Goal: Information Seeking & Learning: Compare options

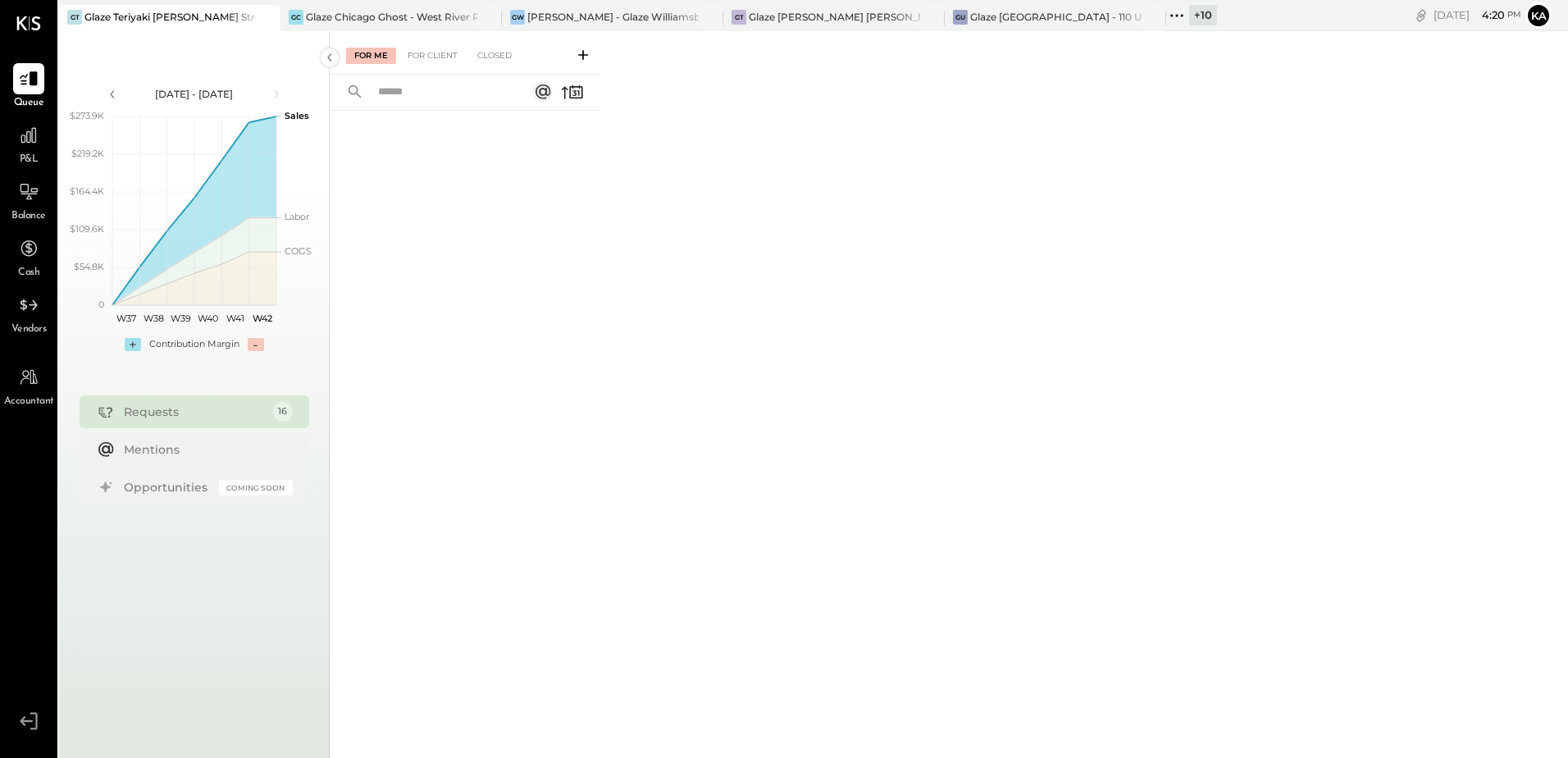
click at [942, 510] on div "For Me For Client Closed" at bounding box center [949, 393] width 1239 height 722
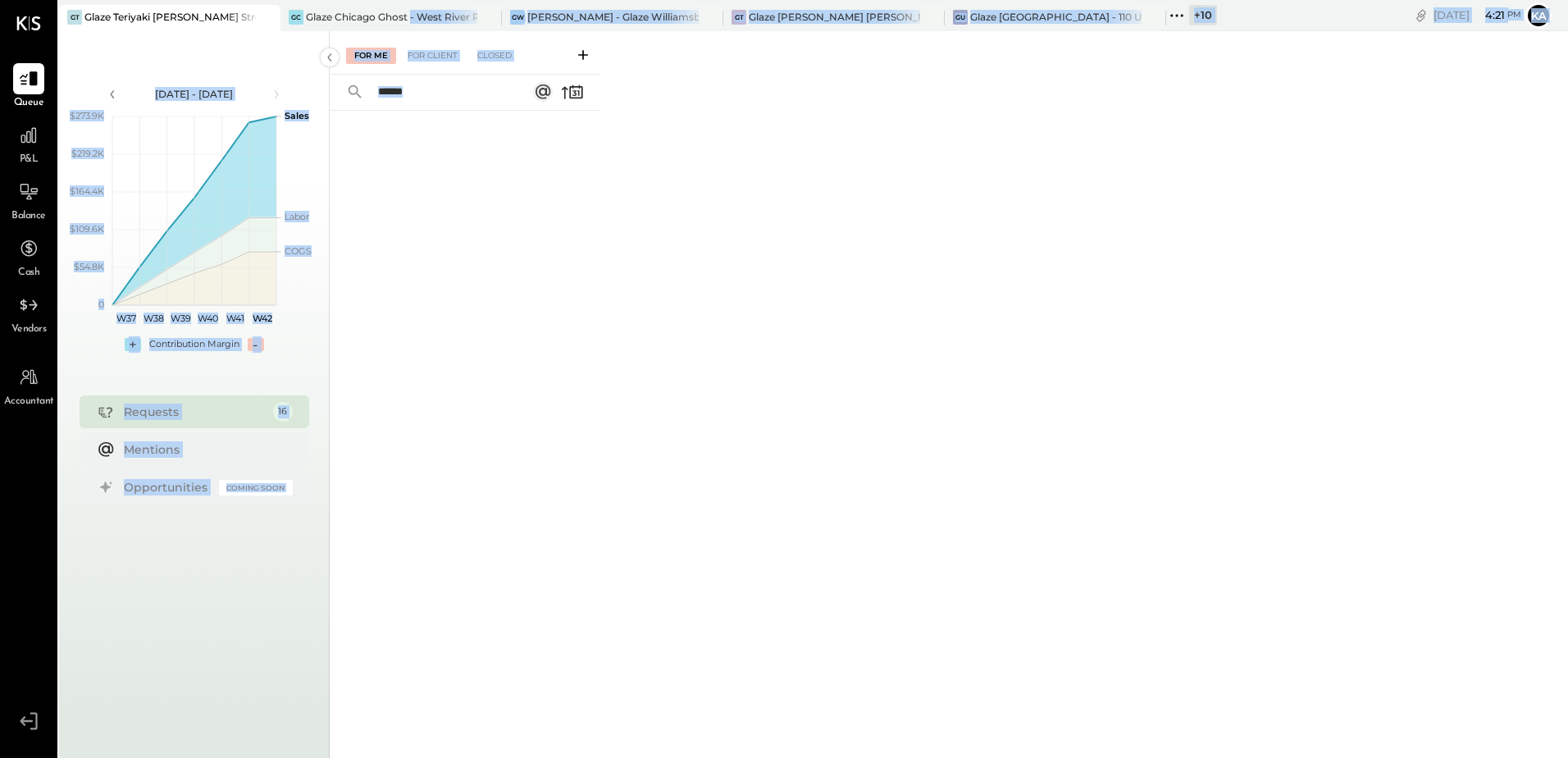
drag, startPoint x: 411, startPoint y: 15, endPoint x: 542, endPoint y: 288, distance: 302.8
click at [542, 288] on div "GT Glaze Teriyaki [PERSON_NAME] Street - [PERSON_NAME] River [PERSON_NAME] LLC …" at bounding box center [814, 379] width 1509 height 758
click at [705, 13] on icon at bounding box center [708, 17] width 21 height 20
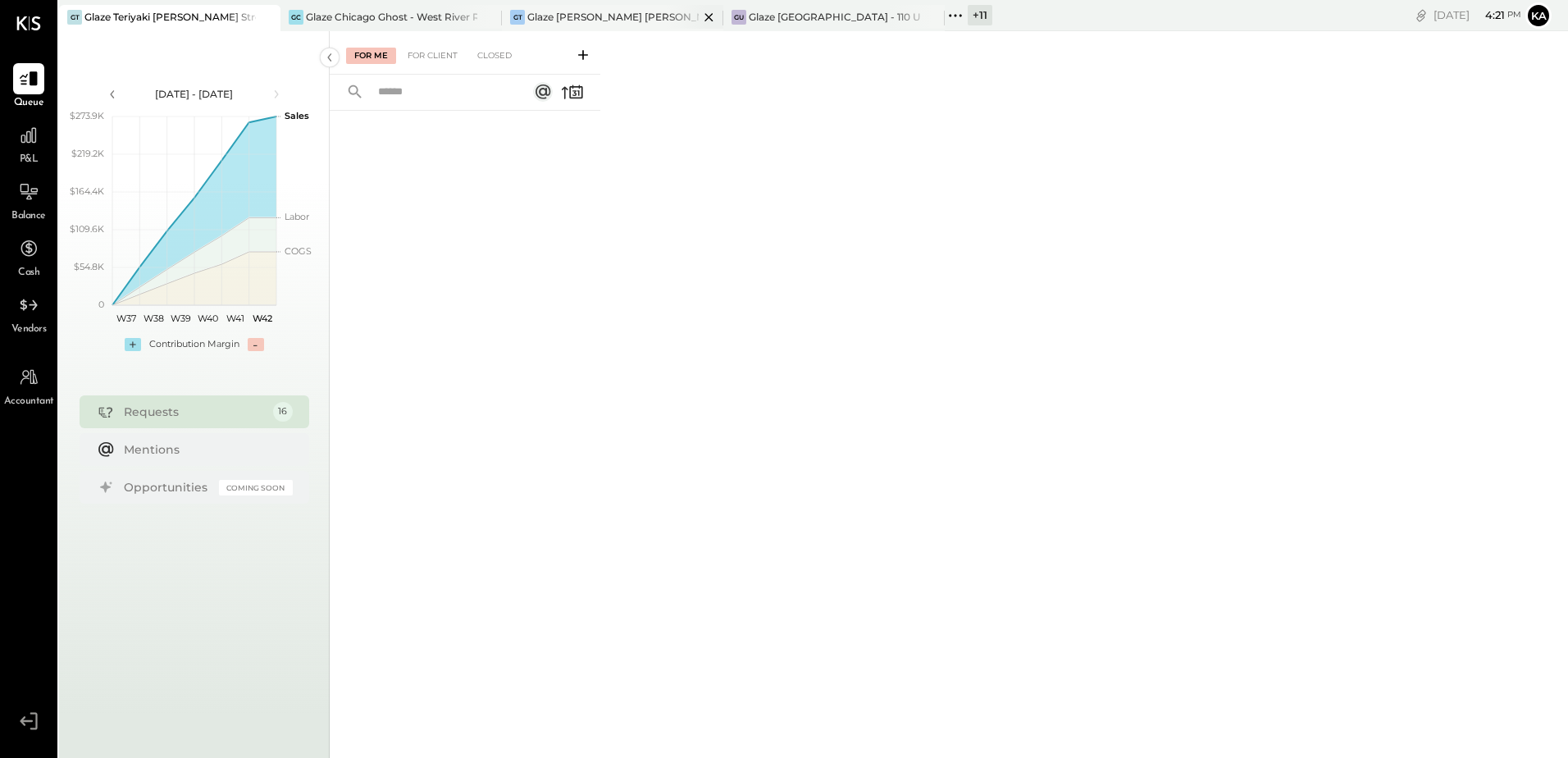
click at [712, 17] on icon at bounding box center [708, 17] width 21 height 20
click at [425, 18] on div "Glaze Chicago Ghost - West River Rice LLC" at bounding box center [392, 16] width 171 height 14
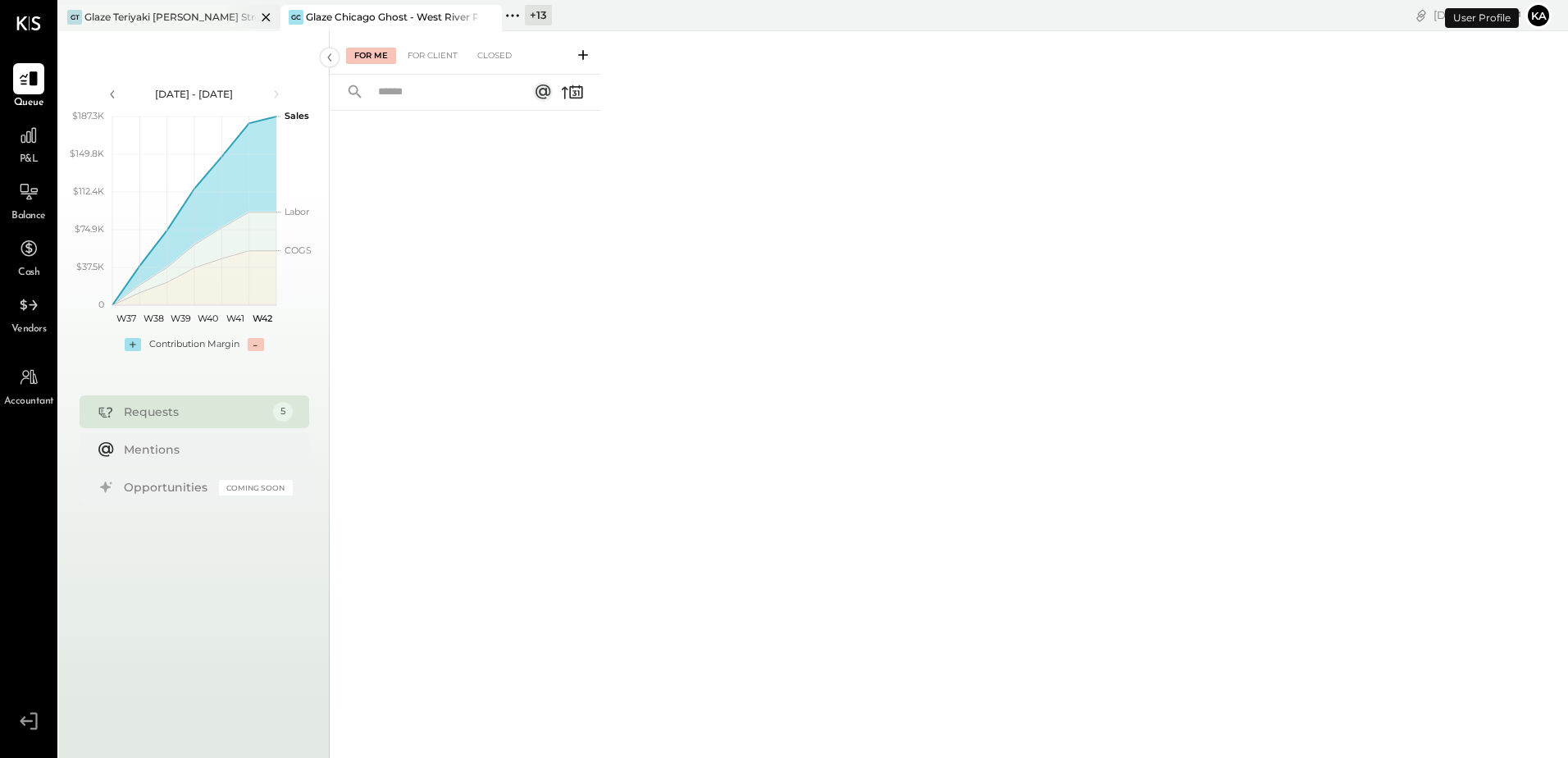
click at [265, 14] on icon at bounding box center [266, 17] width 21 height 20
click at [21, 134] on icon at bounding box center [29, 136] width 22 height 22
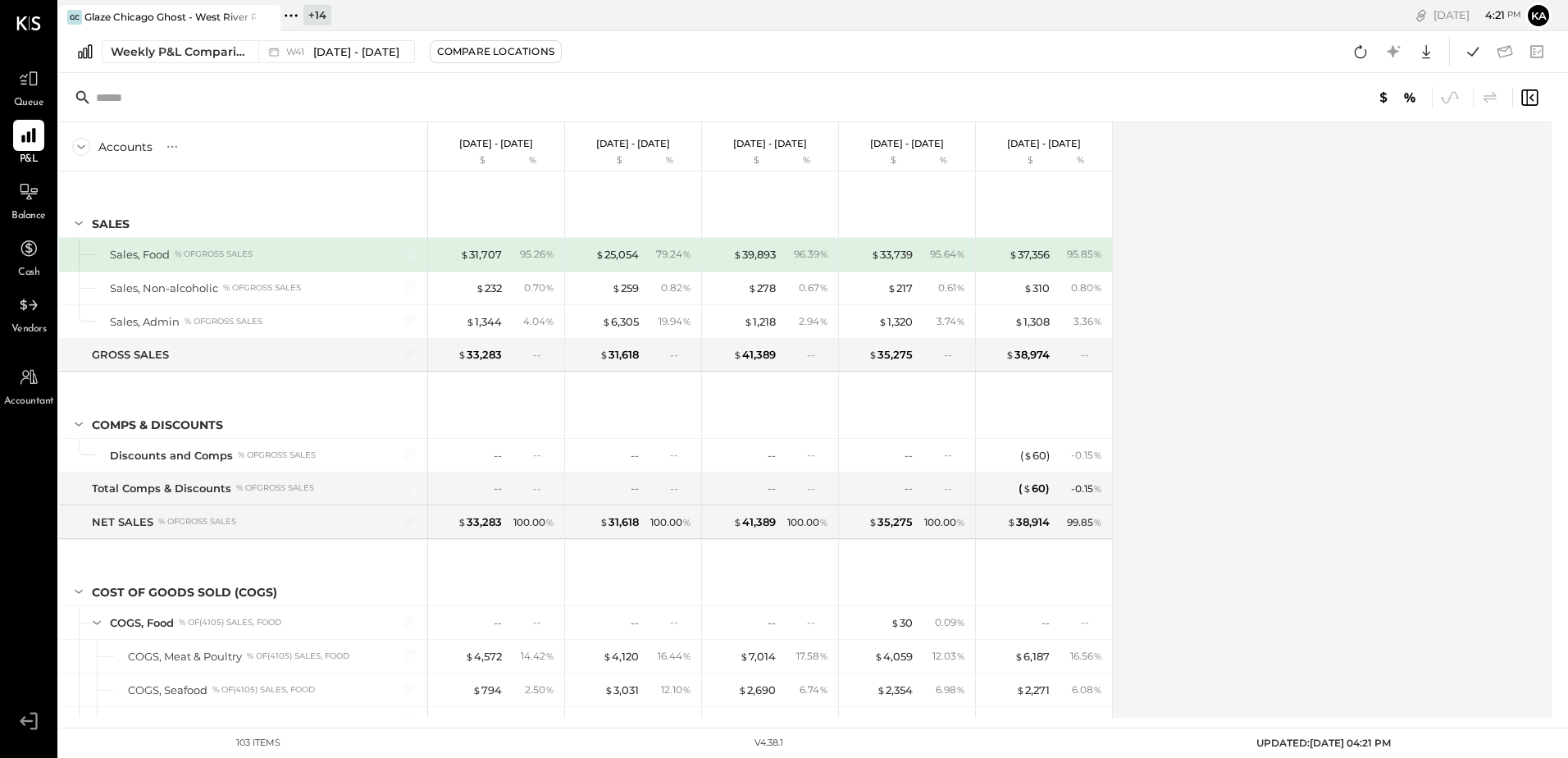
click at [1325, 378] on div "Accounts S % GL [DATE] - [DATE] $ % [DATE] - [DATE] $ % [DATE] - [DATE] $ % [DA…" at bounding box center [807, 420] width 1495 height 596
click at [208, 50] on div "Weekly P&L Comparison" at bounding box center [179, 51] width 138 height 16
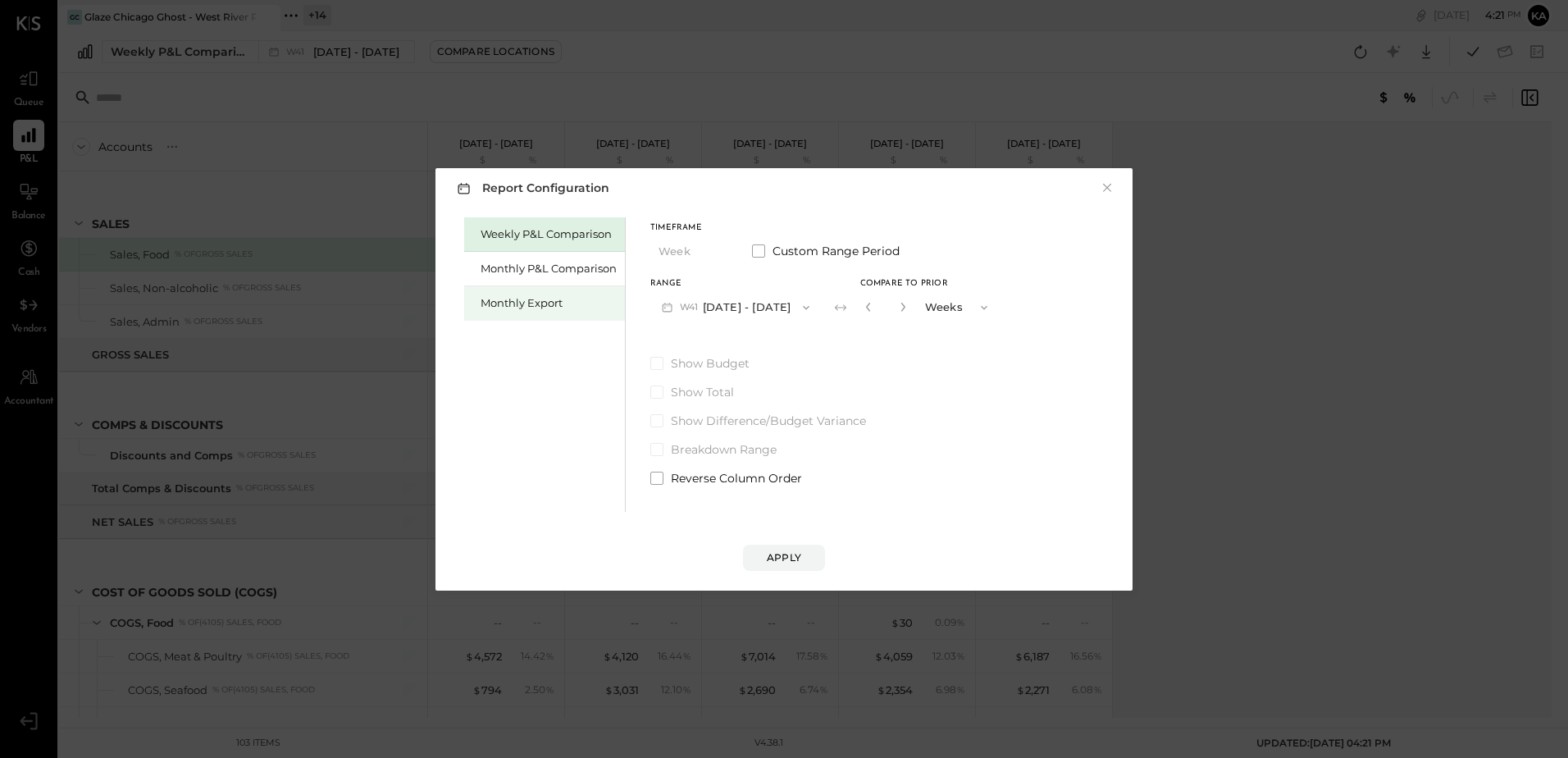
click at [540, 303] on div "Monthly Export" at bounding box center [548, 302] width 136 height 15
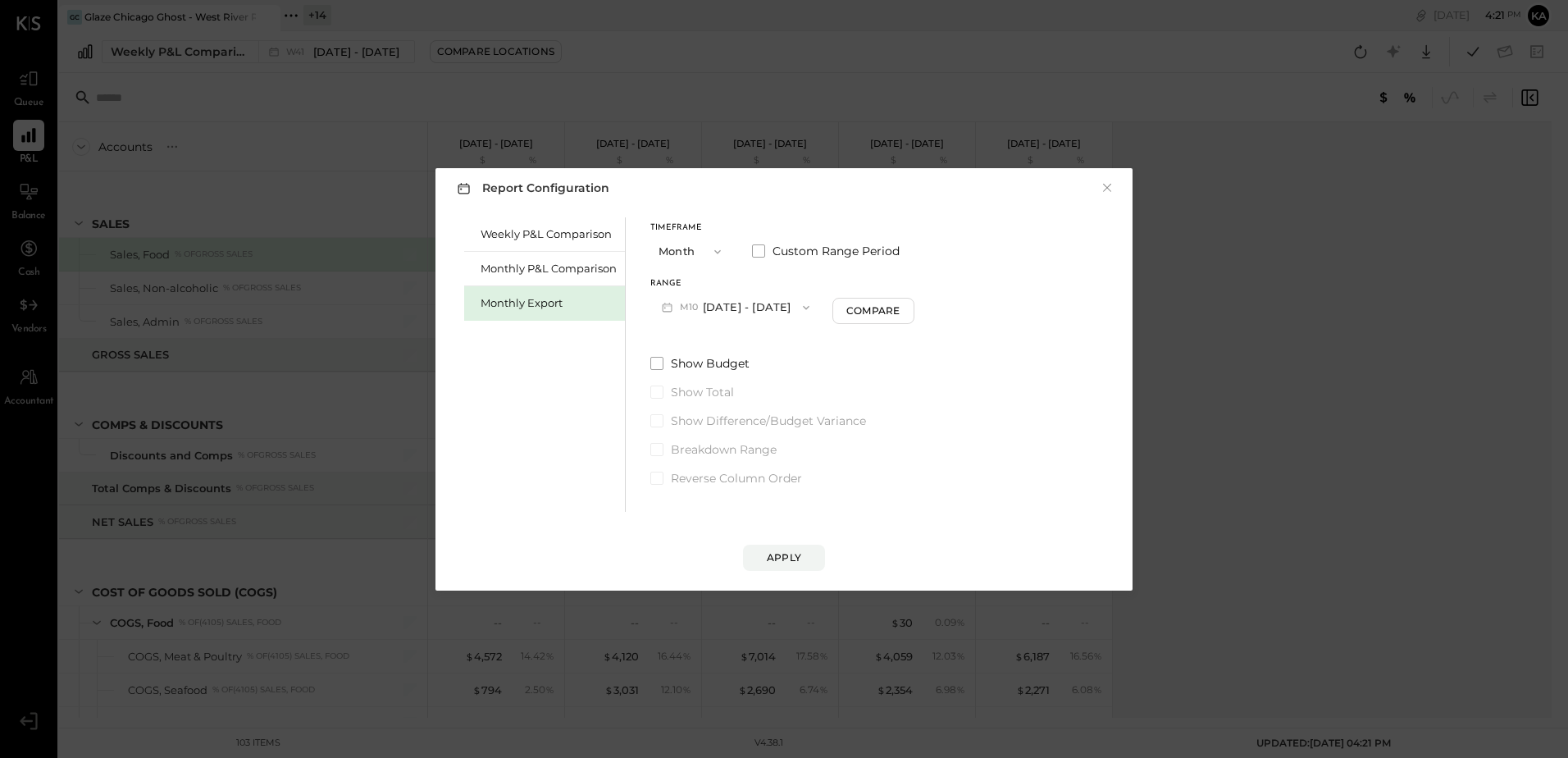
click at [800, 306] on icon "button" at bounding box center [807, 307] width 14 height 14
click at [740, 346] on span "[DATE] - [DATE]" at bounding box center [730, 343] width 78 height 14
click at [781, 562] on div "Apply" at bounding box center [784, 556] width 34 height 14
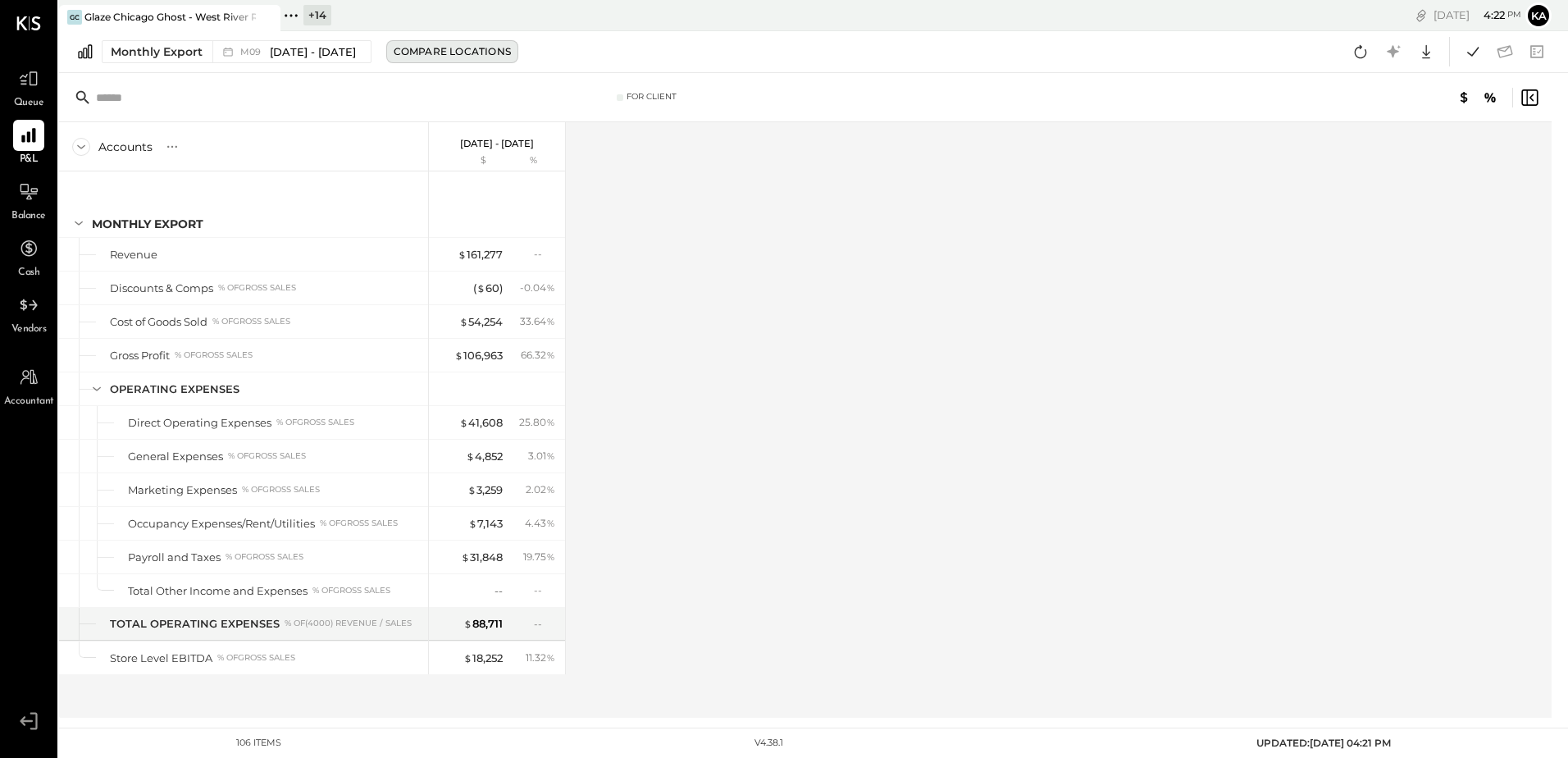
click at [443, 50] on div "Compare Locations" at bounding box center [452, 50] width 117 height 14
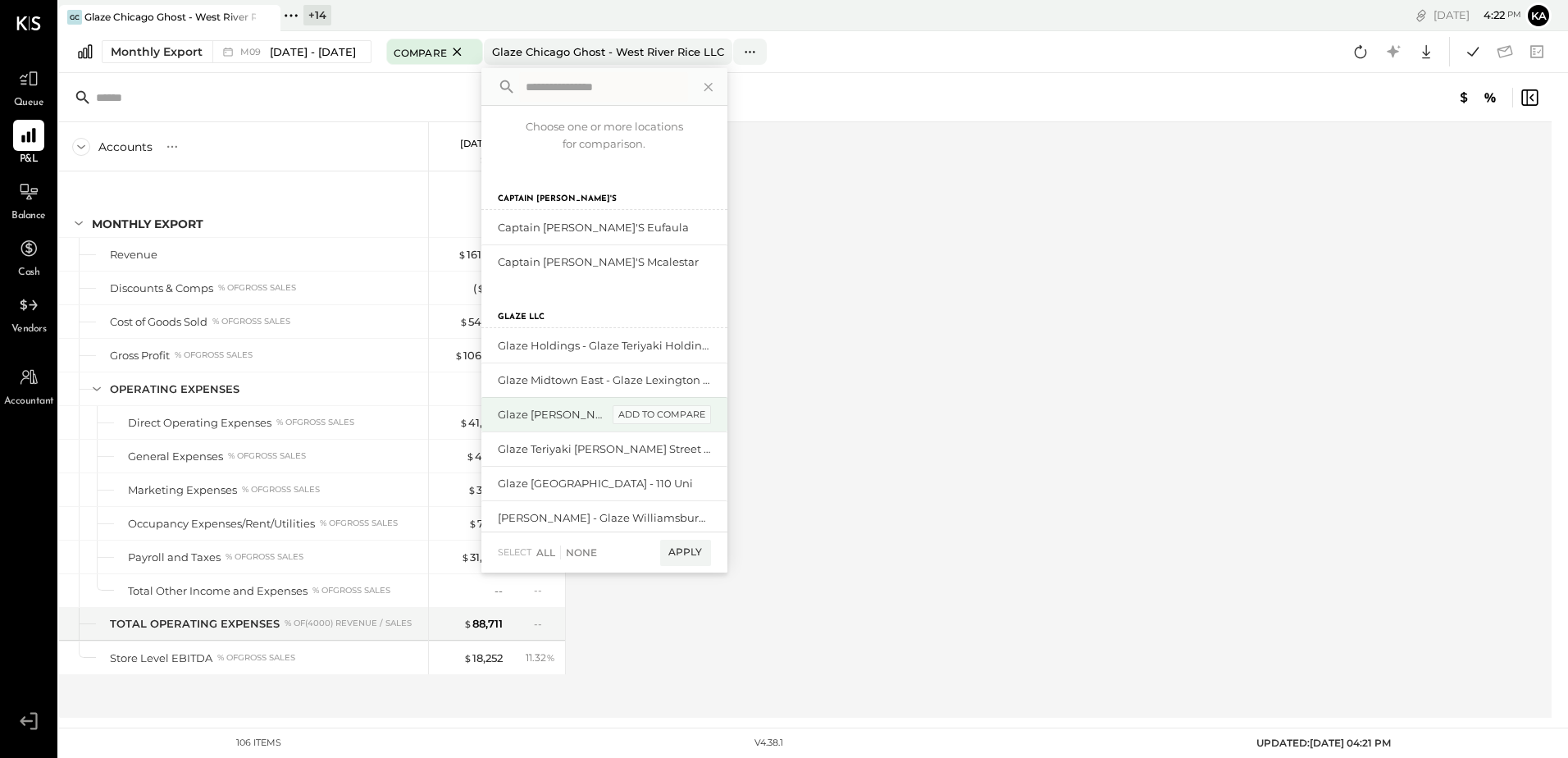
click at [662, 412] on div "add to compare" at bounding box center [662, 415] width 98 height 20
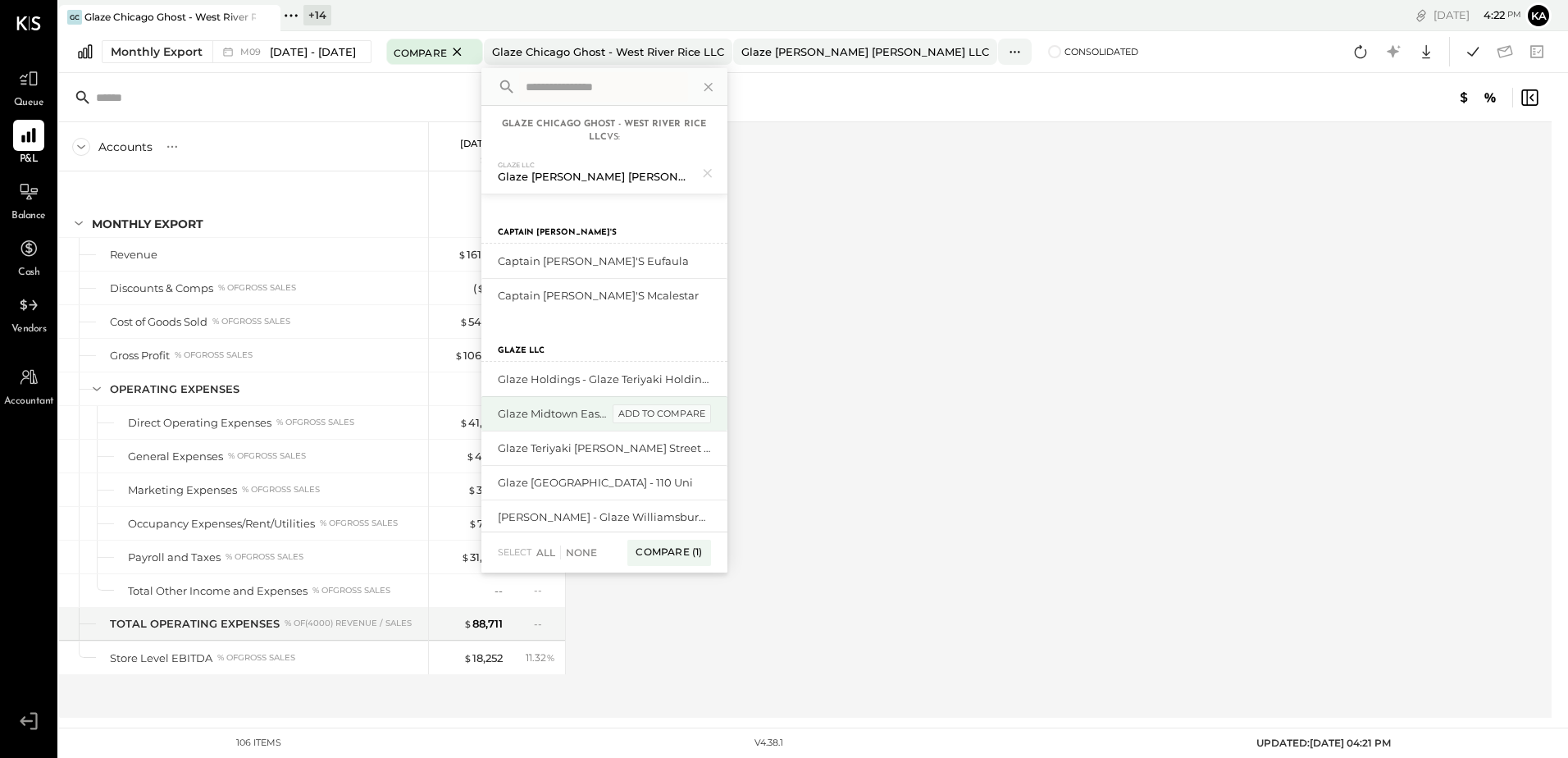
click at [675, 411] on div "add to compare" at bounding box center [662, 414] width 98 height 20
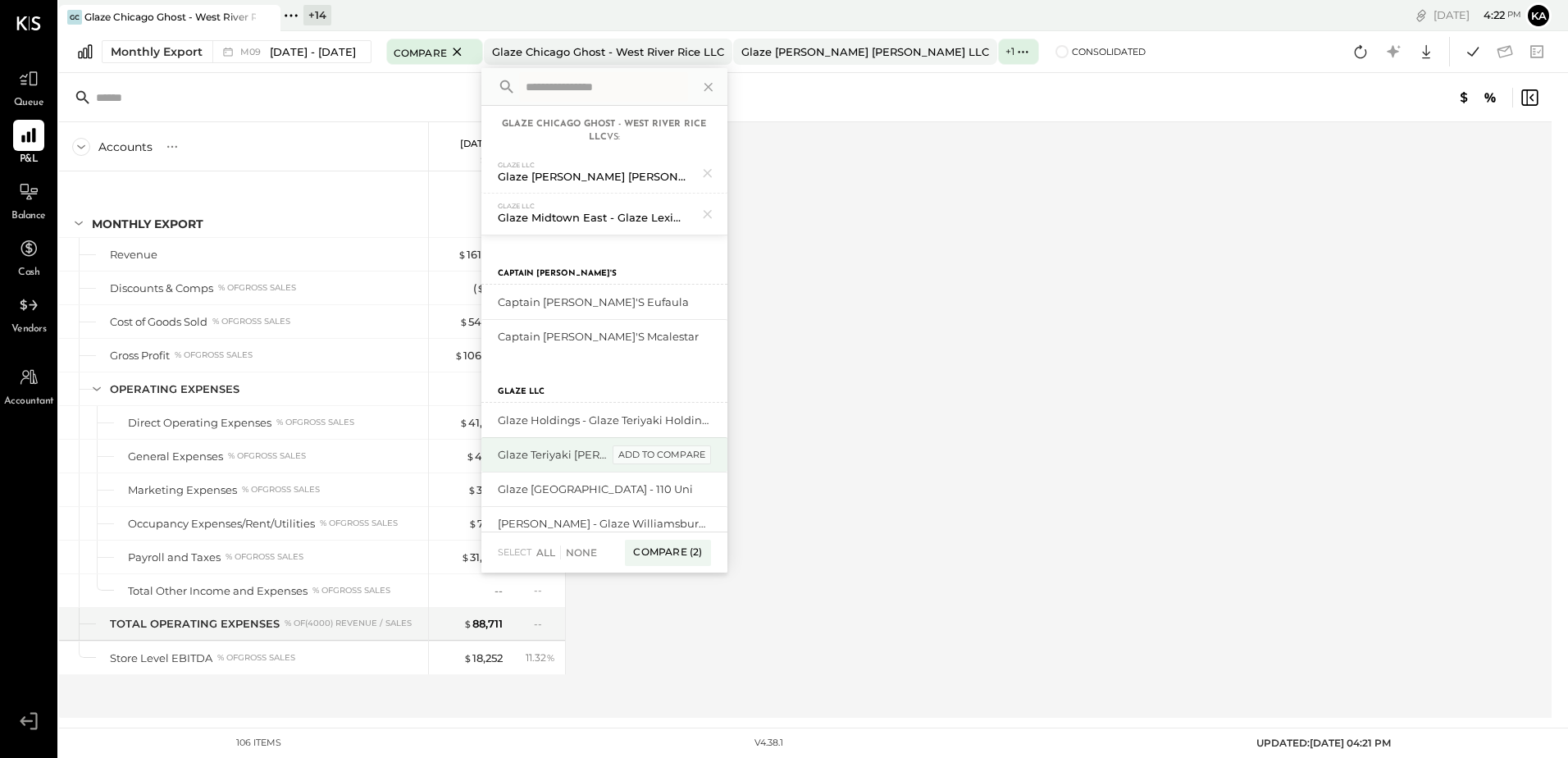
click at [681, 454] on div "add to compare" at bounding box center [662, 456] width 98 height 20
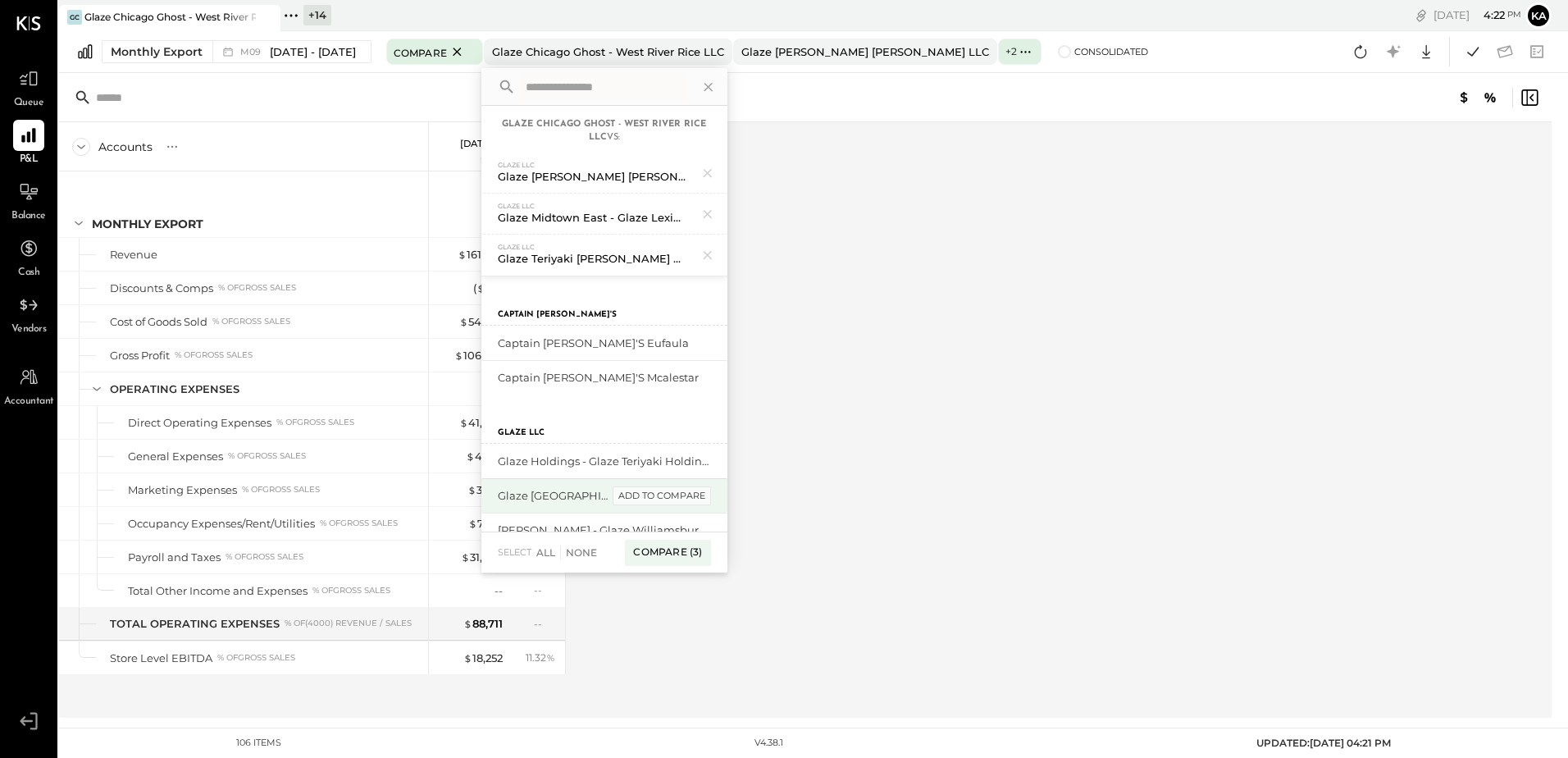
click at [679, 493] on div "add to compare" at bounding box center [662, 496] width 98 height 20
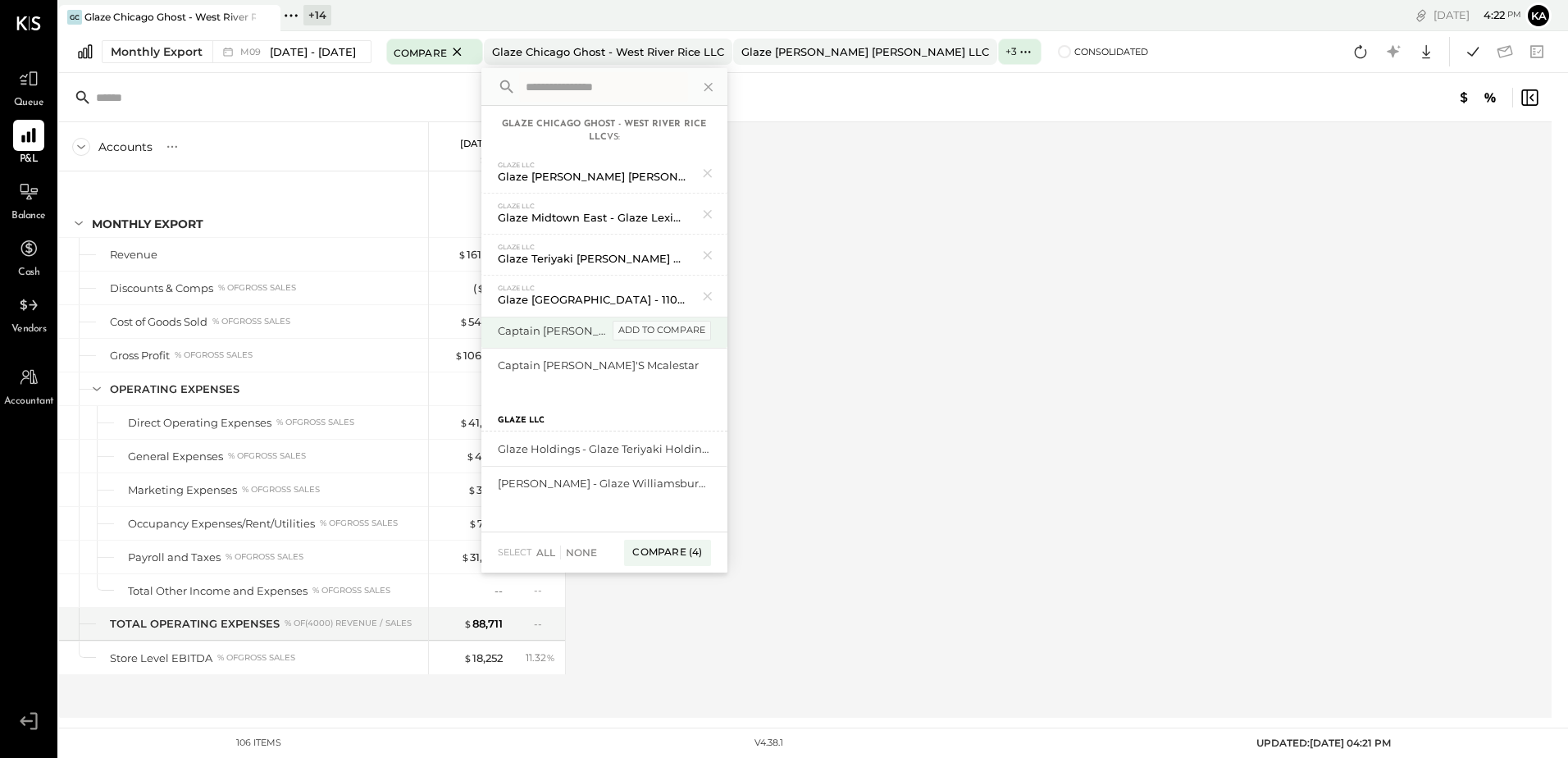
scroll to position [82, 0]
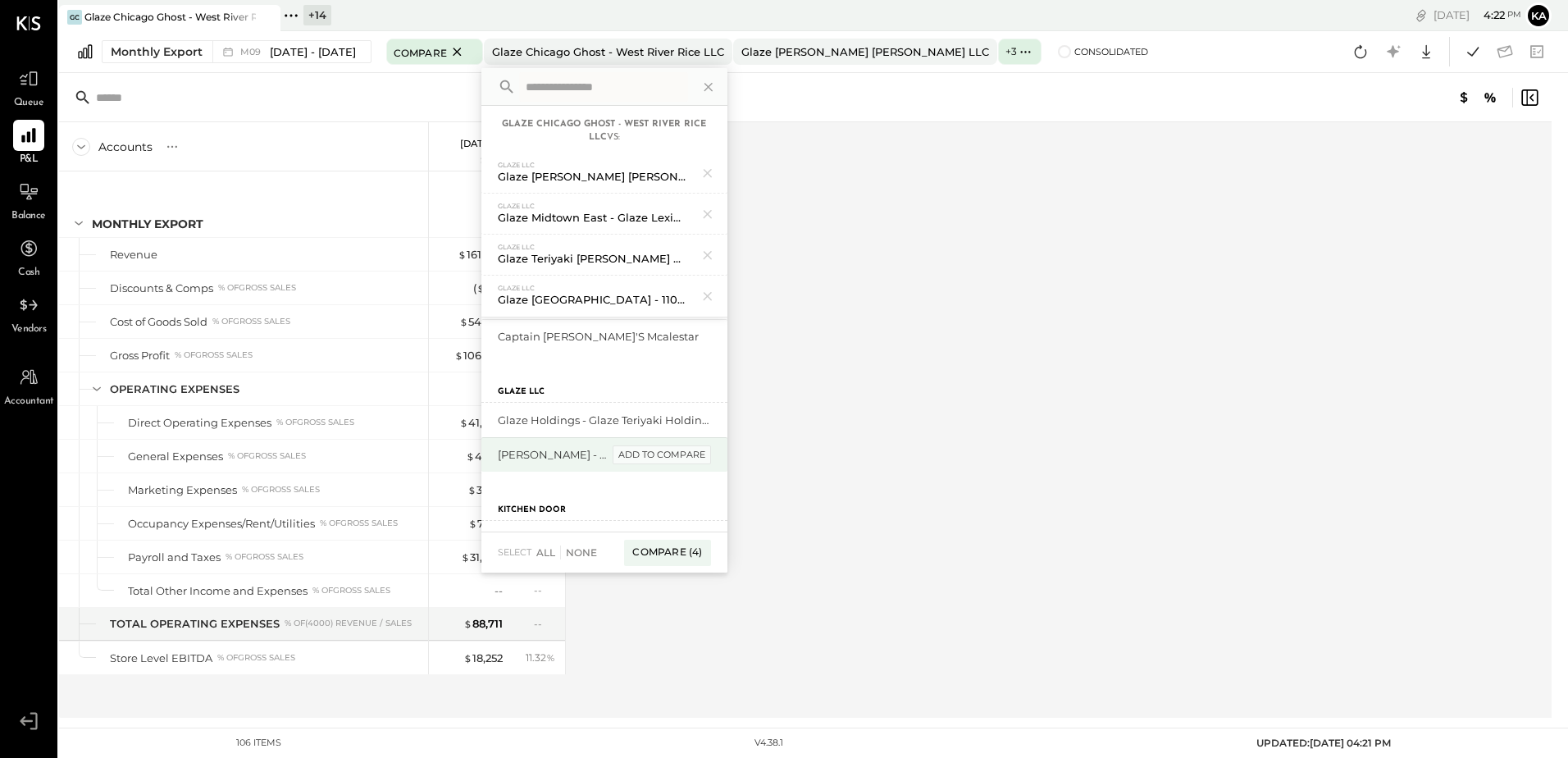
click at [666, 456] on div "add to compare" at bounding box center [662, 456] width 98 height 20
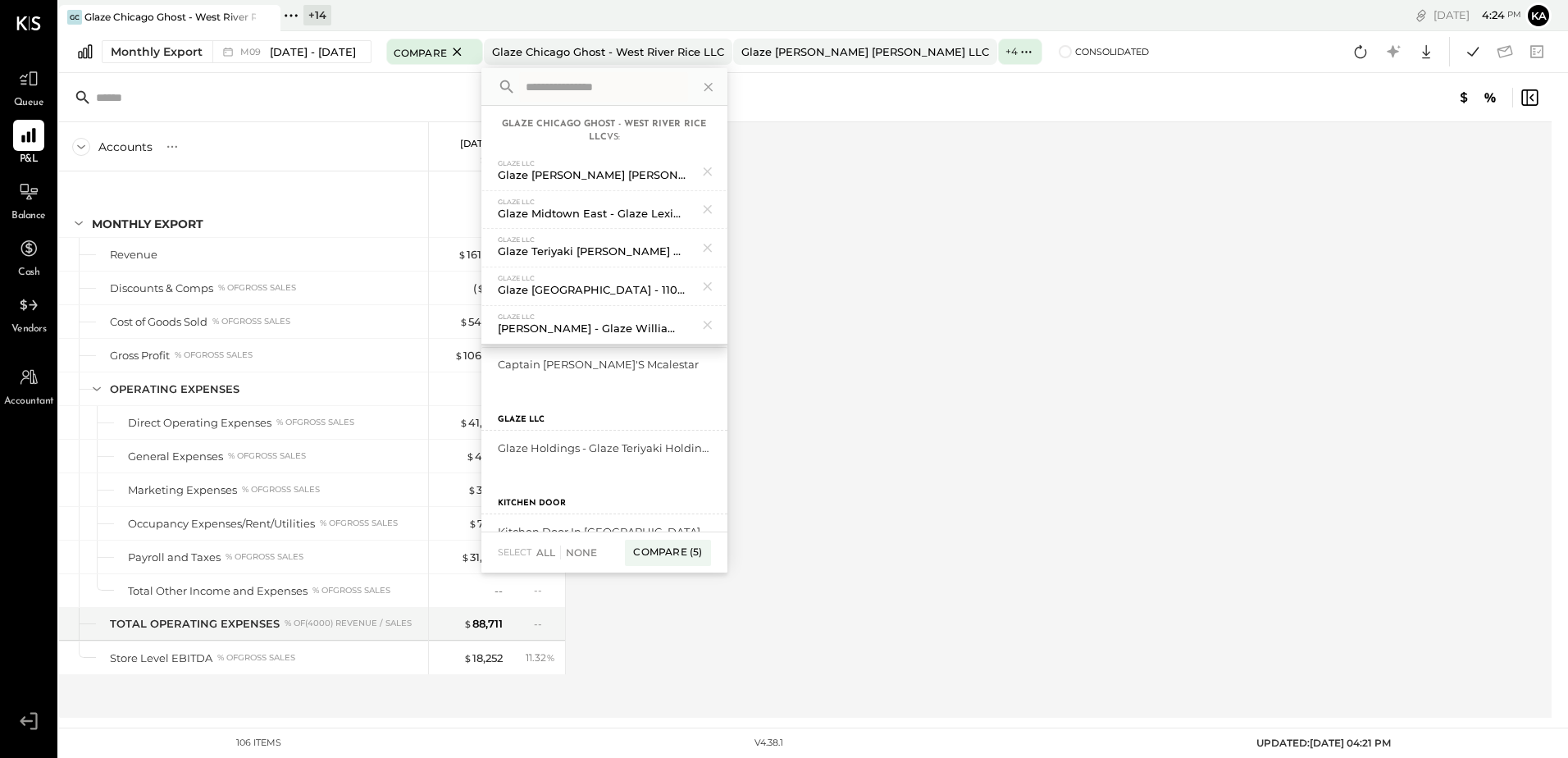
click at [988, 498] on div "Accounts S % GL [DATE] - [DATE] $ % Monthly Export Revenue Discounts & Comps % …" at bounding box center [807, 420] width 1495 height 596
click at [1068, 385] on div "Accounts S % GL [DATE] - [DATE] $ % Monthly Export Revenue Discounts & Comps % …" at bounding box center [807, 420] width 1495 height 596
drag, startPoint x: 846, startPoint y: 211, endPoint x: 837, endPoint y: 208, distance: 9.5
click at [843, 211] on div "Accounts S % GL [DATE] - [DATE] $ % Monthly Export Revenue Discounts & Comps % …" at bounding box center [807, 420] width 1495 height 596
click at [704, 84] on icon at bounding box center [707, 86] width 8 height 8
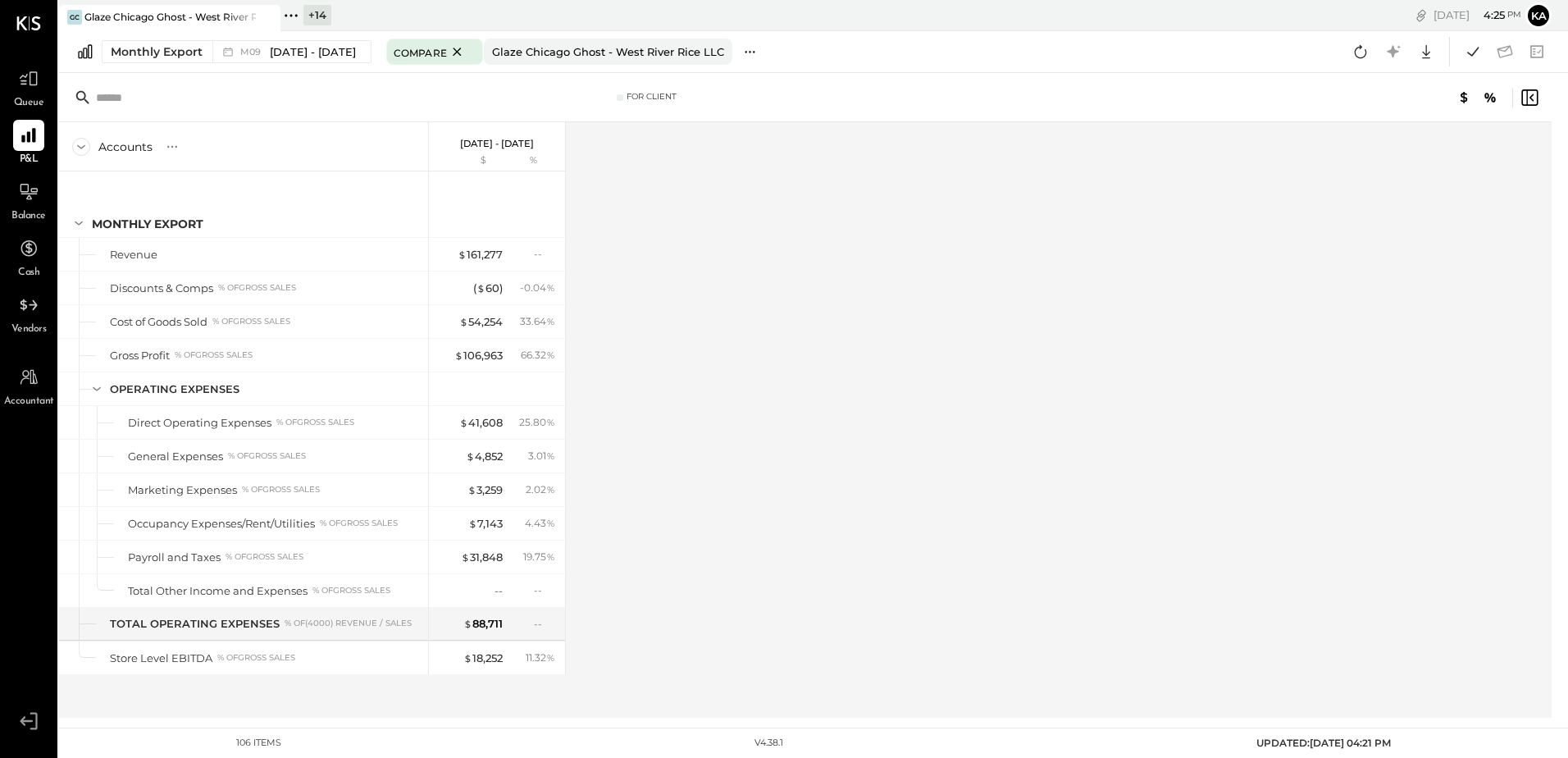
click at [743, 52] on icon at bounding box center [750, 51] width 17 height 17
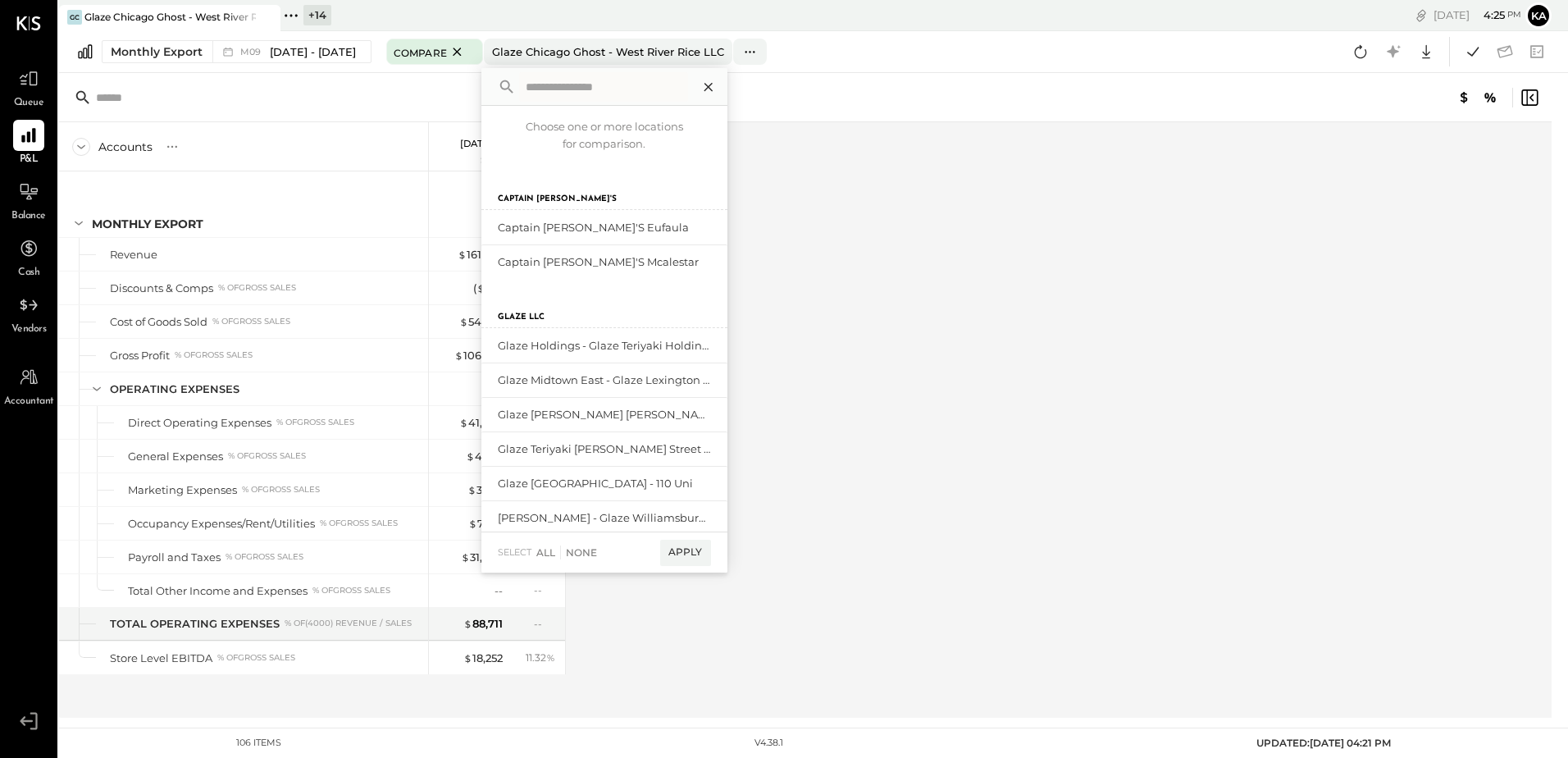
click at [704, 82] on icon at bounding box center [709, 87] width 22 height 22
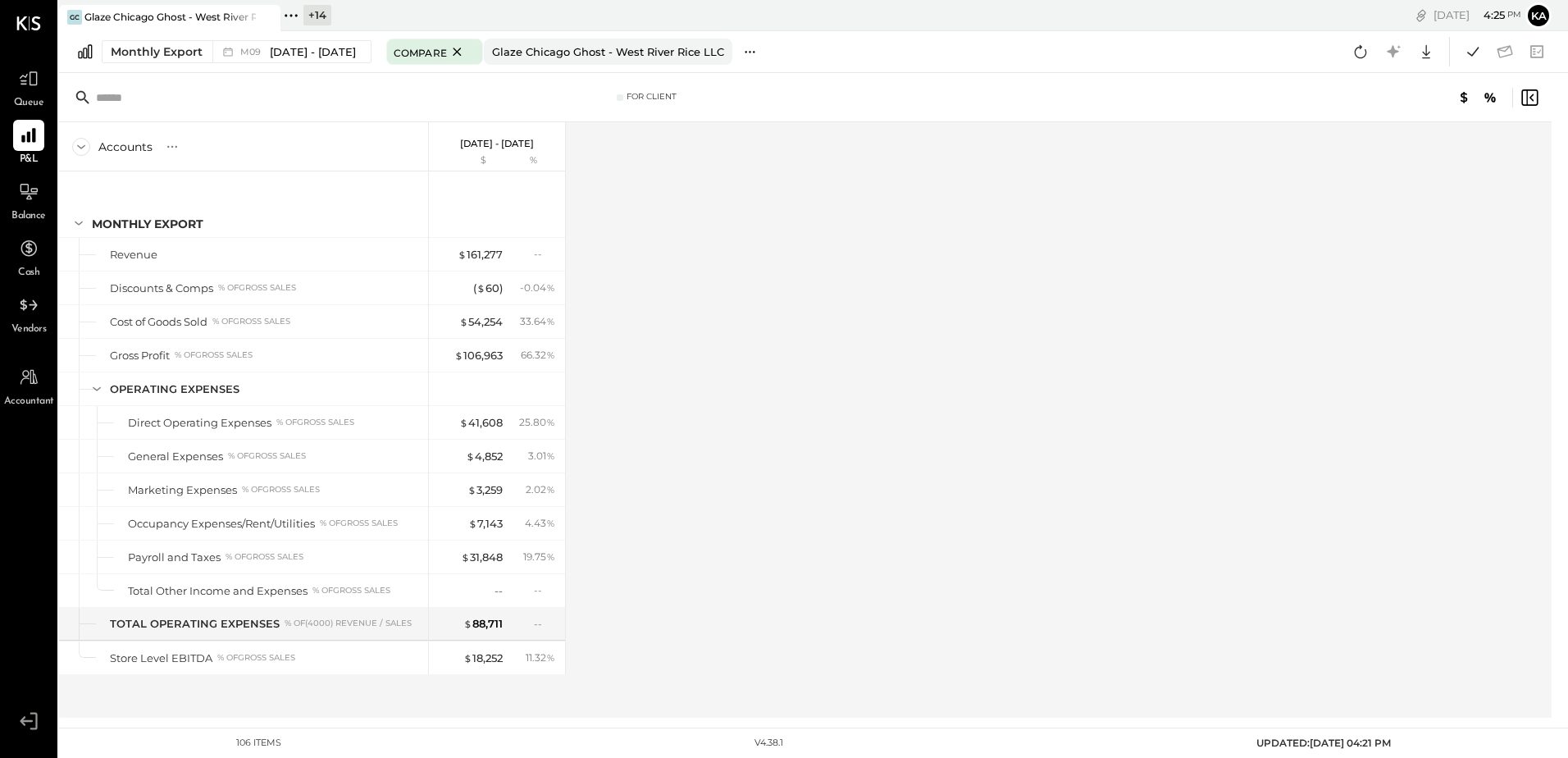
click at [742, 50] on icon at bounding box center [750, 51] width 17 height 17
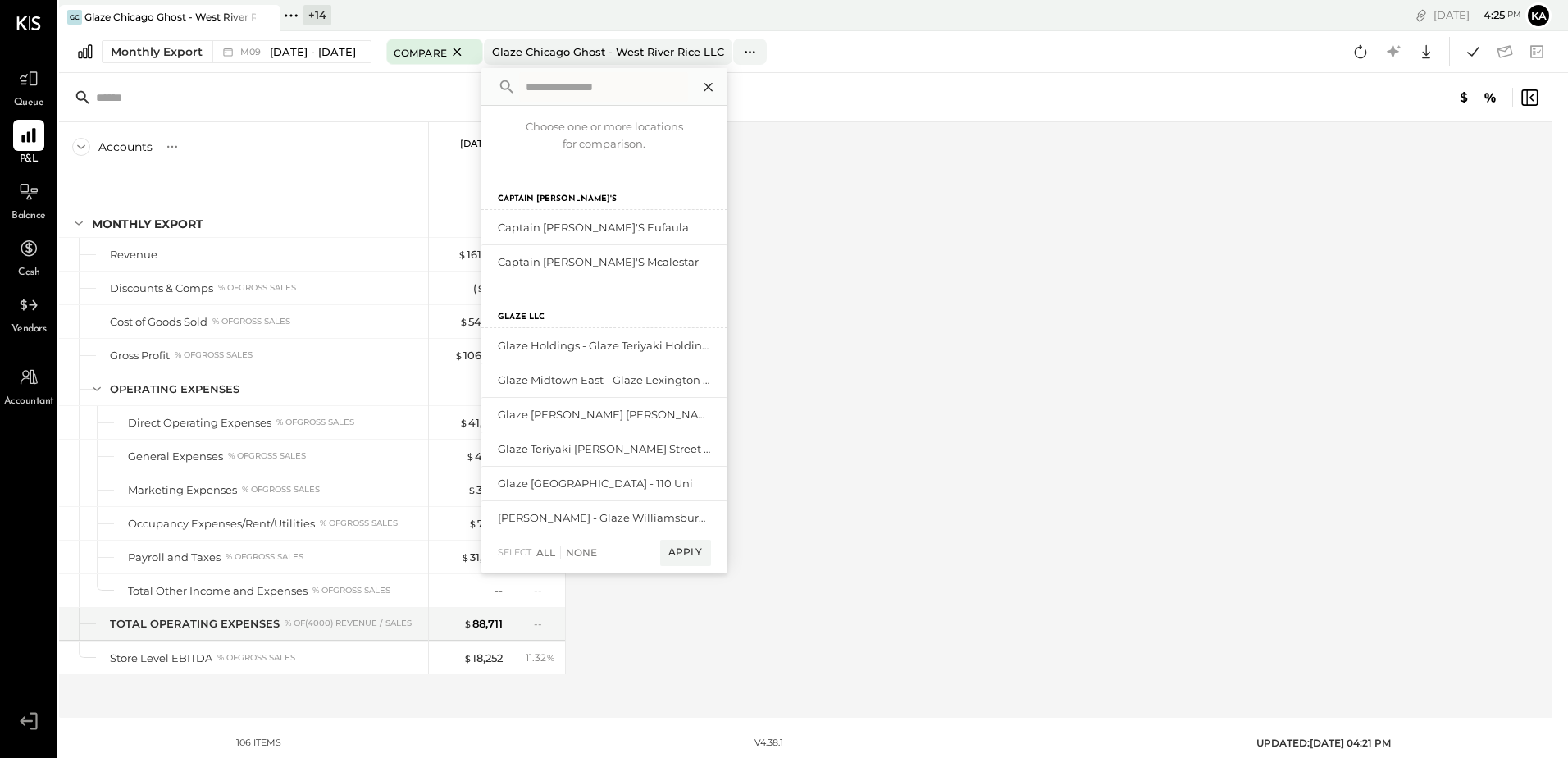
click at [701, 83] on icon at bounding box center [709, 87] width 22 height 22
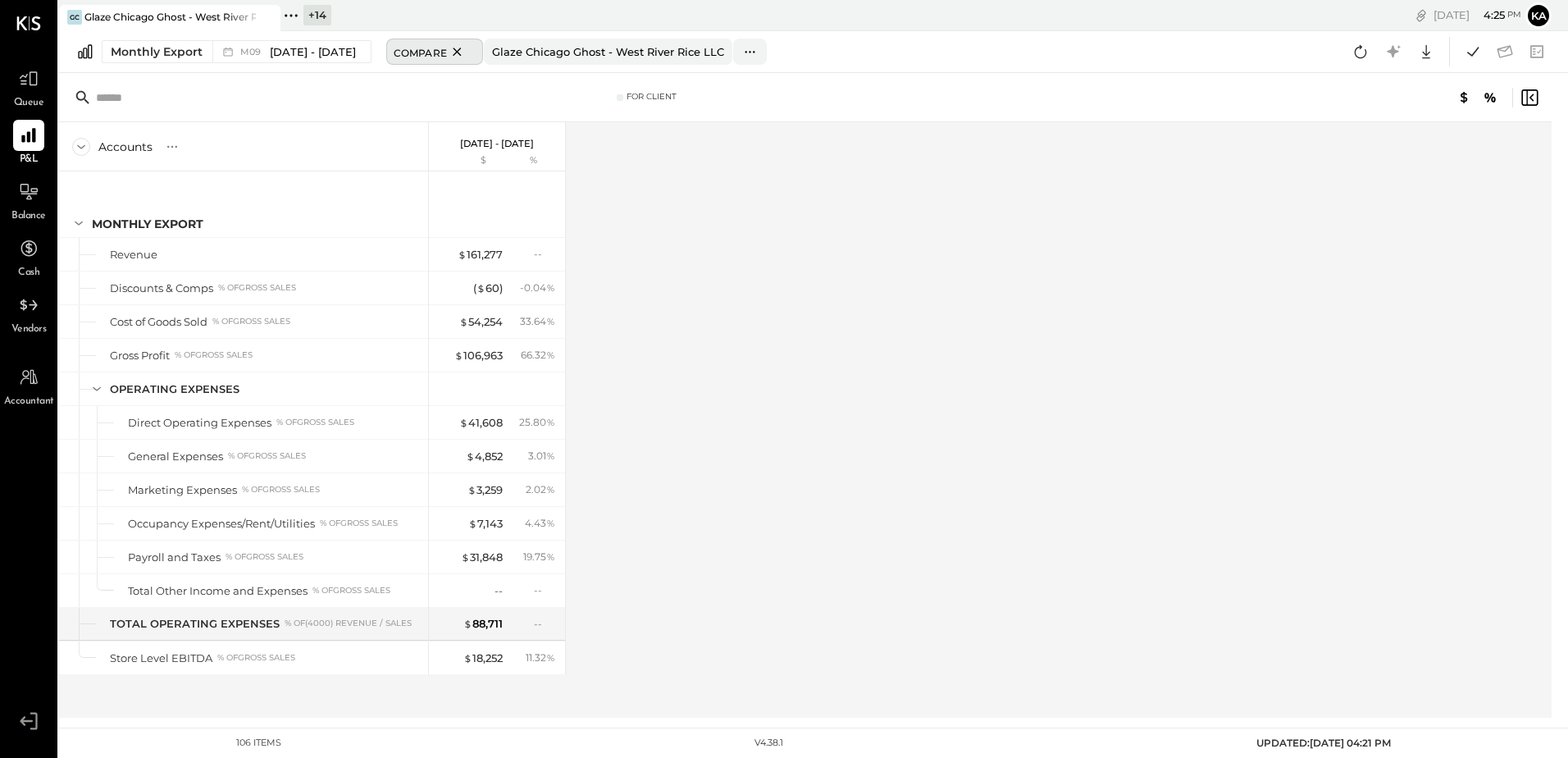
click at [453, 50] on icon at bounding box center [456, 51] width 8 height 8
drag, startPoint x: 476, startPoint y: 55, endPoint x: 517, endPoint y: 74, distance: 45.2
click at [476, 55] on div "Compare Locations" at bounding box center [452, 50] width 117 height 14
click at [453, 52] on icon at bounding box center [456, 51] width 8 height 8
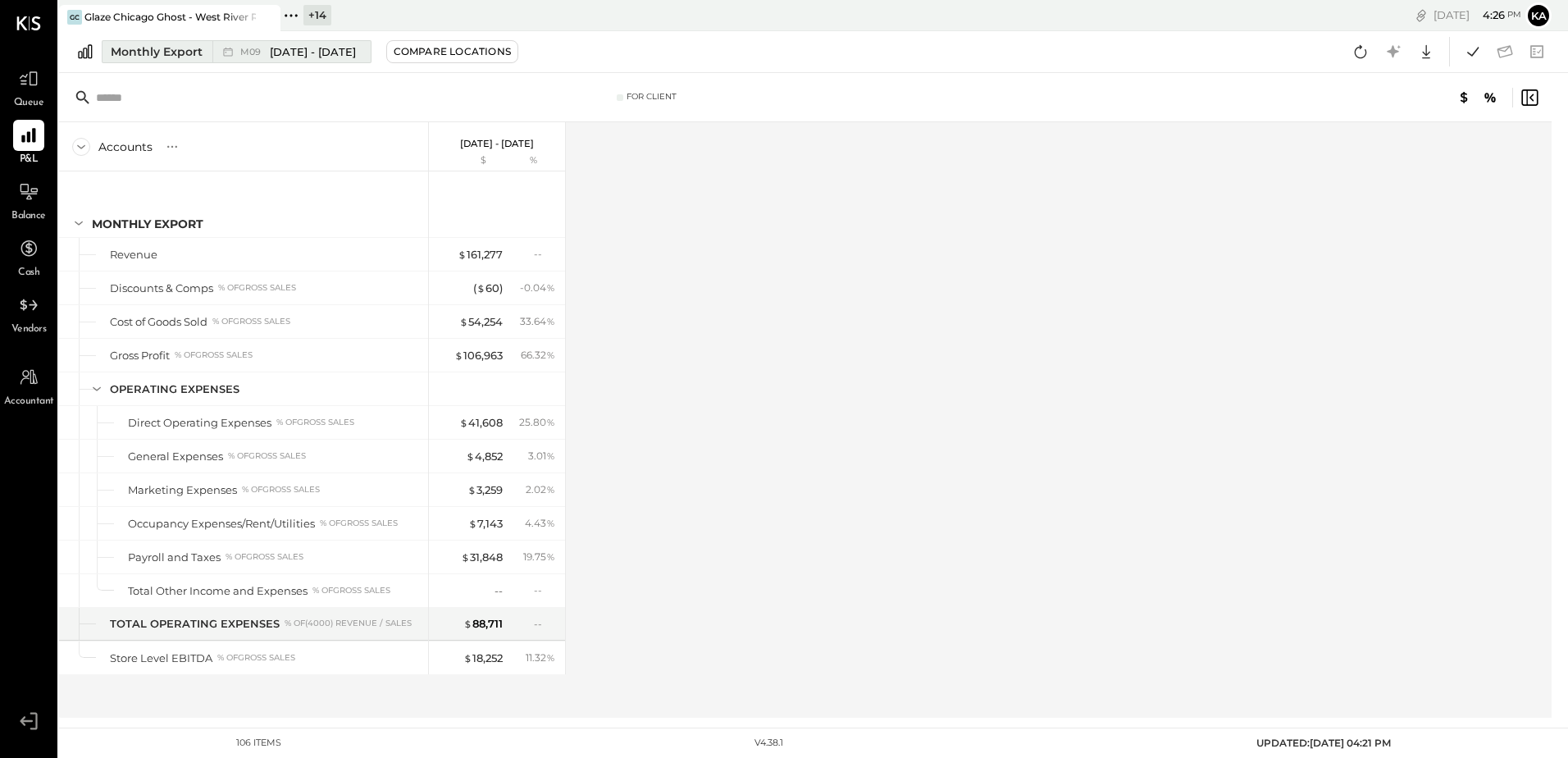
click at [176, 48] on div "Monthly Export" at bounding box center [157, 51] width 92 height 16
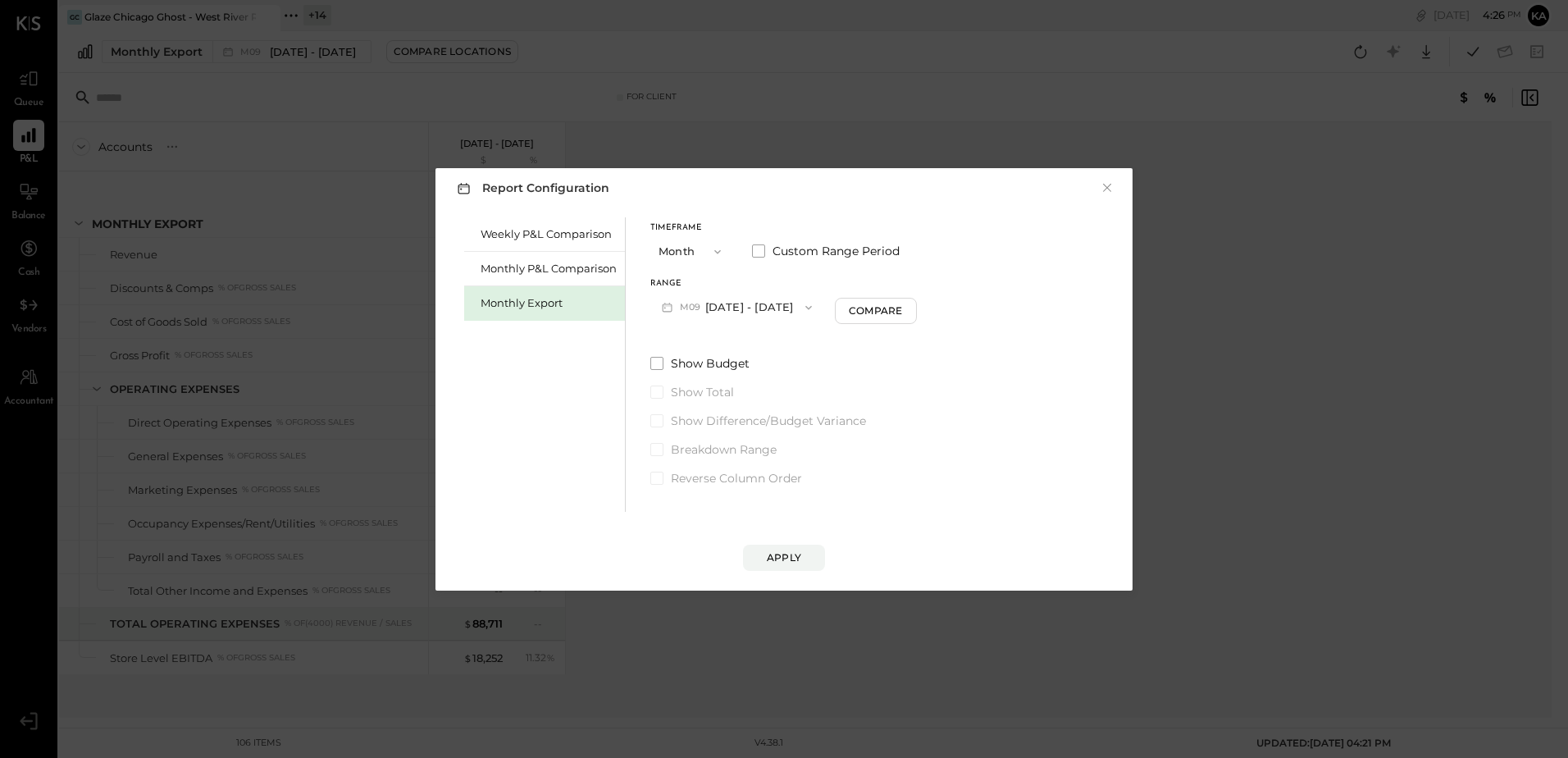
click at [537, 300] on div "Monthly Export" at bounding box center [548, 302] width 136 height 15
drag, startPoint x: 877, startPoint y: 310, endPoint x: 900, endPoint y: 363, distance: 57.8
click at [900, 363] on div "Timeframe Month Custom Range Period Range M10 Oct 1 - 31, 2025 Compare Show Bud…" at bounding box center [782, 351] width 264 height 269
click at [790, 550] on div "Apply" at bounding box center [784, 556] width 34 height 14
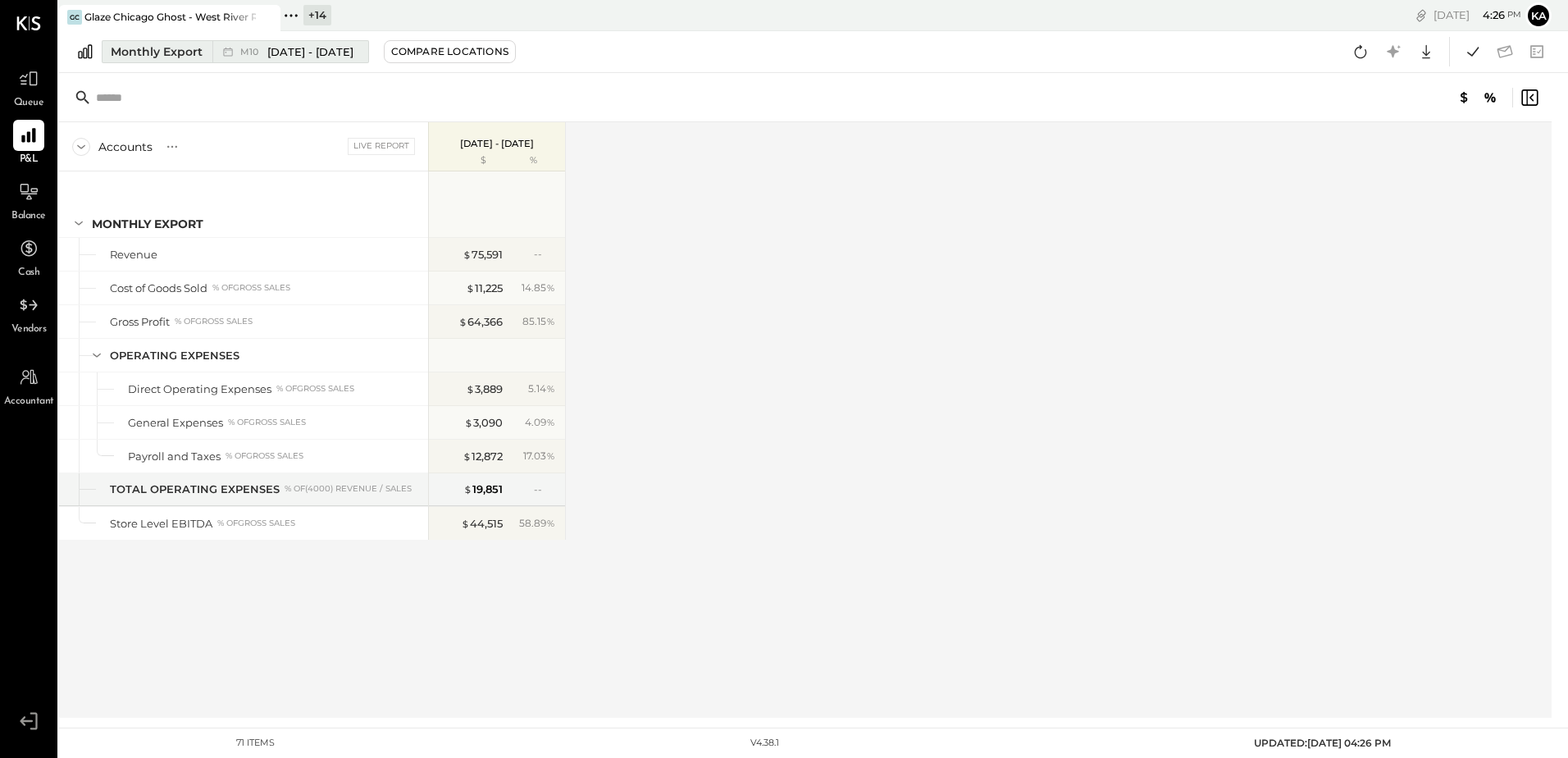
click at [328, 56] on span "[DATE] - [DATE]" at bounding box center [311, 51] width 86 height 15
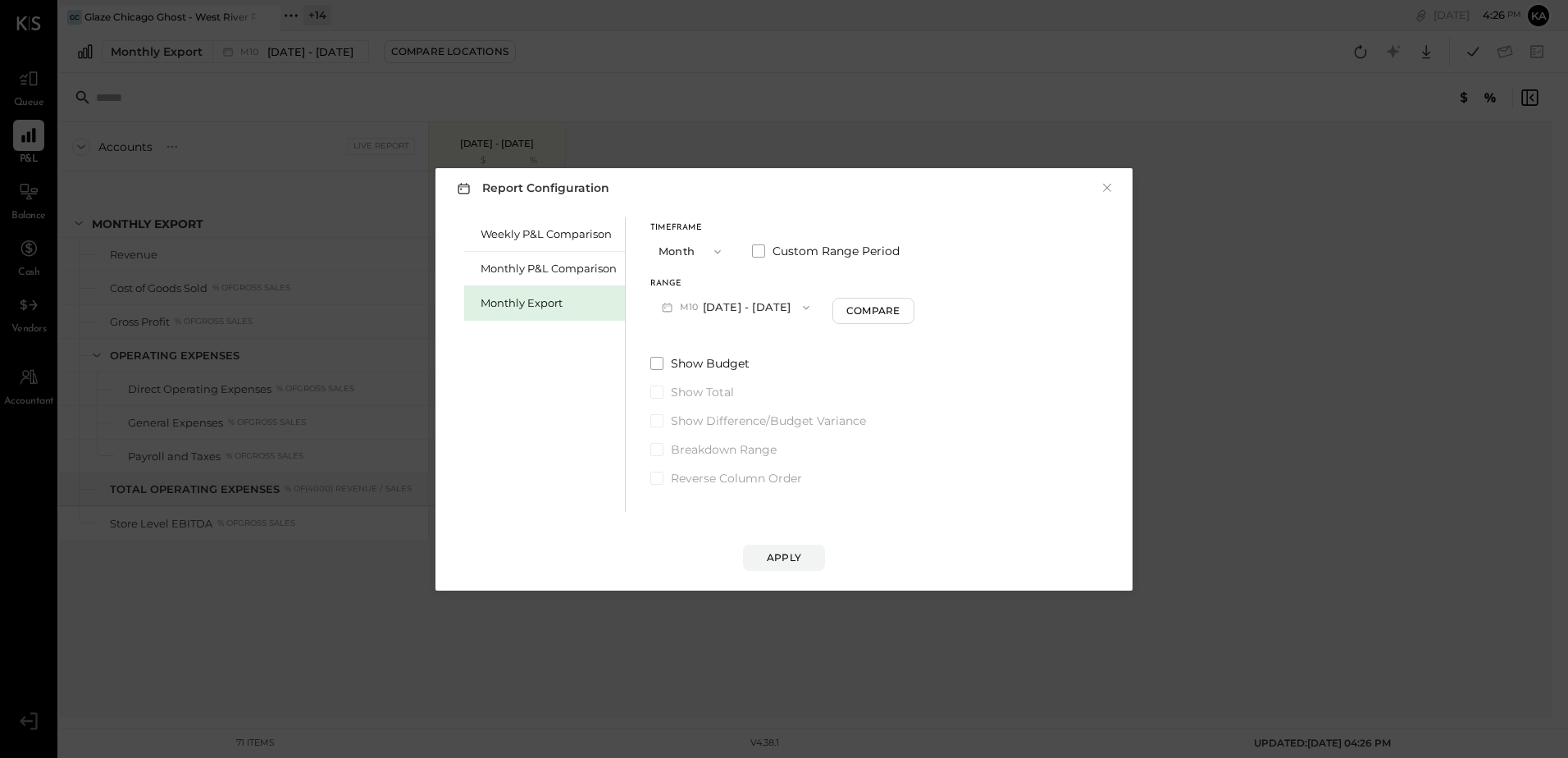
click at [800, 304] on icon "button" at bounding box center [807, 307] width 14 height 14
click at [733, 346] on span "[DATE] - [DATE]" at bounding box center [730, 343] width 78 height 14
click at [781, 559] on div "Apply" at bounding box center [784, 556] width 34 height 14
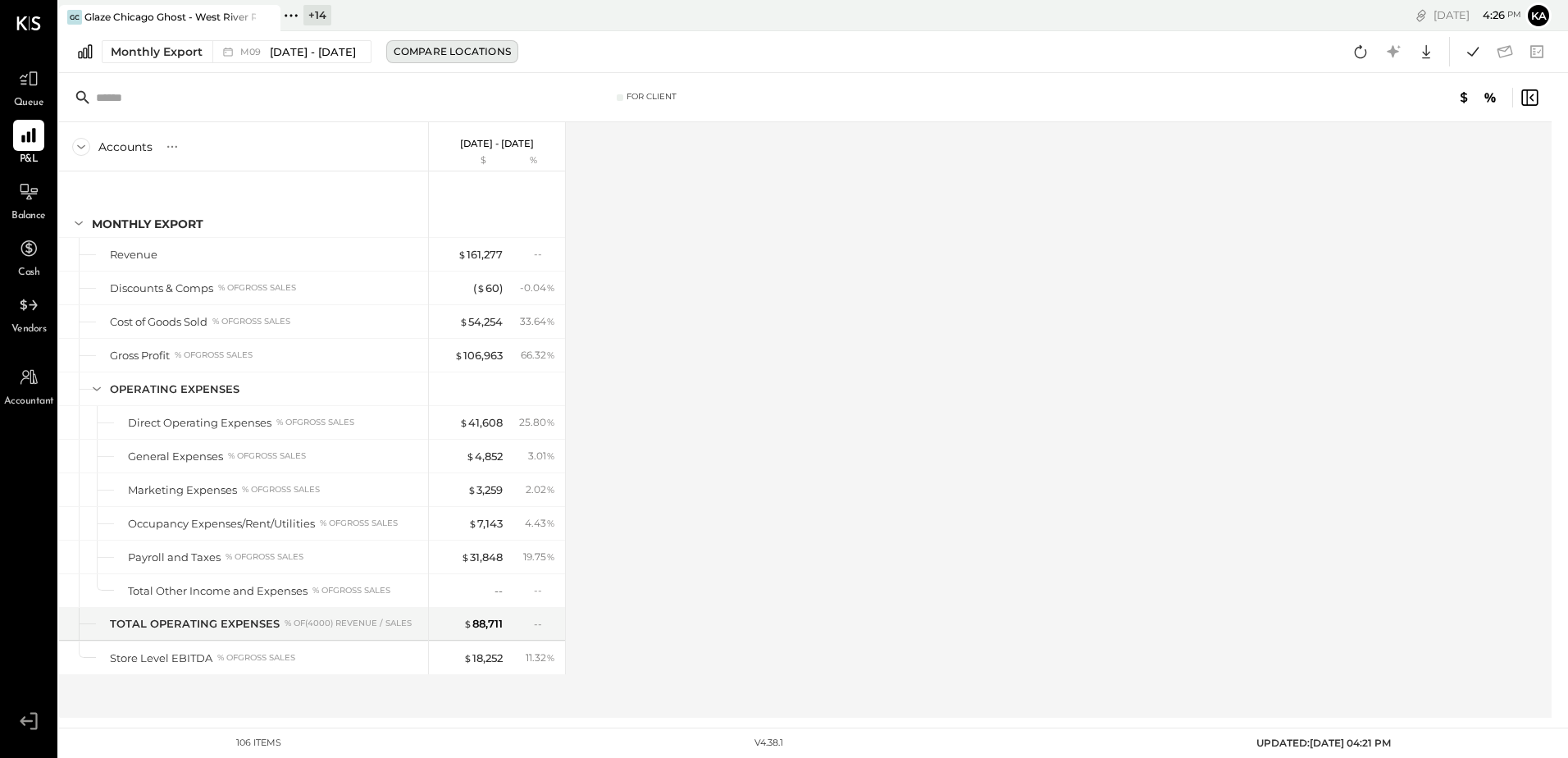
click at [480, 50] on div "Compare Locations" at bounding box center [452, 50] width 117 height 14
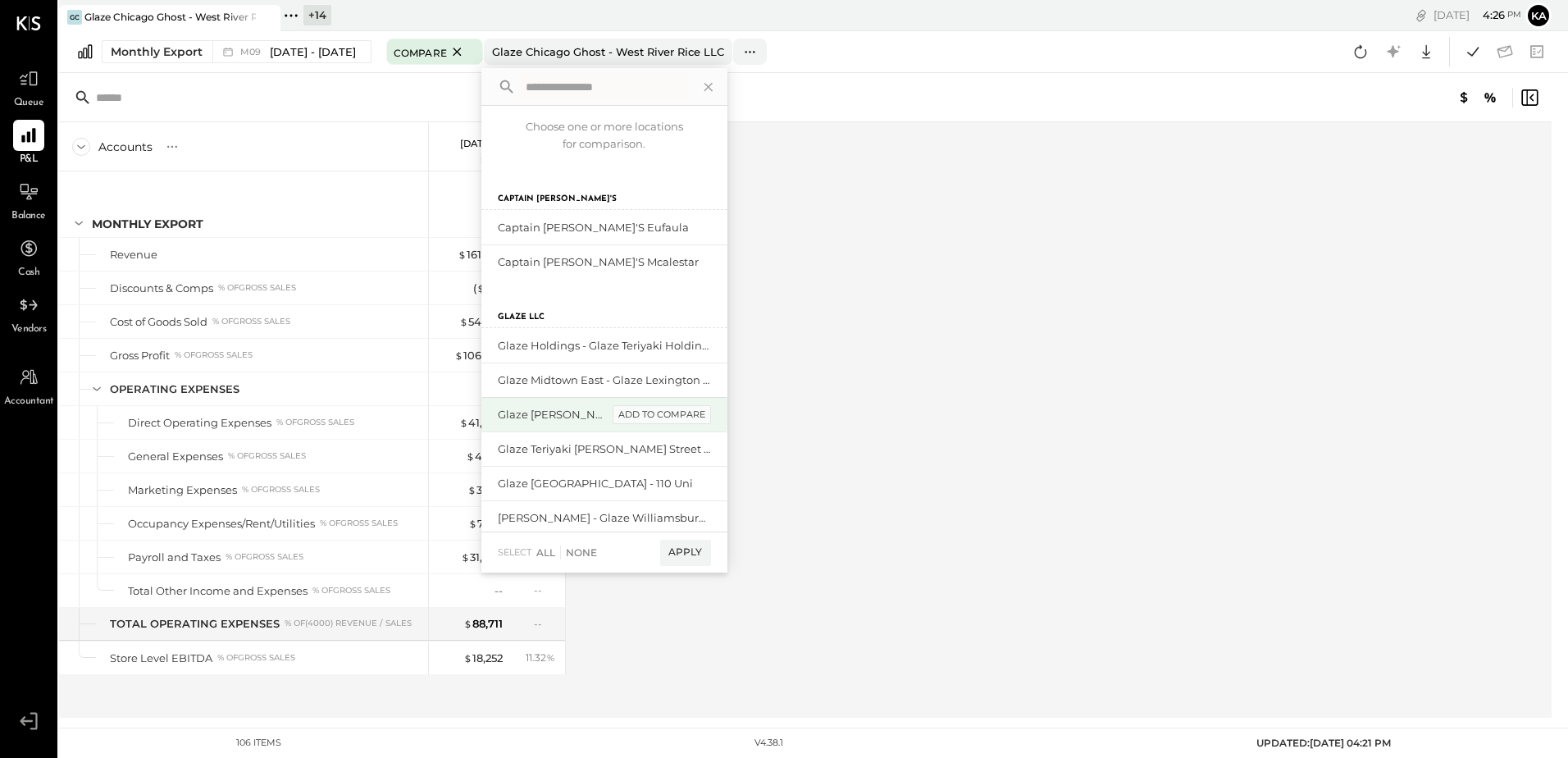
click at [689, 416] on div "add to compare" at bounding box center [662, 415] width 98 height 20
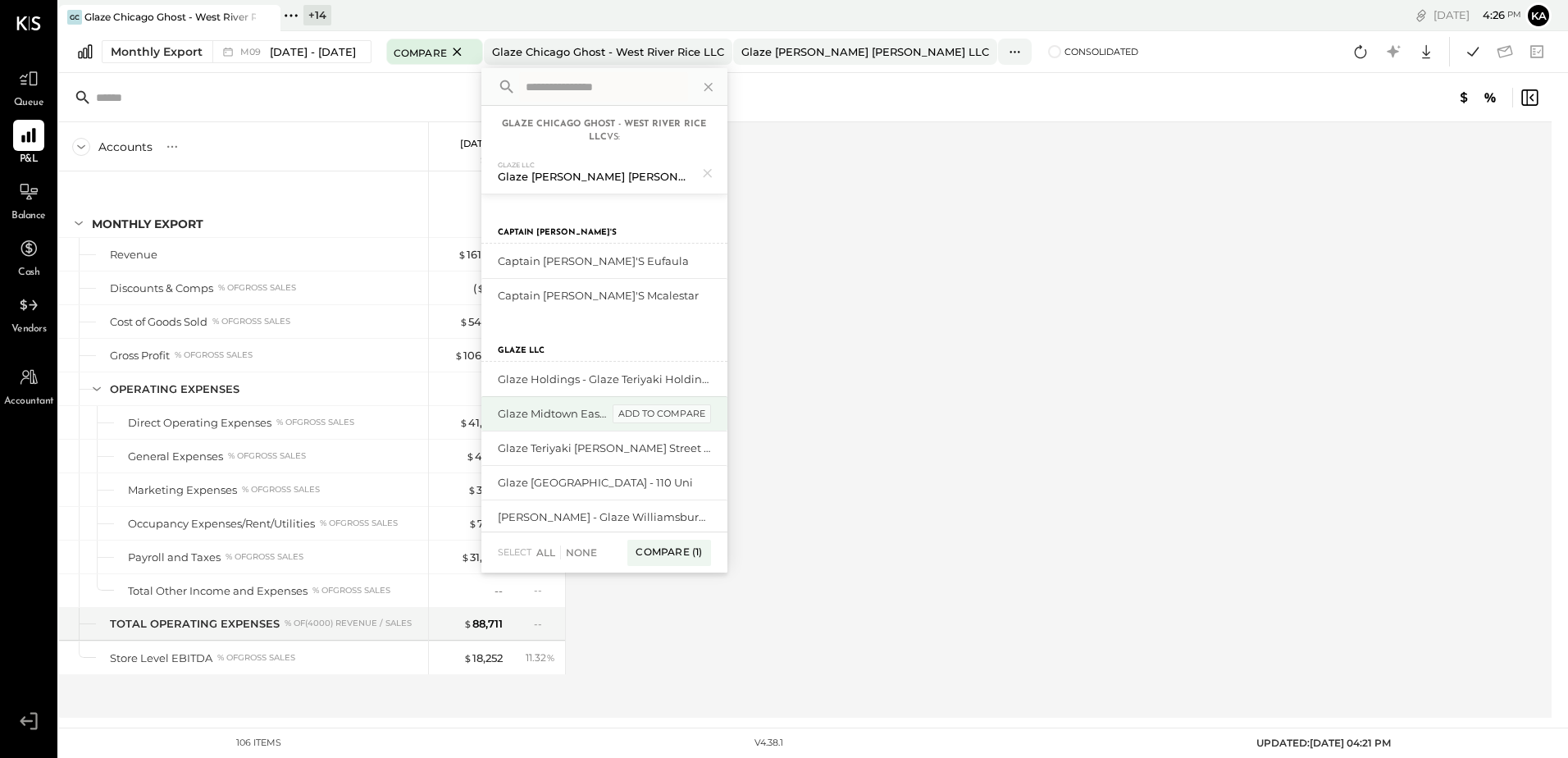
click at [672, 413] on div "add to compare" at bounding box center [662, 414] width 98 height 20
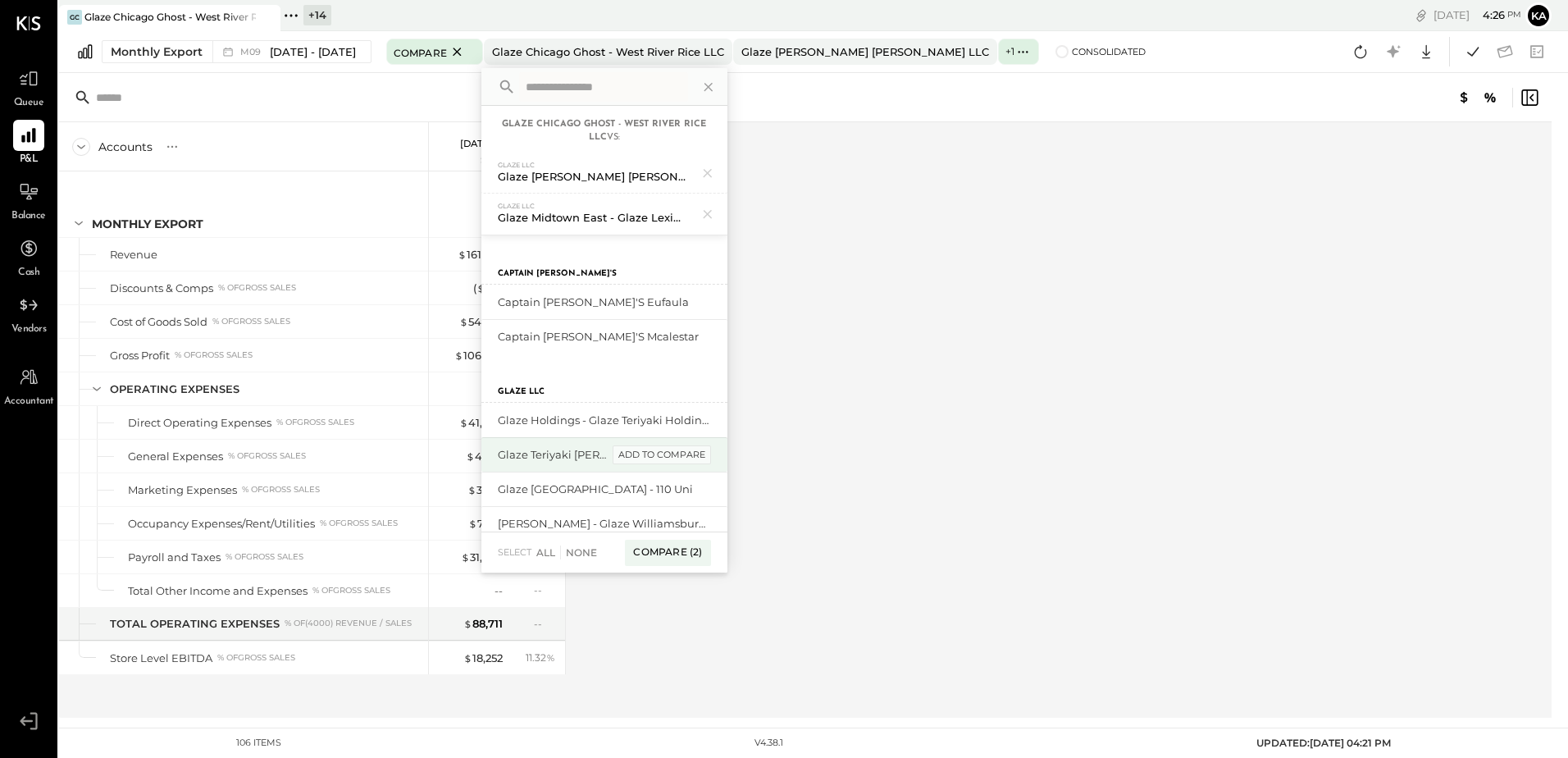
click at [667, 455] on div "add to compare" at bounding box center [662, 456] width 98 height 20
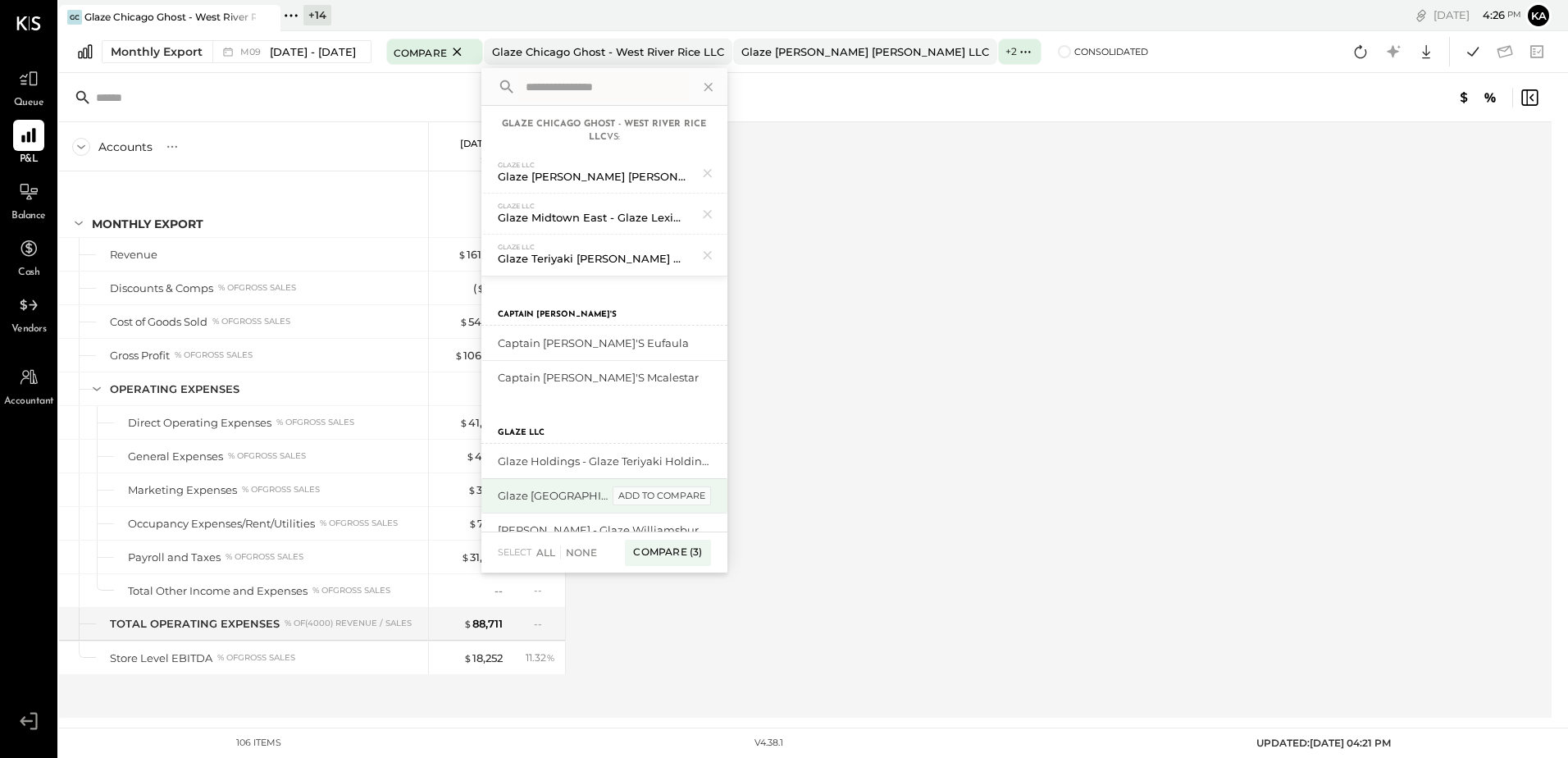
click at [668, 495] on div "add to compare" at bounding box center [662, 496] width 98 height 20
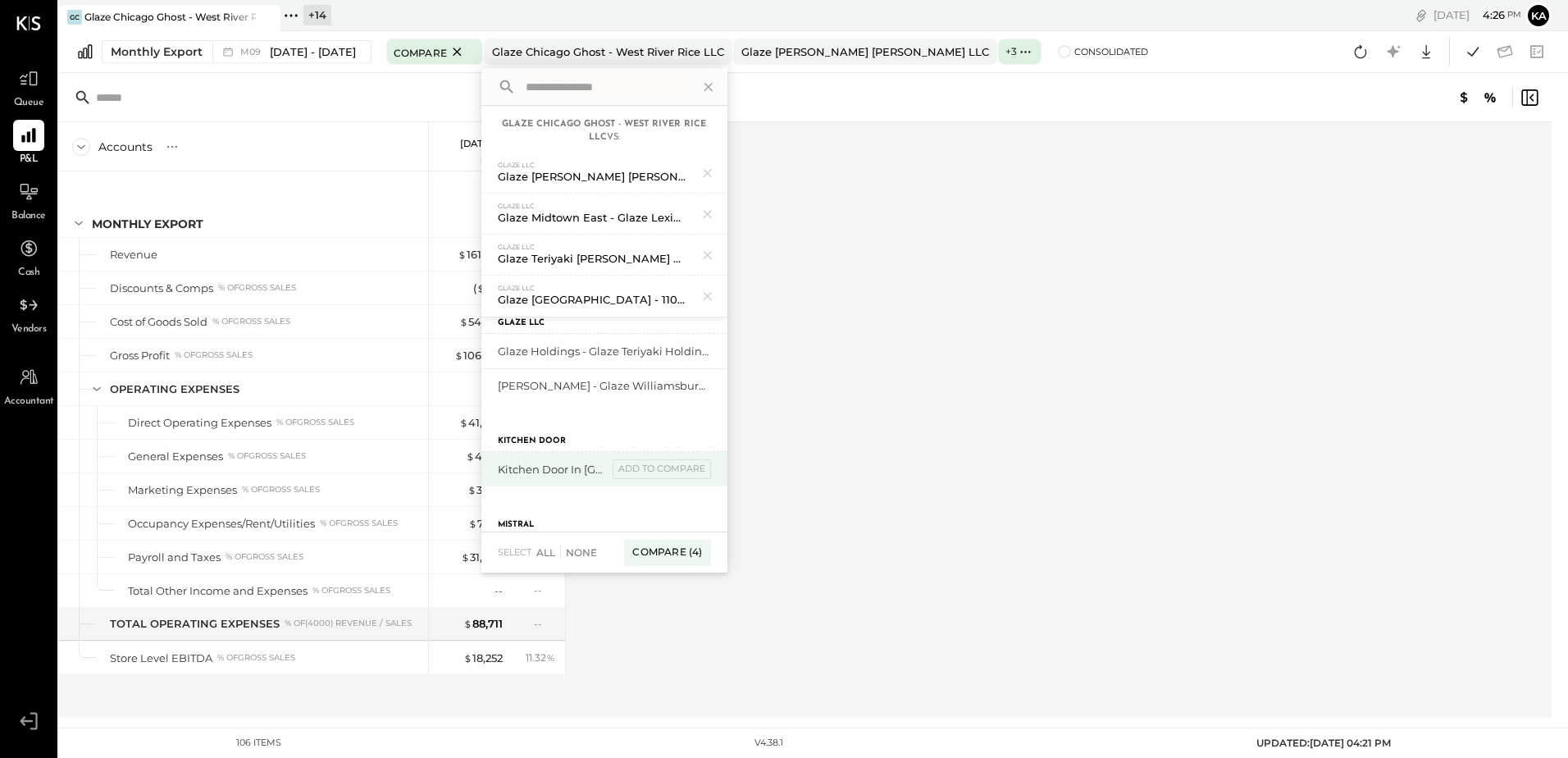
scroll to position [164, 0]
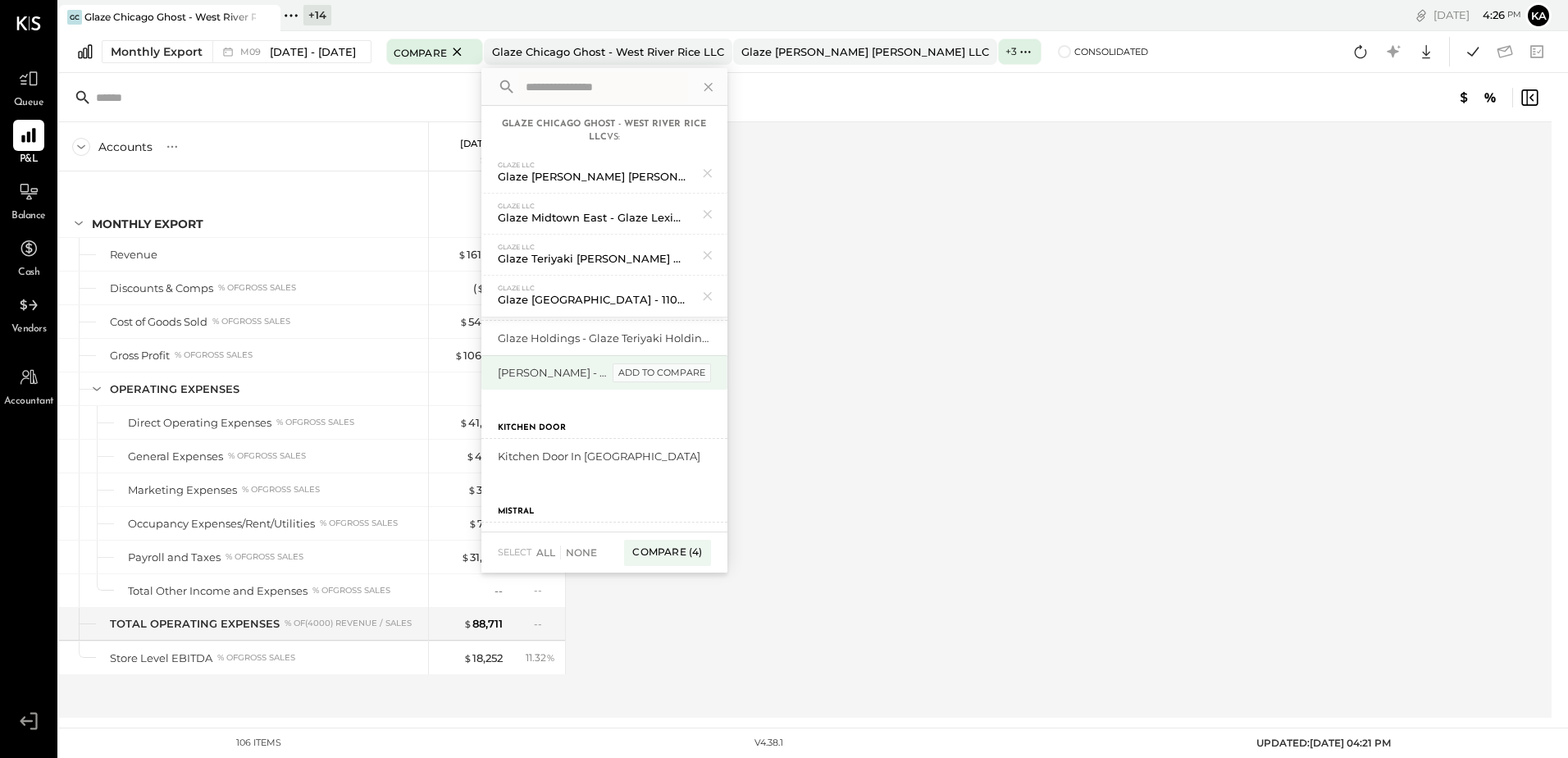
click at [667, 369] on div "add to compare" at bounding box center [662, 374] width 98 height 20
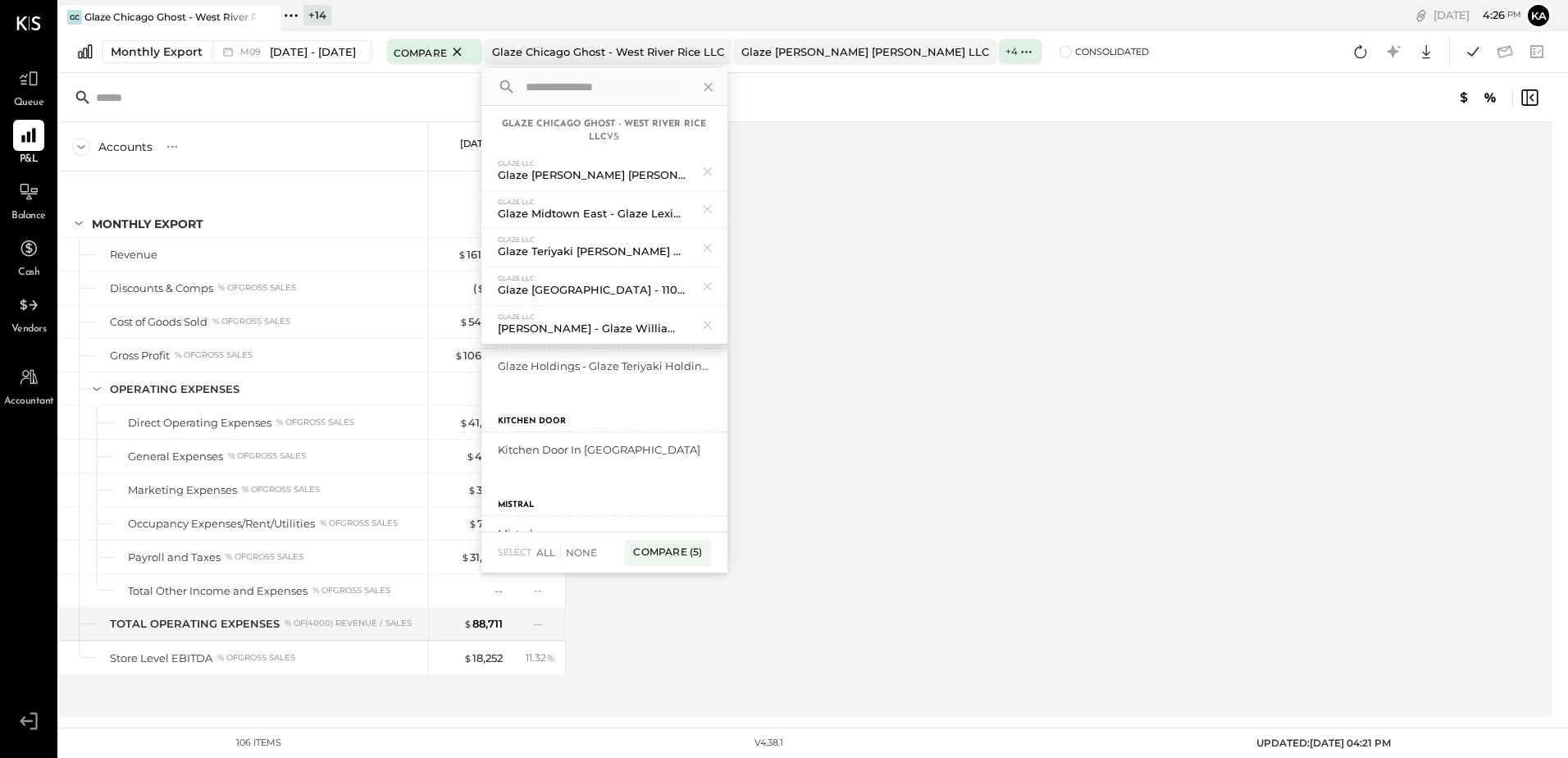
click at [915, 327] on div "Accounts S % GL [DATE] - [DATE] $ % Monthly Export Revenue Discounts & Comps % …" at bounding box center [807, 420] width 1495 height 596
click at [1104, 106] on div at bounding box center [1238, 98] width 604 height 20
click at [1426, 50] on icon at bounding box center [1427, 52] width 22 height 22
click at [1392, 142] on div "Excel" at bounding box center [1375, 148] width 131 height 34
click at [1094, 112] on div "For Client" at bounding box center [806, 97] width 1493 height 50
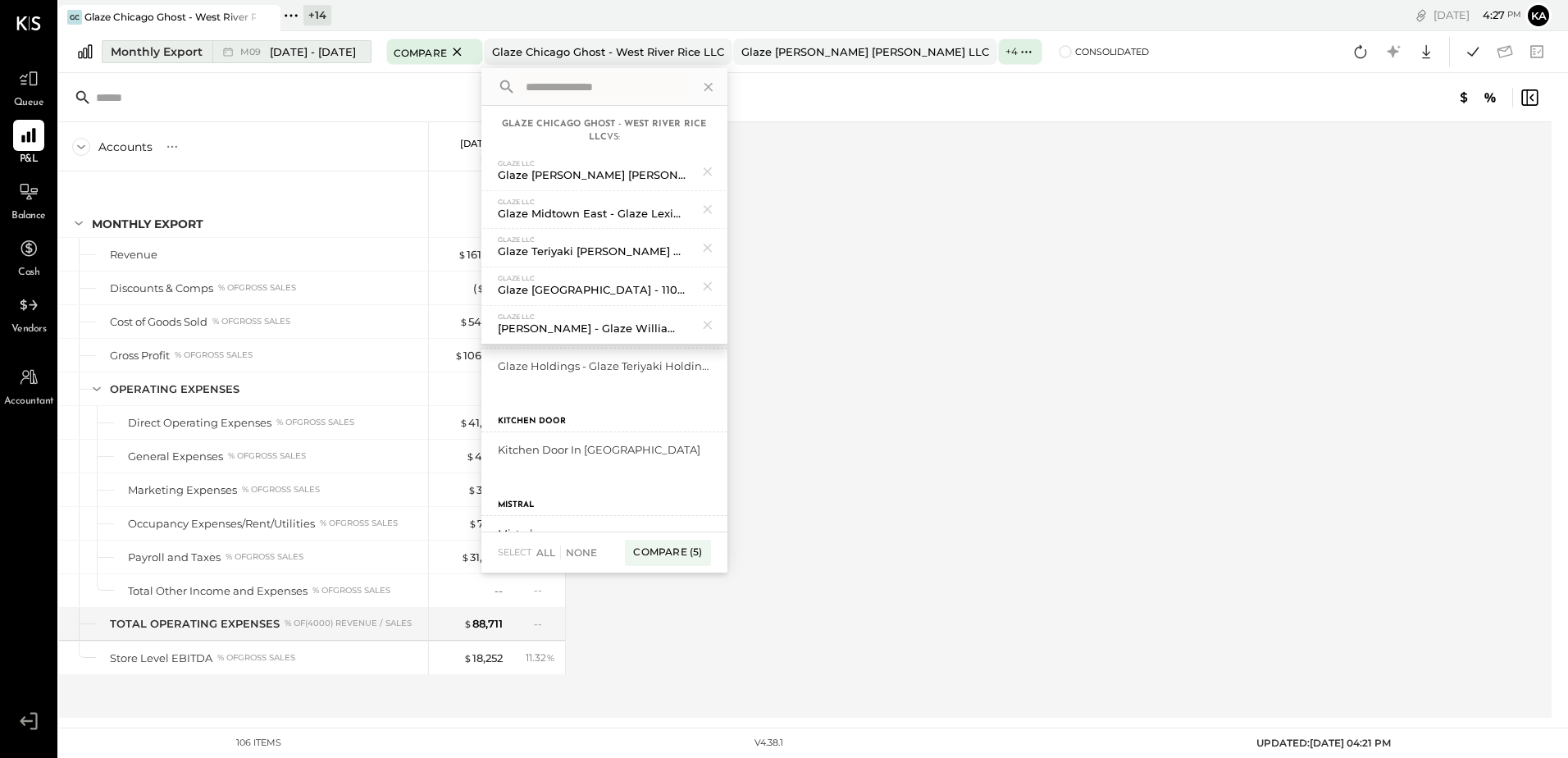
click at [306, 48] on span "[DATE] - [DATE]" at bounding box center [313, 51] width 86 height 15
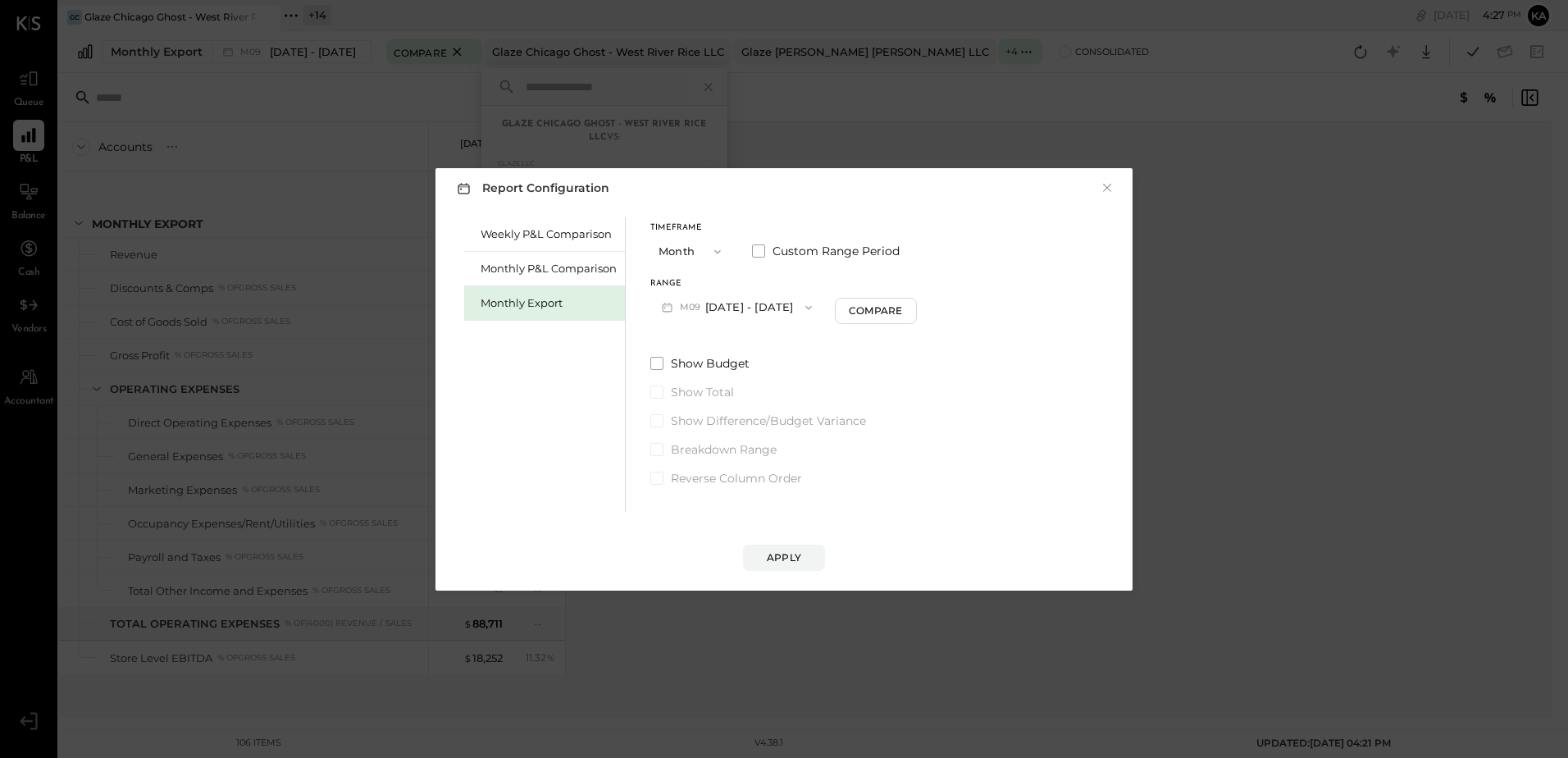
click at [802, 303] on icon "button" at bounding box center [808, 307] width 14 height 14
click at [966, 258] on div "Weekly P&L Comparison Monthly P&L Comparison Monthly Export Timeframe Month Cus…" at bounding box center [784, 363] width 664 height 299
click at [840, 249] on span "Custom Range Period" at bounding box center [835, 251] width 127 height 16
click at [740, 309] on icon "button" at bounding box center [733, 307] width 14 height 14
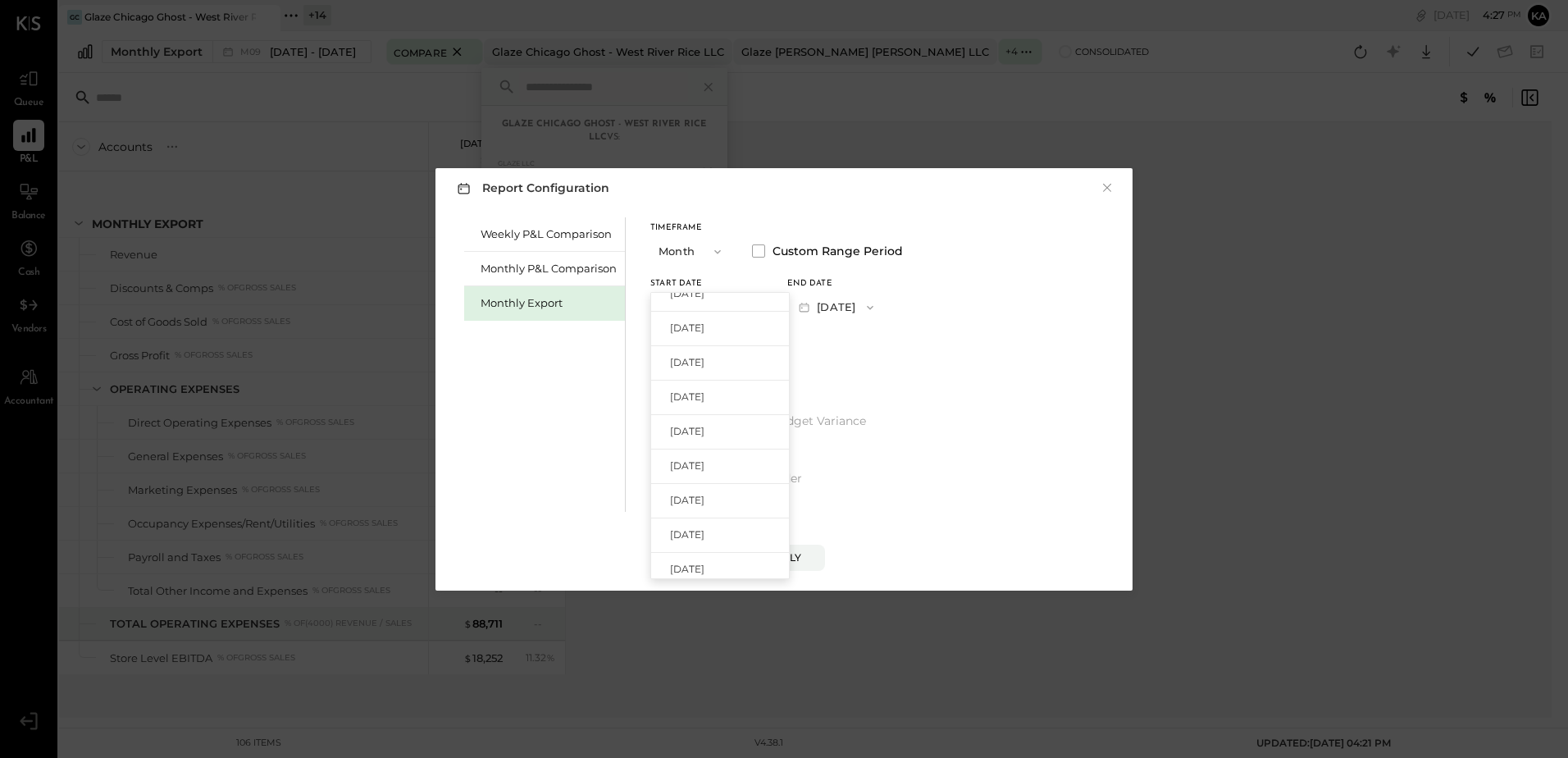
scroll to position [164, 0]
click at [723, 445] on div "Jan 1, 2025" at bounding box center [720, 456] width 138 height 34
click at [877, 304] on icon "button" at bounding box center [870, 307] width 14 height 14
click at [842, 345] on span "Sep 30, 2025" at bounding box center [825, 343] width 34 height 14
click at [779, 555] on div "Apply" at bounding box center [784, 556] width 34 height 14
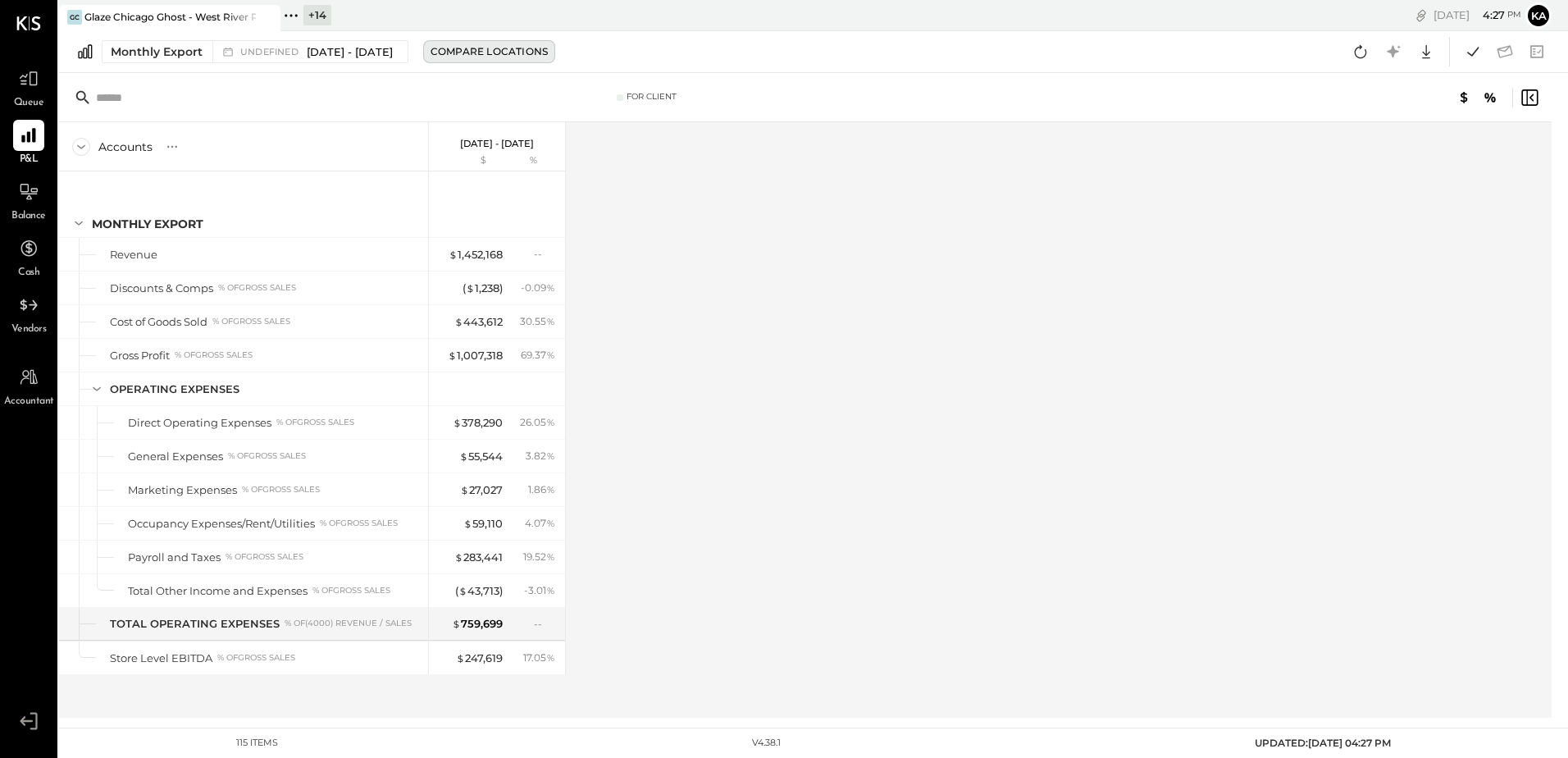
click at [485, 50] on div "Compare Locations" at bounding box center [489, 50] width 117 height 14
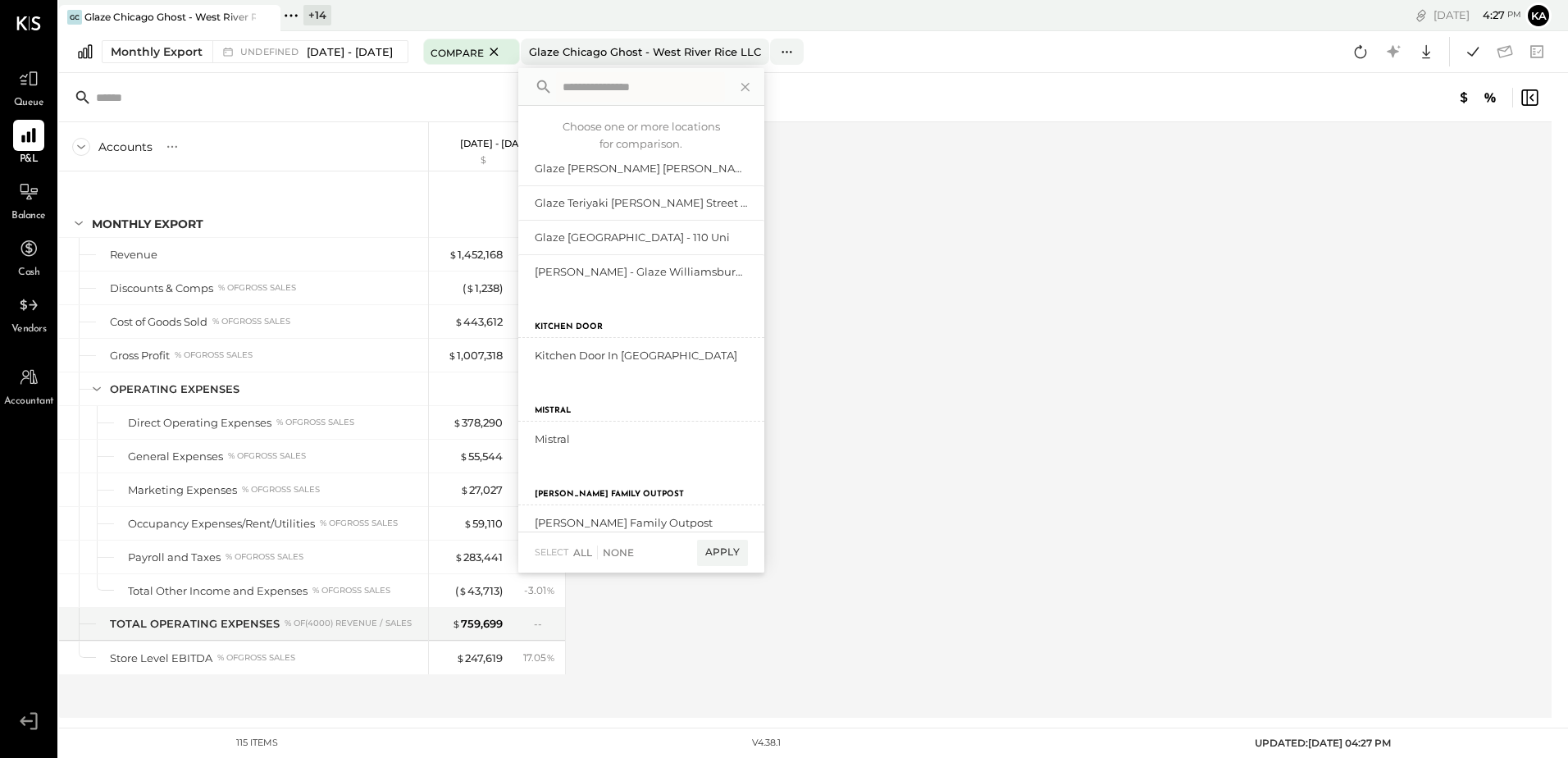
scroll to position [82, 0]
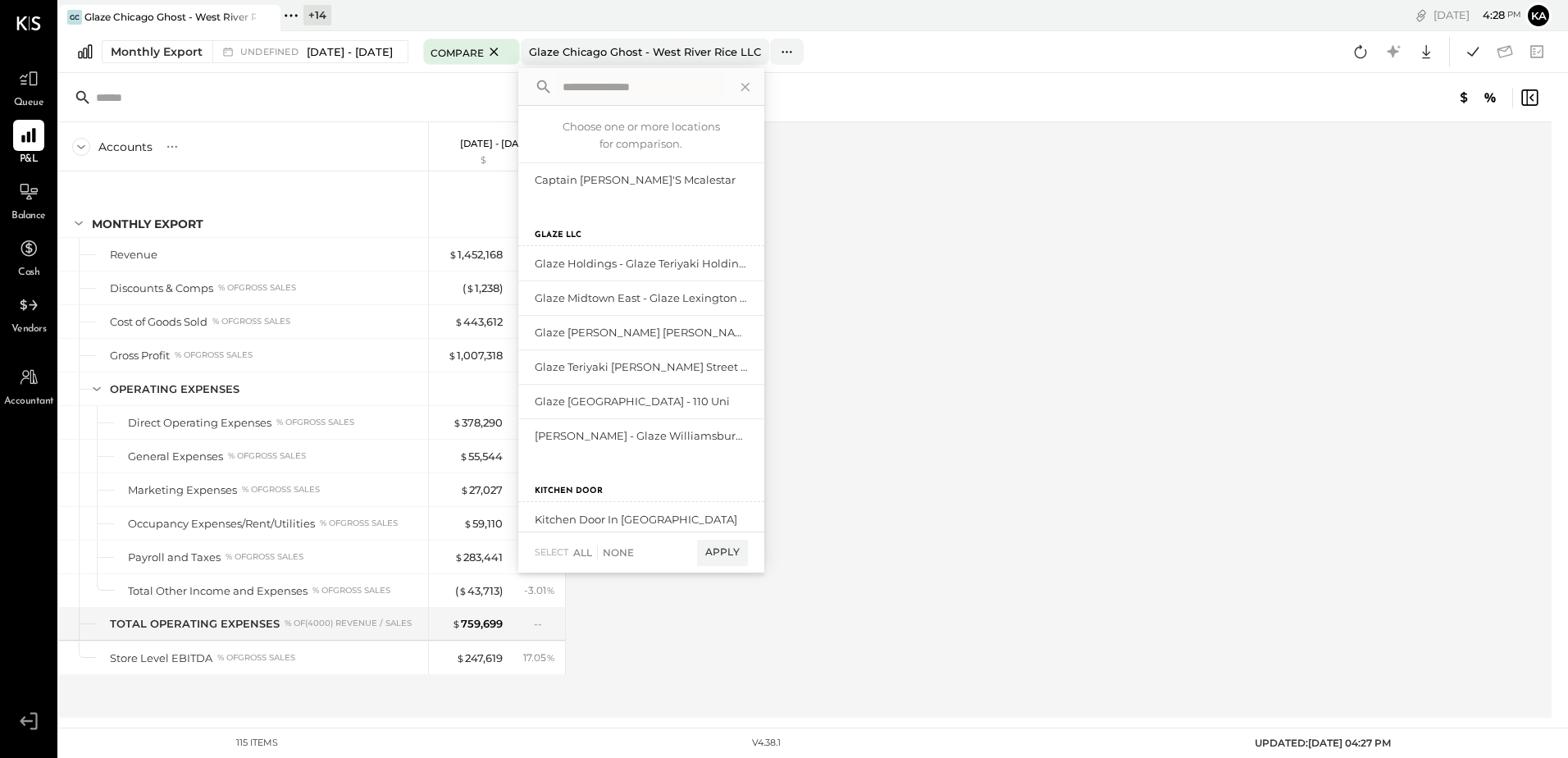
click at [872, 254] on div "Accounts S % GL Jan 1 - Sep 30, 2025 $ % Monthly Export Revenue Discounts & Com…" at bounding box center [807, 420] width 1495 height 596
click at [892, 186] on div "Accounts S % GL Jan 1 - Sep 30, 2025 $ % Monthly Export Revenue Discounts & Com…" at bounding box center [807, 420] width 1495 height 596
click at [749, 87] on icon at bounding box center [744, 86] width 8 height 8
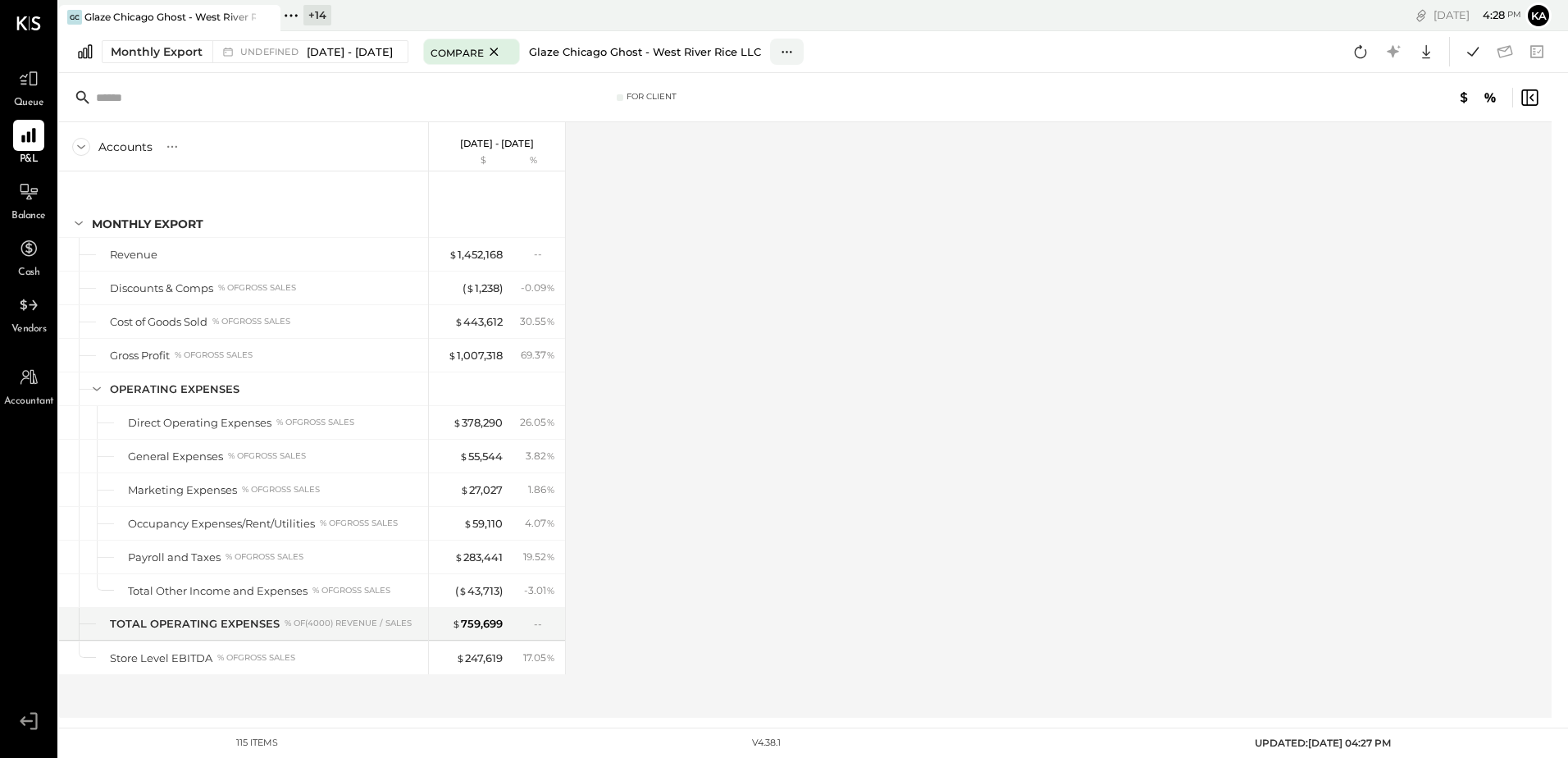
click at [761, 49] on div "Glaze Chicago Ghost - West River Rice LLC" at bounding box center [645, 51] width 232 height 15
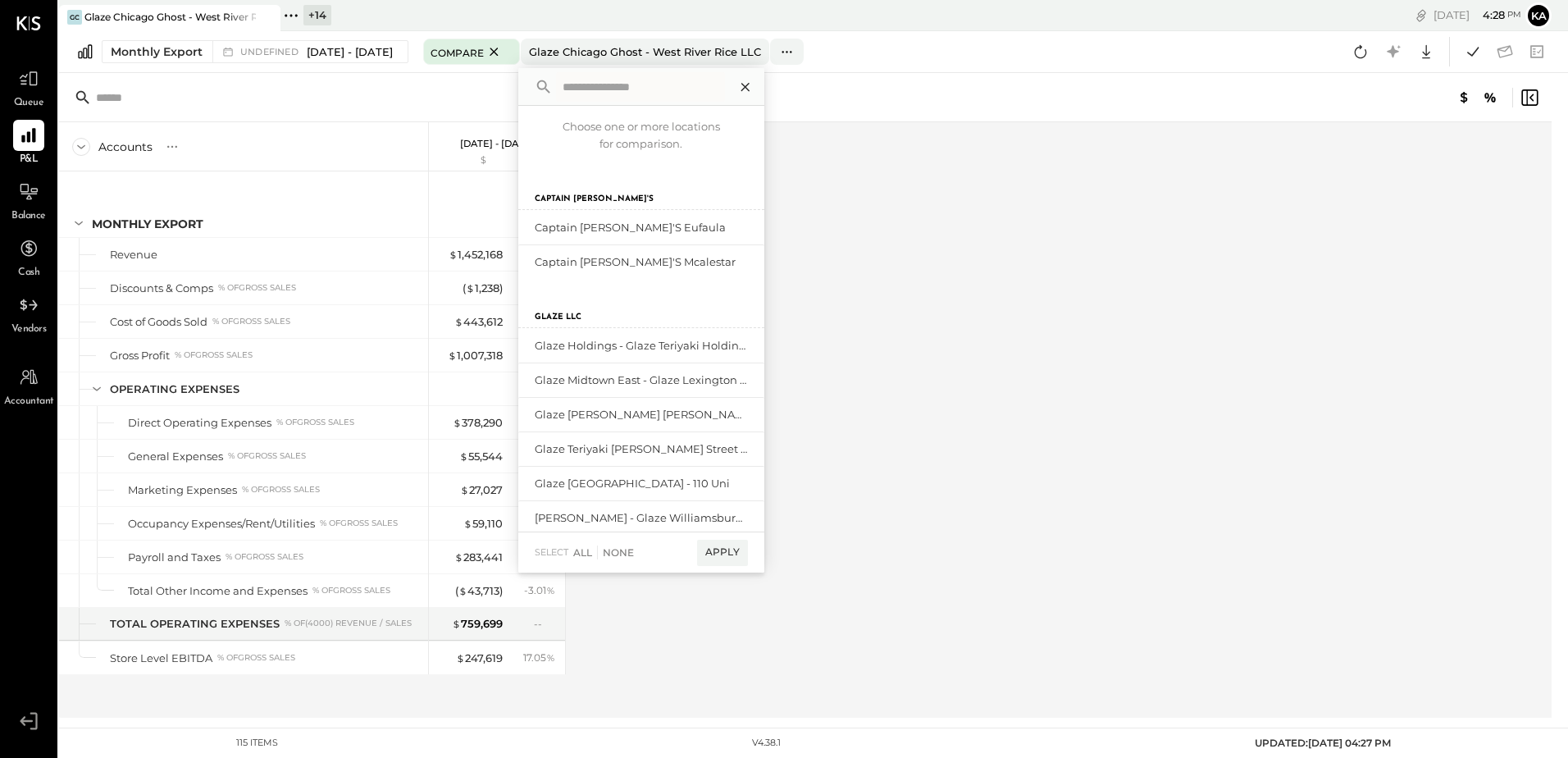
click at [749, 87] on icon at bounding box center [744, 86] width 8 height 8
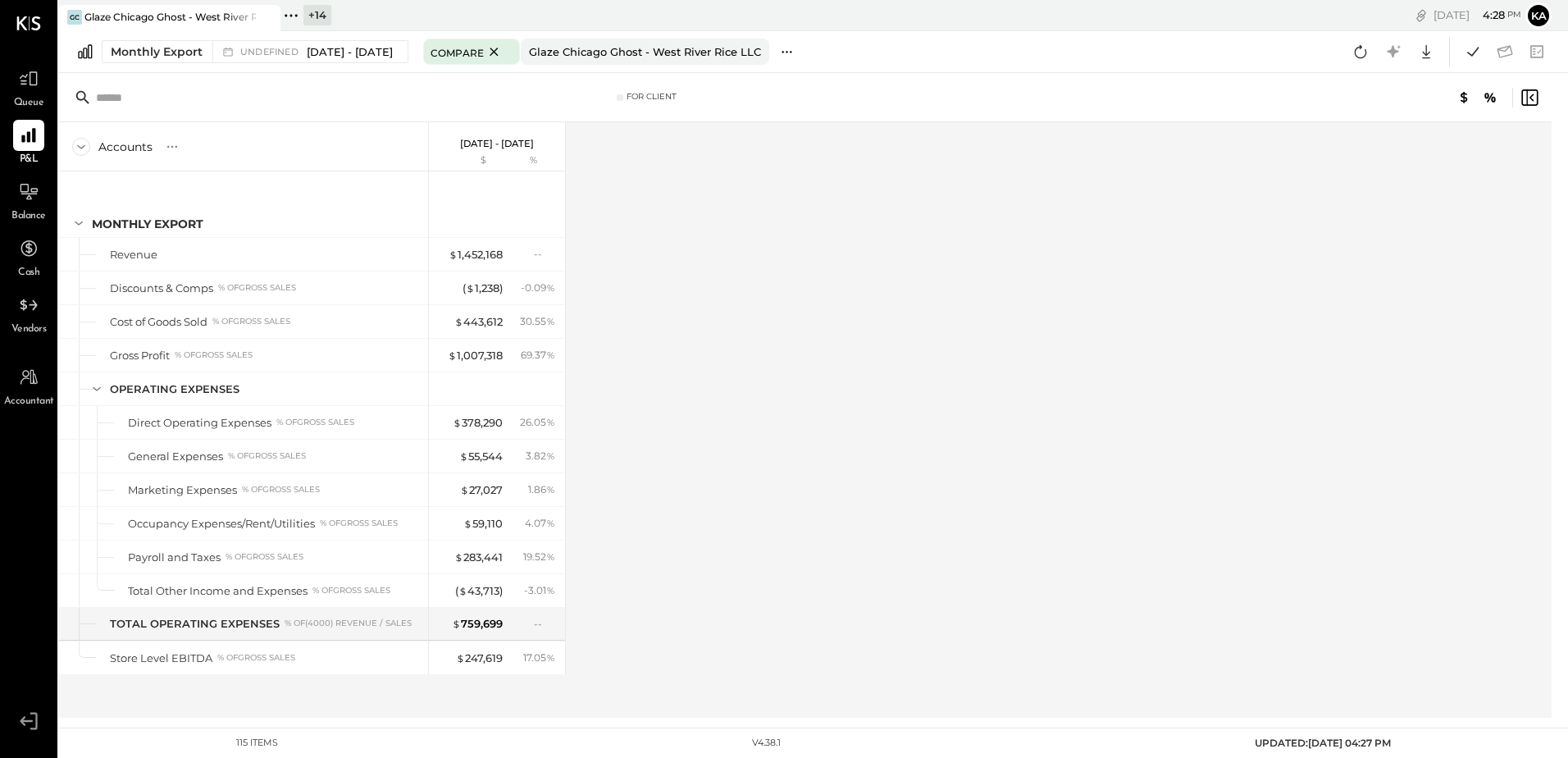
click at [796, 50] on icon at bounding box center [787, 51] width 17 height 17
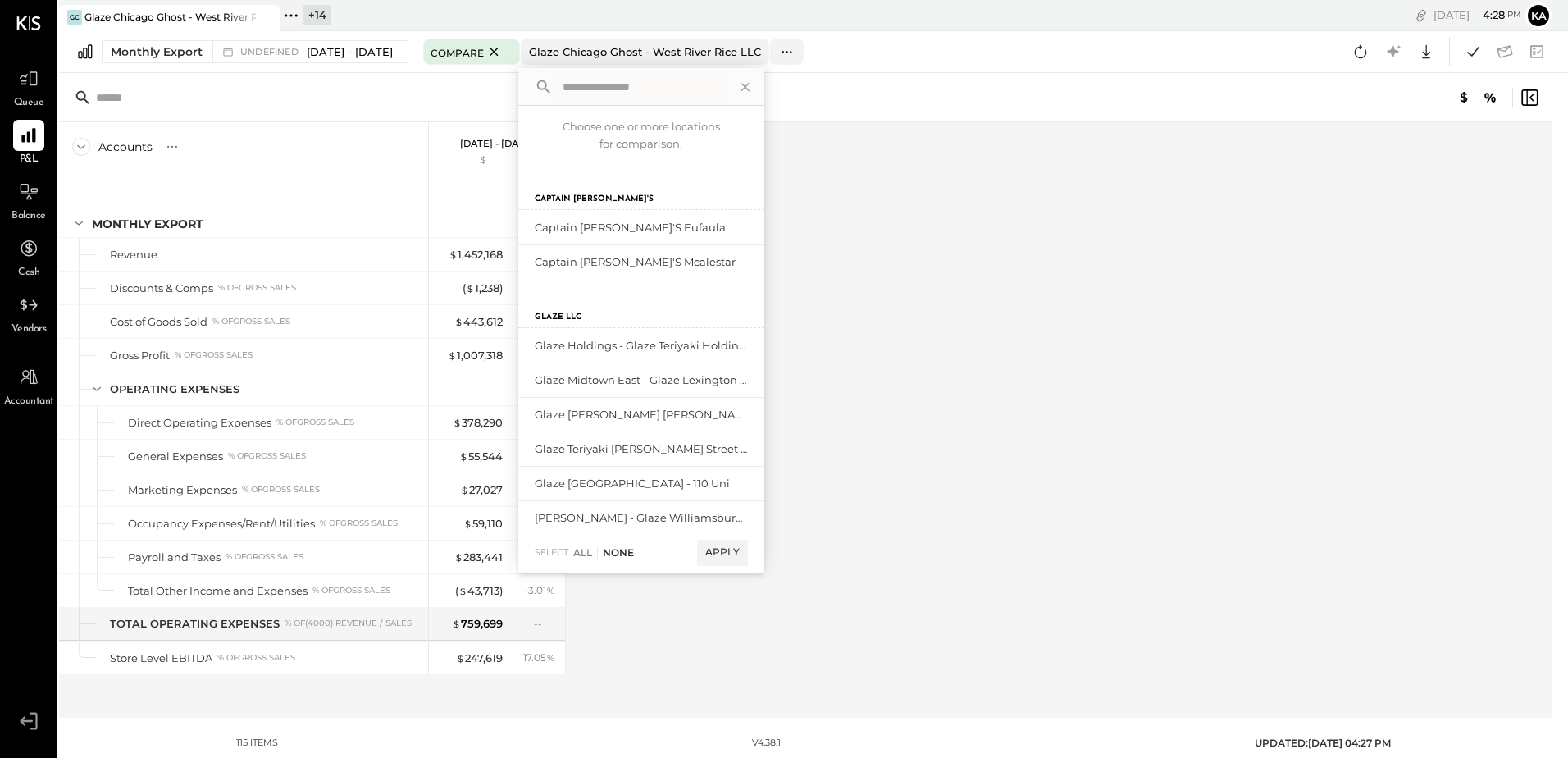
click at [634, 550] on div "None" at bounding box center [615, 552] width 37 height 14
click at [726, 550] on div "Apply" at bounding box center [723, 553] width 50 height 26
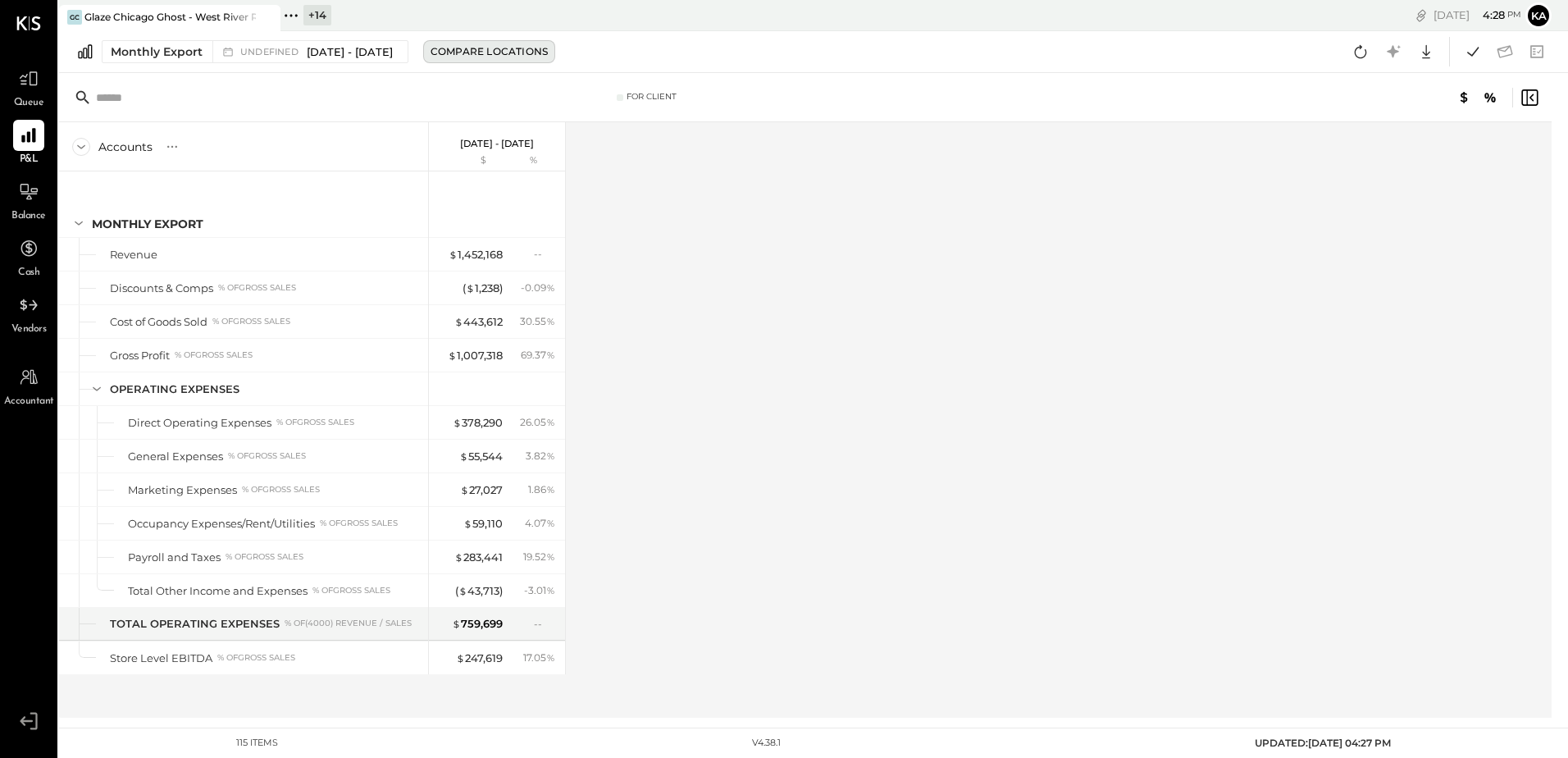
click at [475, 47] on div "Compare Locations" at bounding box center [489, 50] width 117 height 14
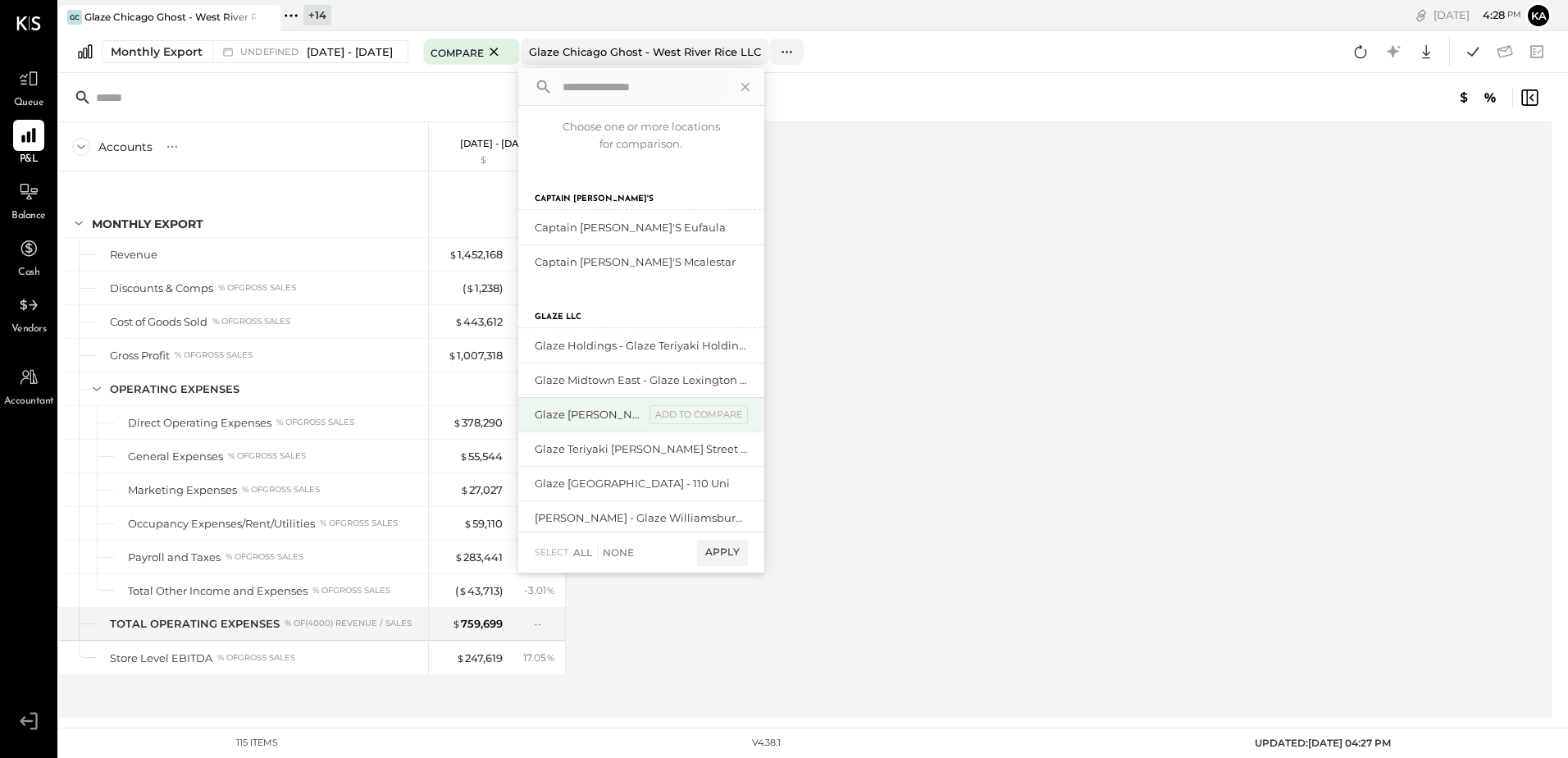
scroll to position [82, 0]
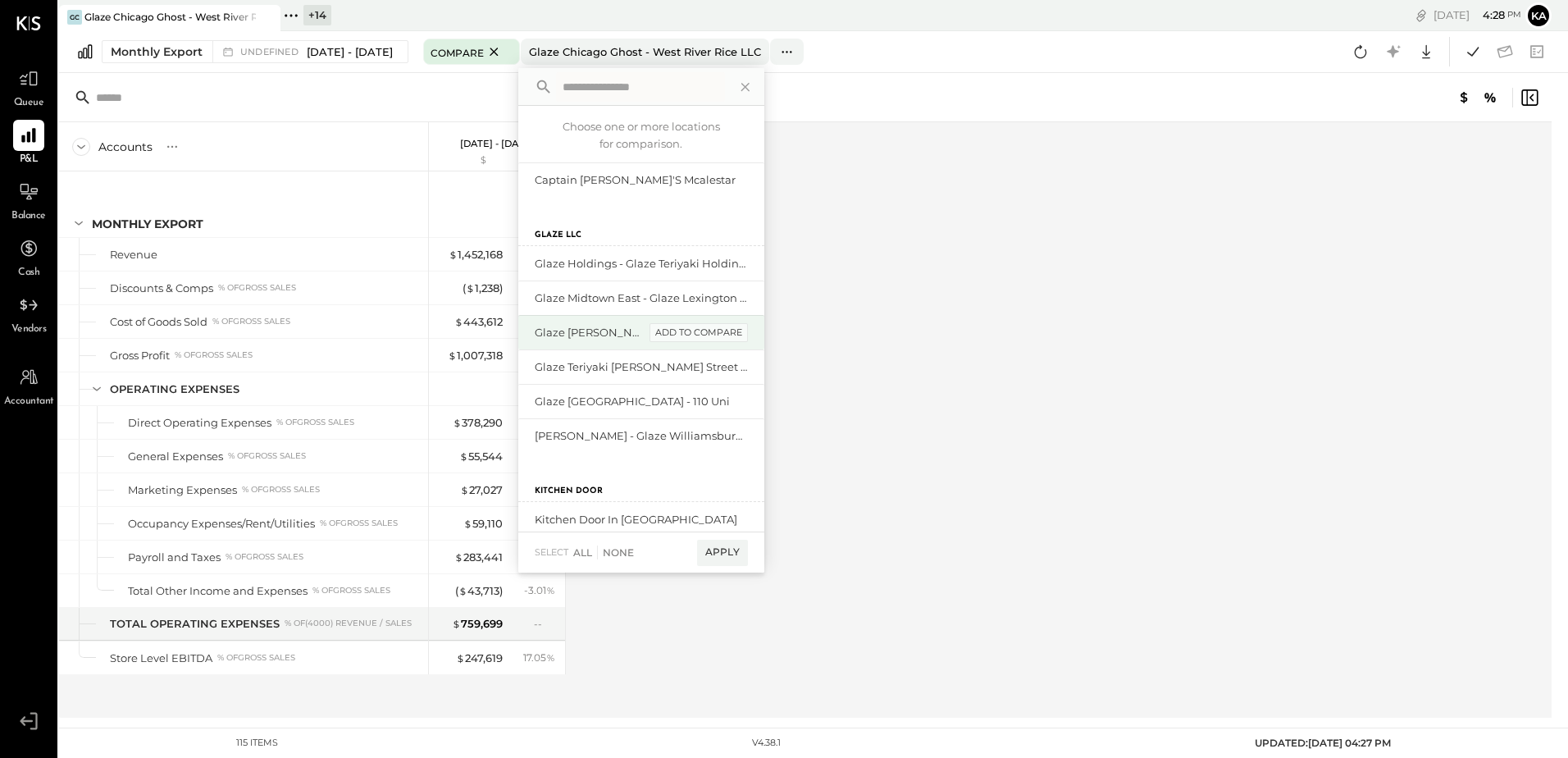
click at [743, 329] on div "add to compare" at bounding box center [698, 333] width 98 height 20
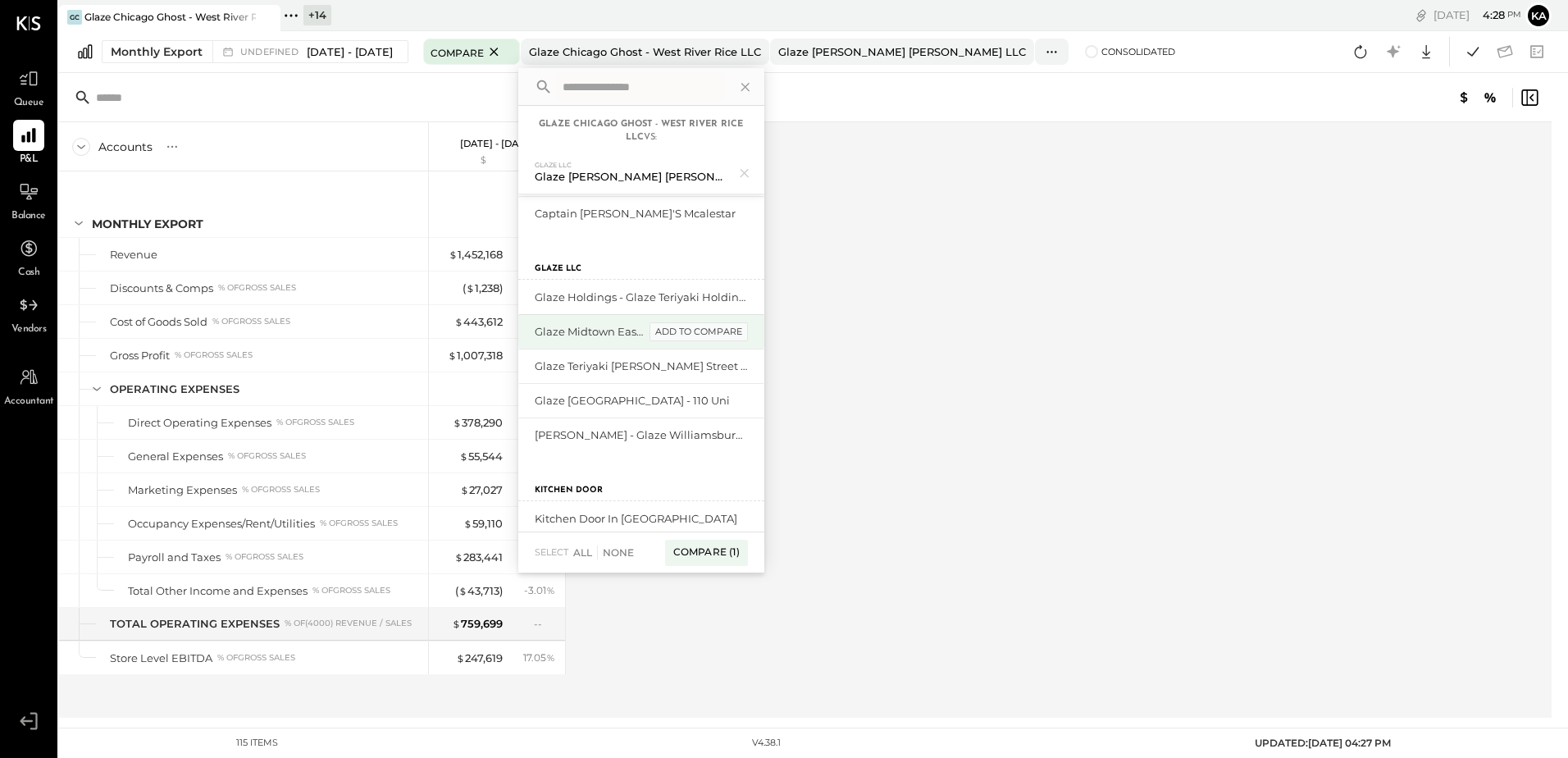
click at [743, 330] on div "add to compare" at bounding box center [698, 332] width 98 height 20
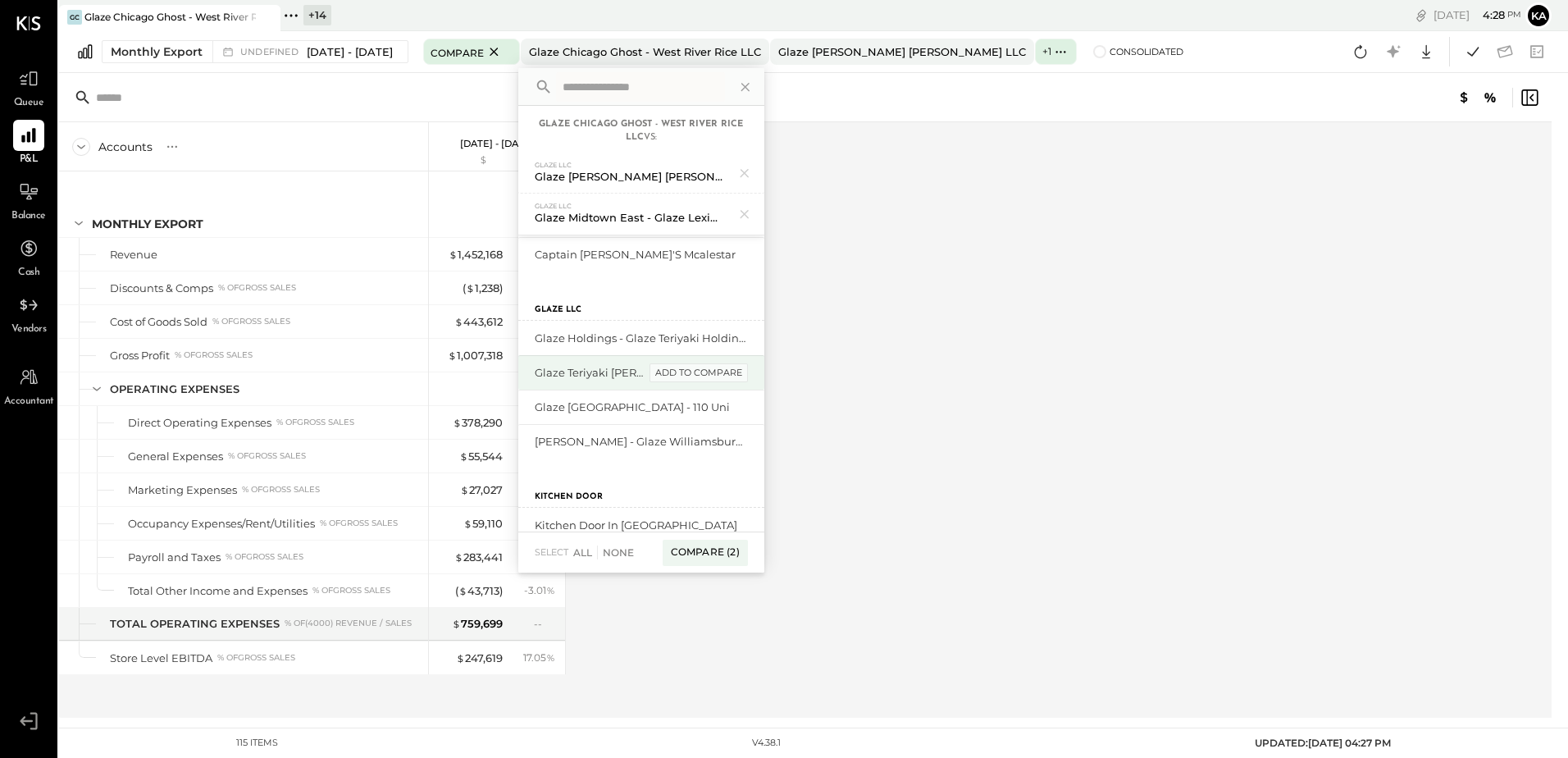
click at [738, 369] on div "add to compare" at bounding box center [698, 374] width 98 height 20
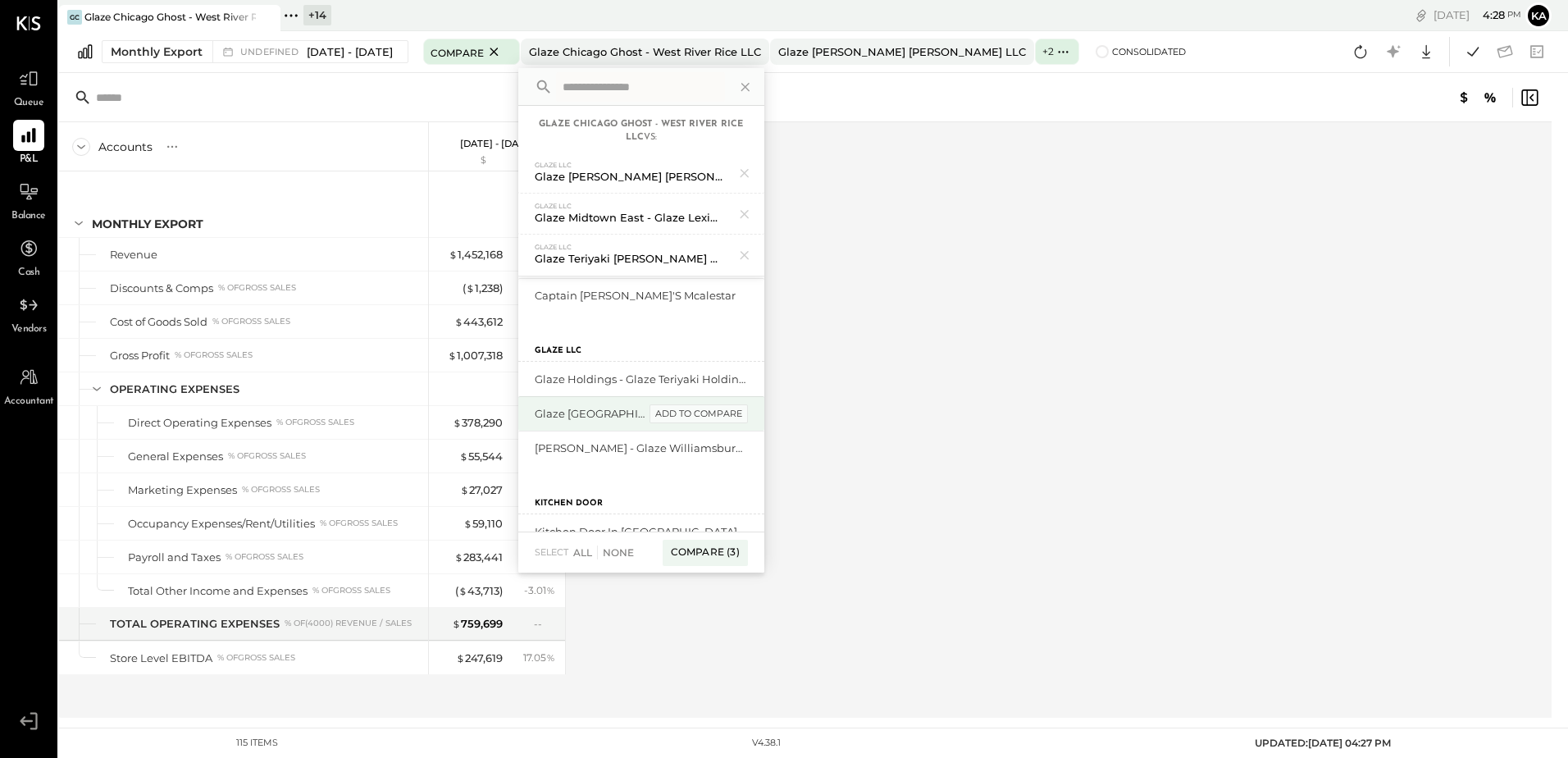
click at [725, 412] on div "add to compare" at bounding box center [698, 414] width 98 height 20
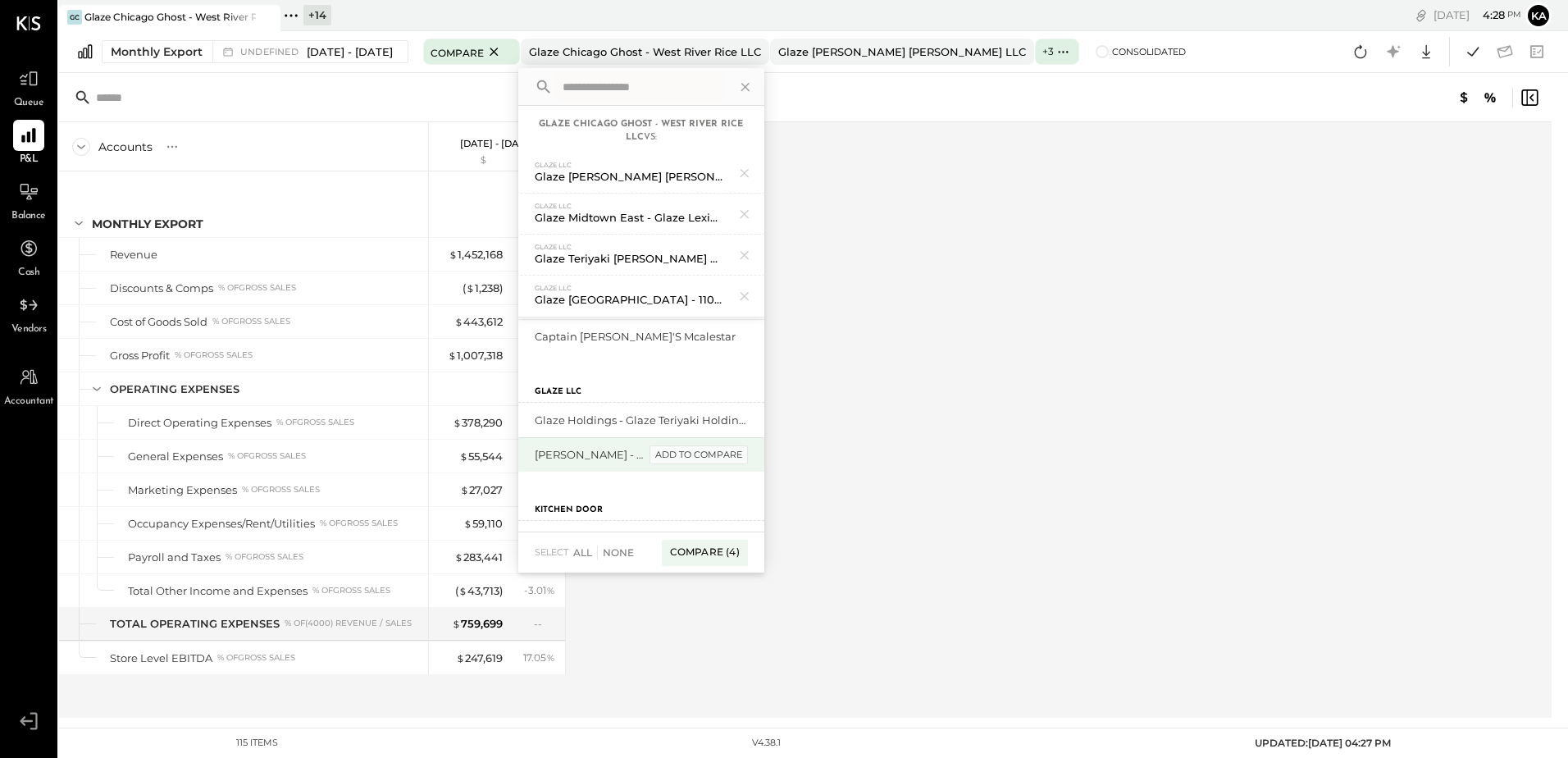
click at [735, 454] on div "add to compare" at bounding box center [698, 456] width 98 height 20
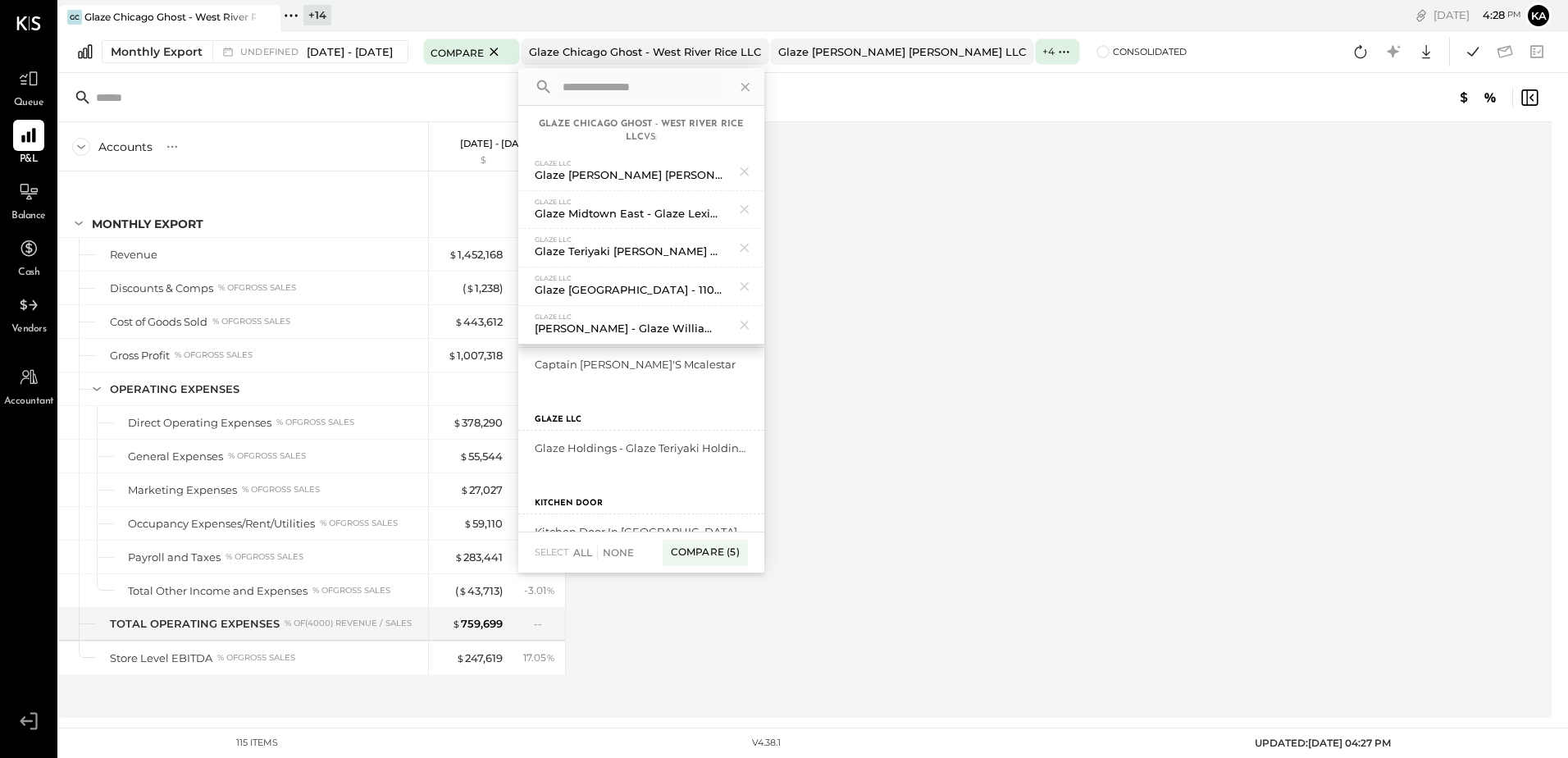
click at [1030, 300] on div "Accounts S % GL Jan 1 - Sep 30, 2025 $ % Monthly Export Revenue Discounts & Com…" at bounding box center [807, 420] width 1495 height 596
click at [884, 92] on div "For Client" at bounding box center [646, 96] width 578 height 12
click at [714, 555] on div "Compare (5)" at bounding box center [705, 553] width 86 height 26
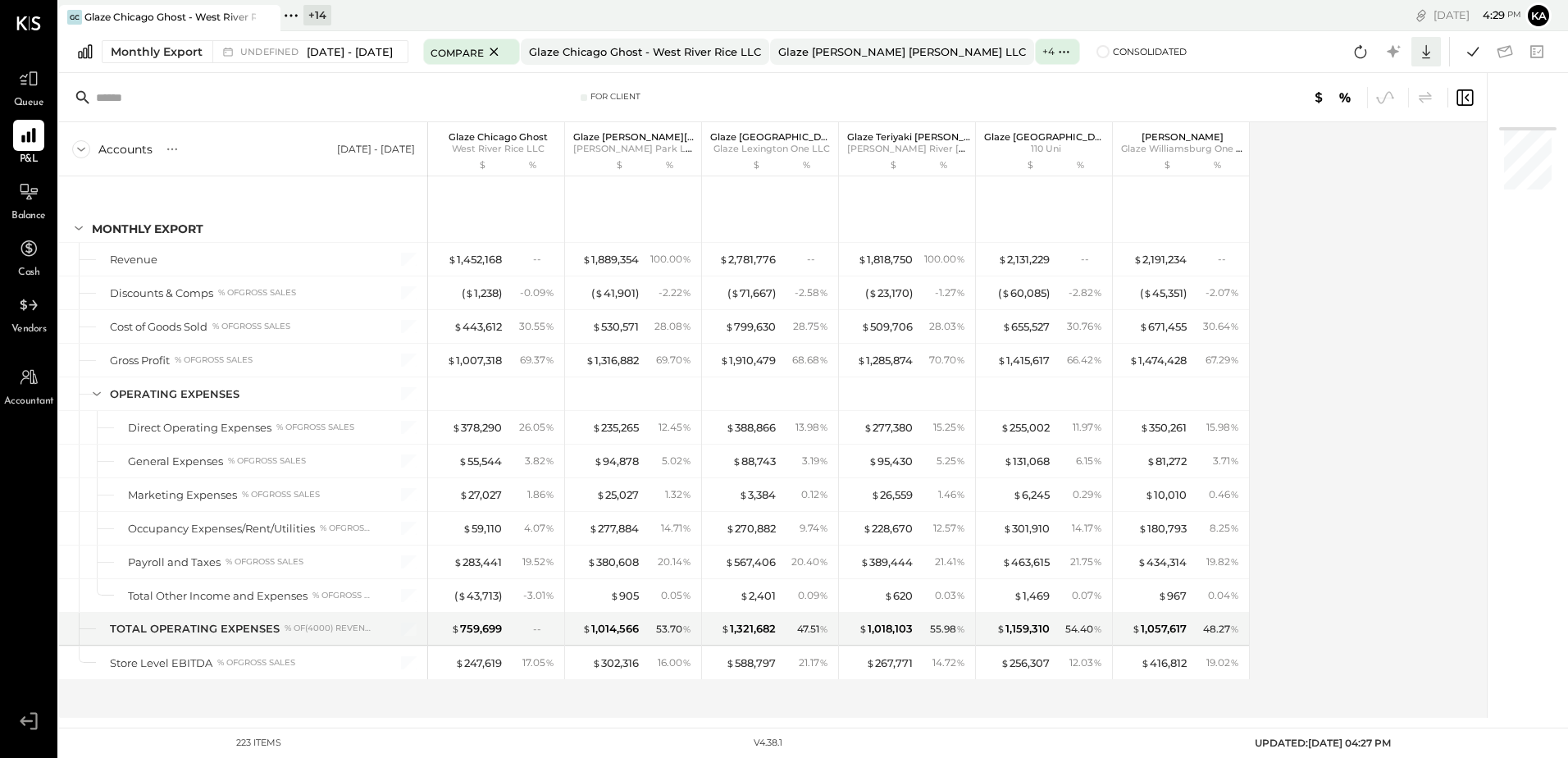
click at [1428, 54] on icon at bounding box center [1426, 51] width 8 height 14
click at [1394, 141] on div "Excel" at bounding box center [1375, 148] width 131 height 34
click at [504, 55] on icon at bounding box center [494, 51] width 21 height 20
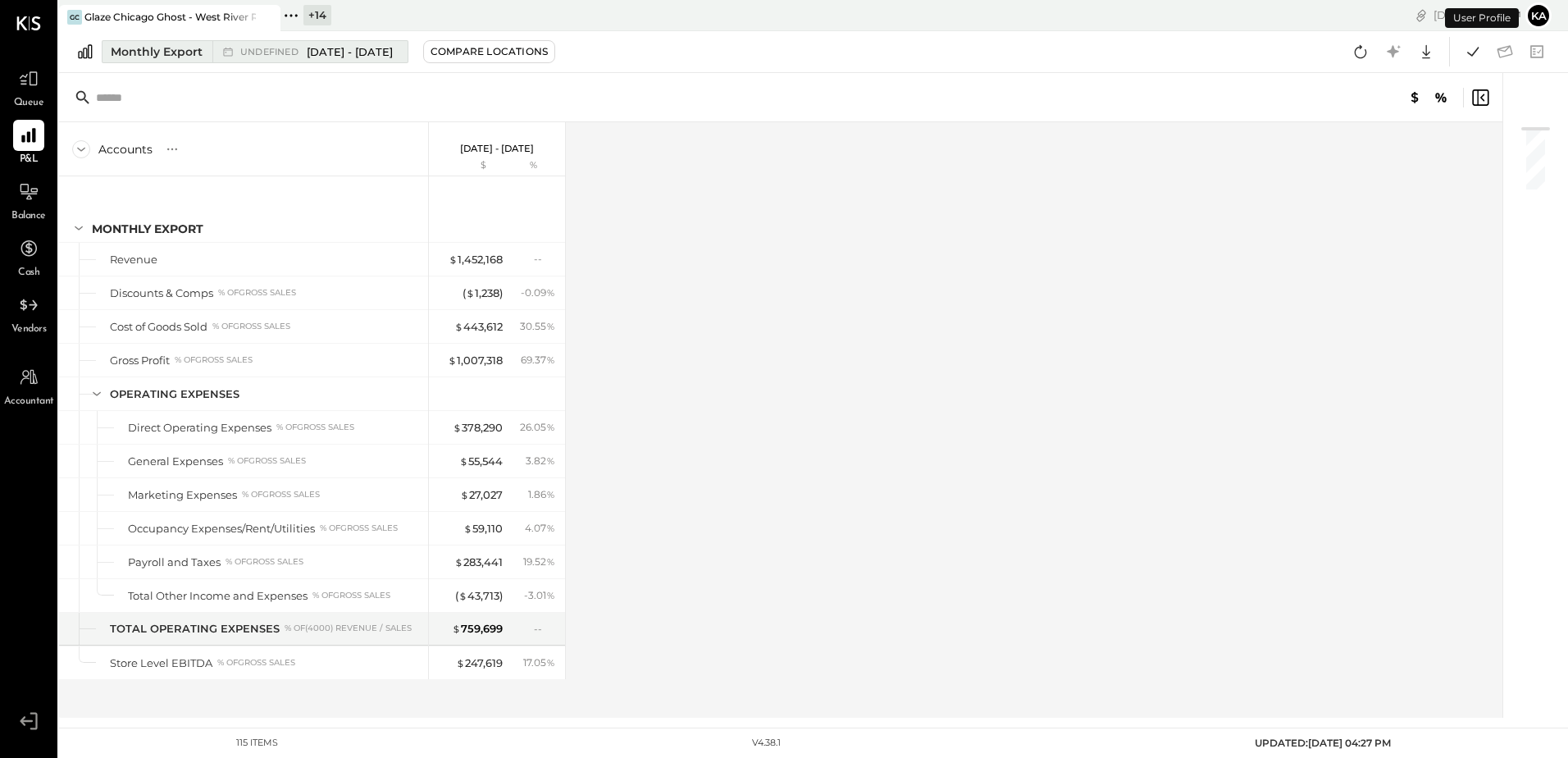
click at [363, 51] on span "Jan 1 - Sep 30, 2025" at bounding box center [350, 51] width 86 height 15
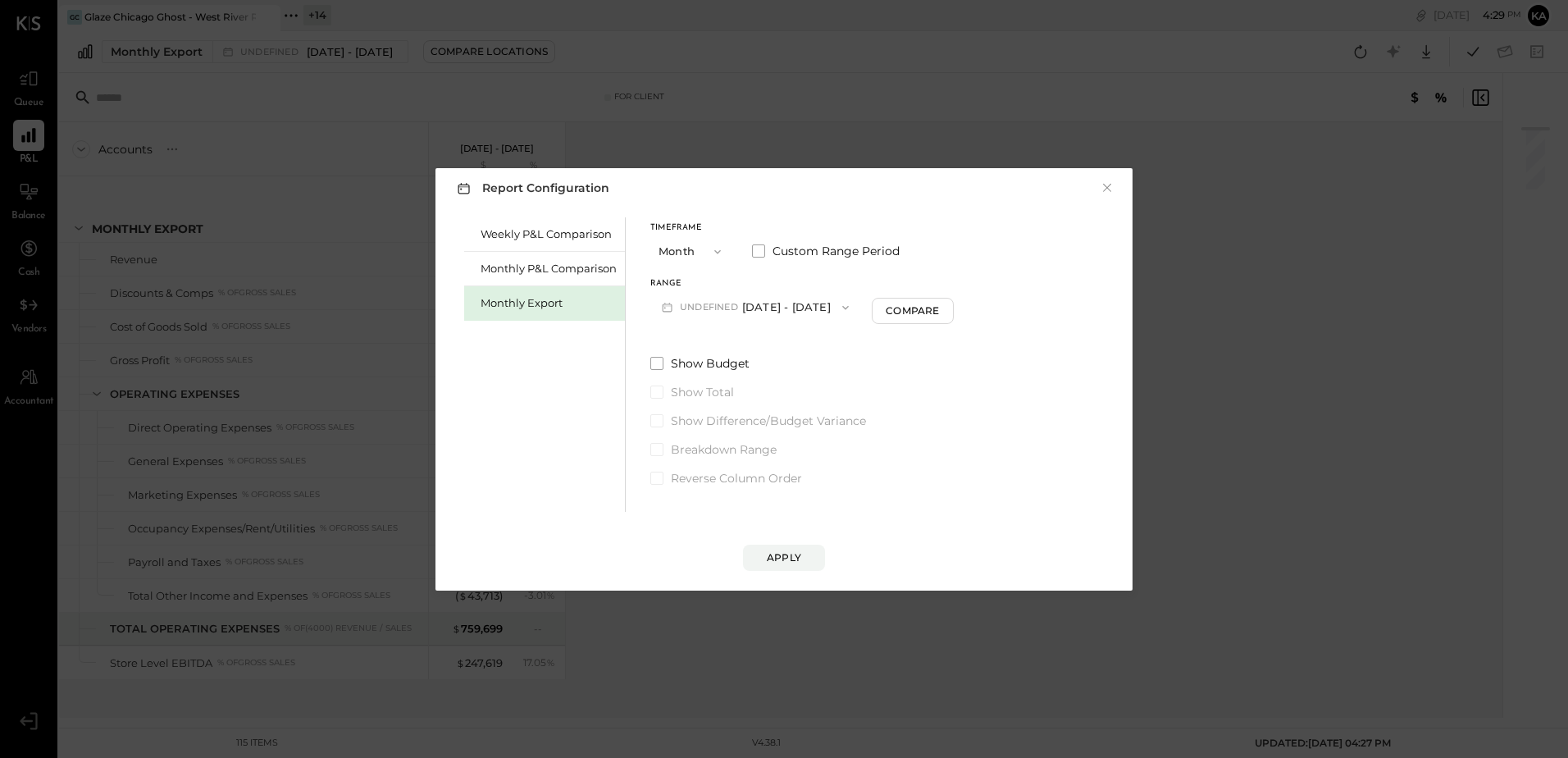
click at [852, 304] on icon "button" at bounding box center [845, 307] width 14 height 14
click at [727, 342] on span "[DATE] - [DATE]" at bounding box center [730, 343] width 78 height 14
click at [789, 555] on div "Apply" at bounding box center [784, 556] width 34 height 14
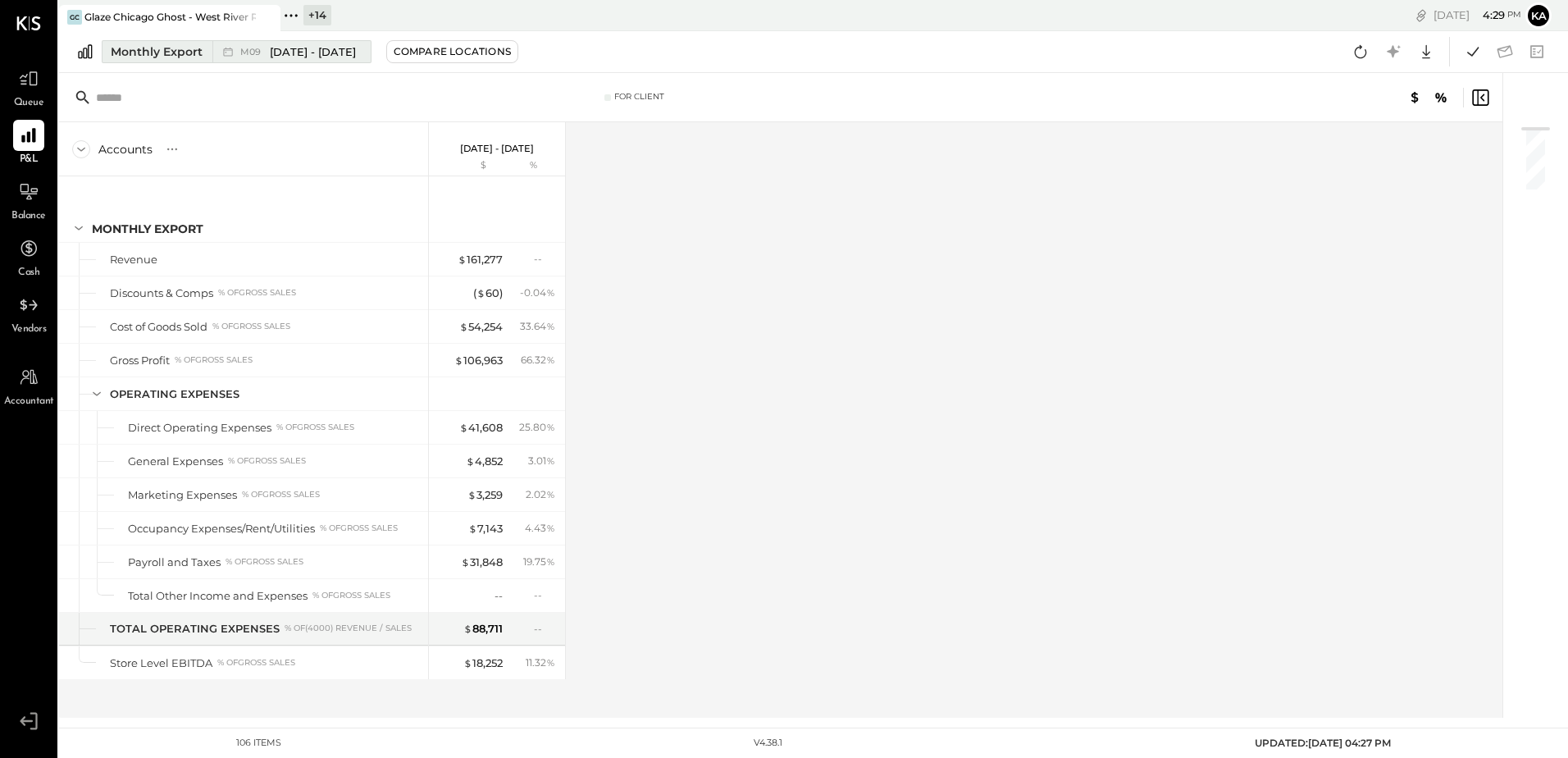
click at [312, 47] on span "[DATE] - [DATE]" at bounding box center [313, 51] width 86 height 15
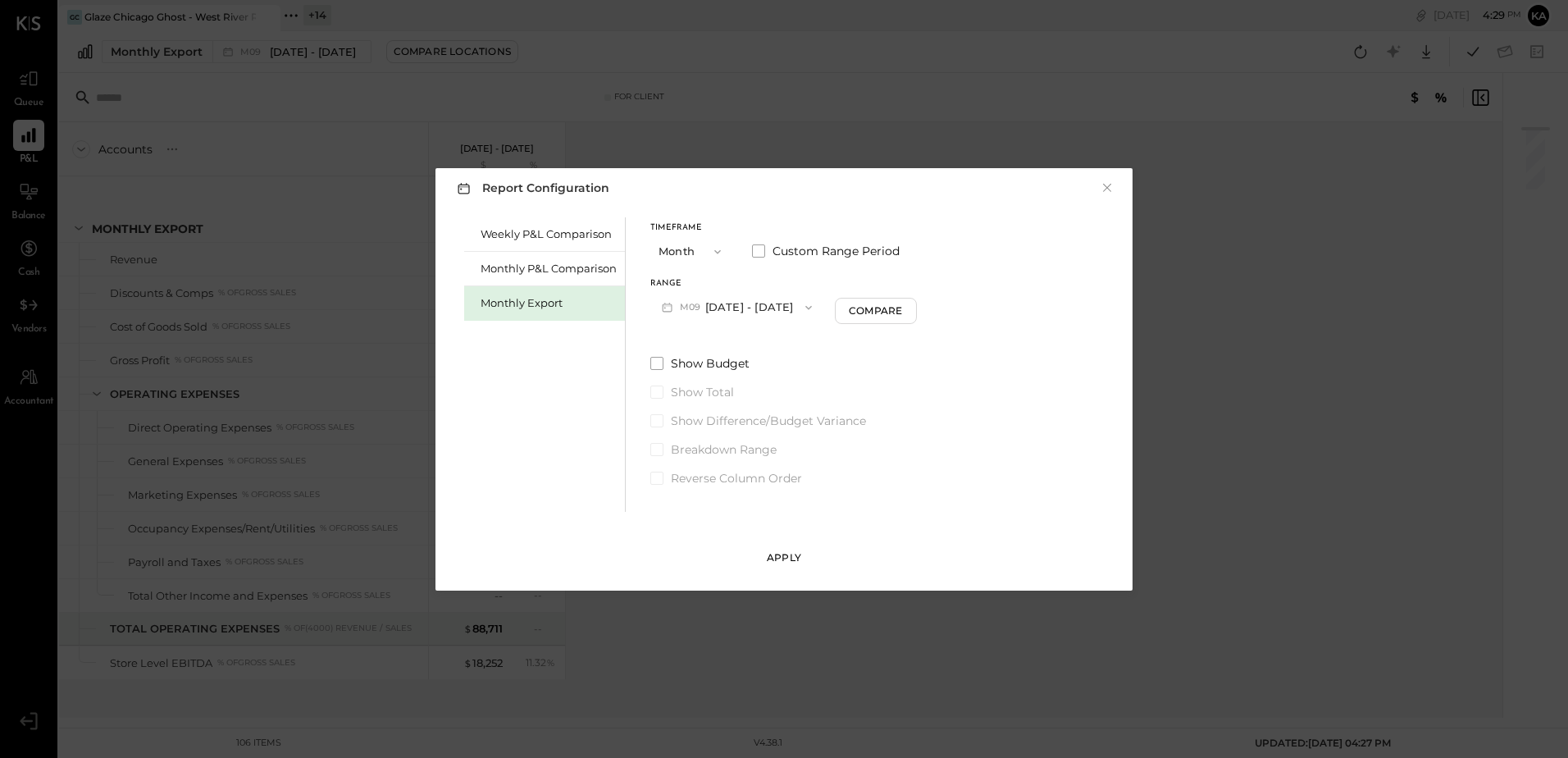
click at [781, 555] on div "Apply" at bounding box center [784, 556] width 34 height 14
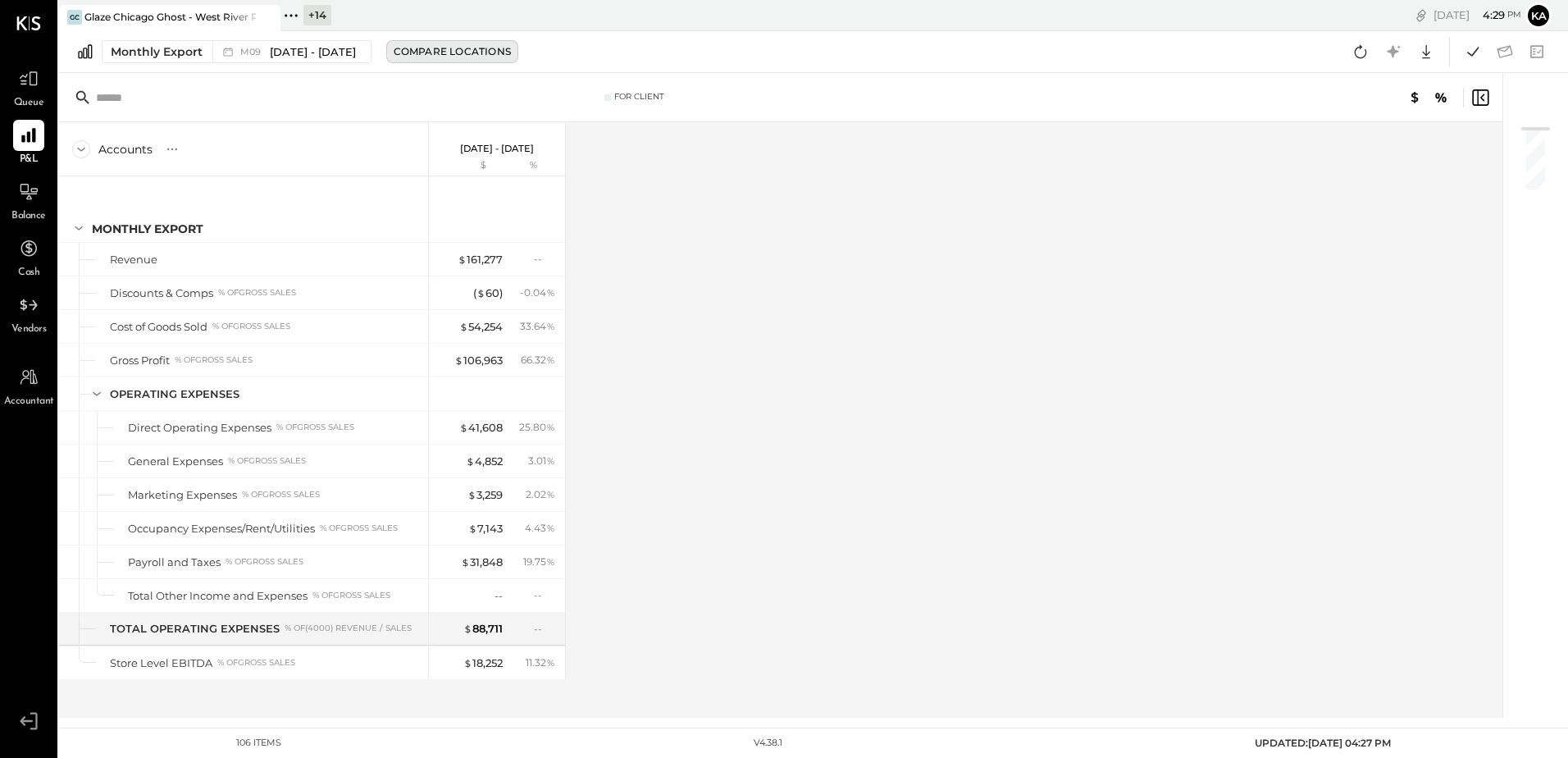
click at [455, 51] on div "Compare Locations" at bounding box center [452, 50] width 117 height 14
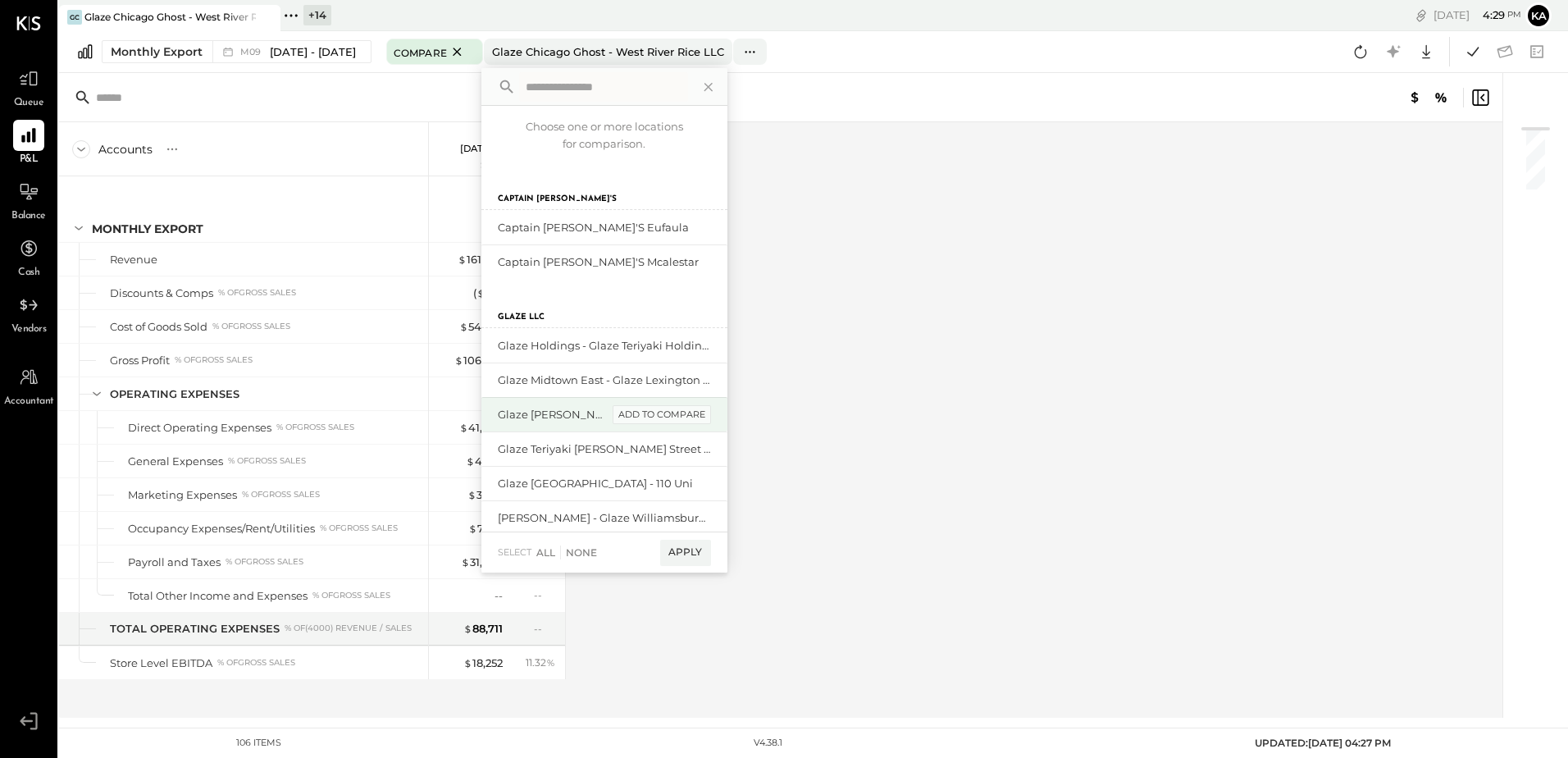
click at [672, 411] on div "add to compare" at bounding box center [662, 415] width 98 height 20
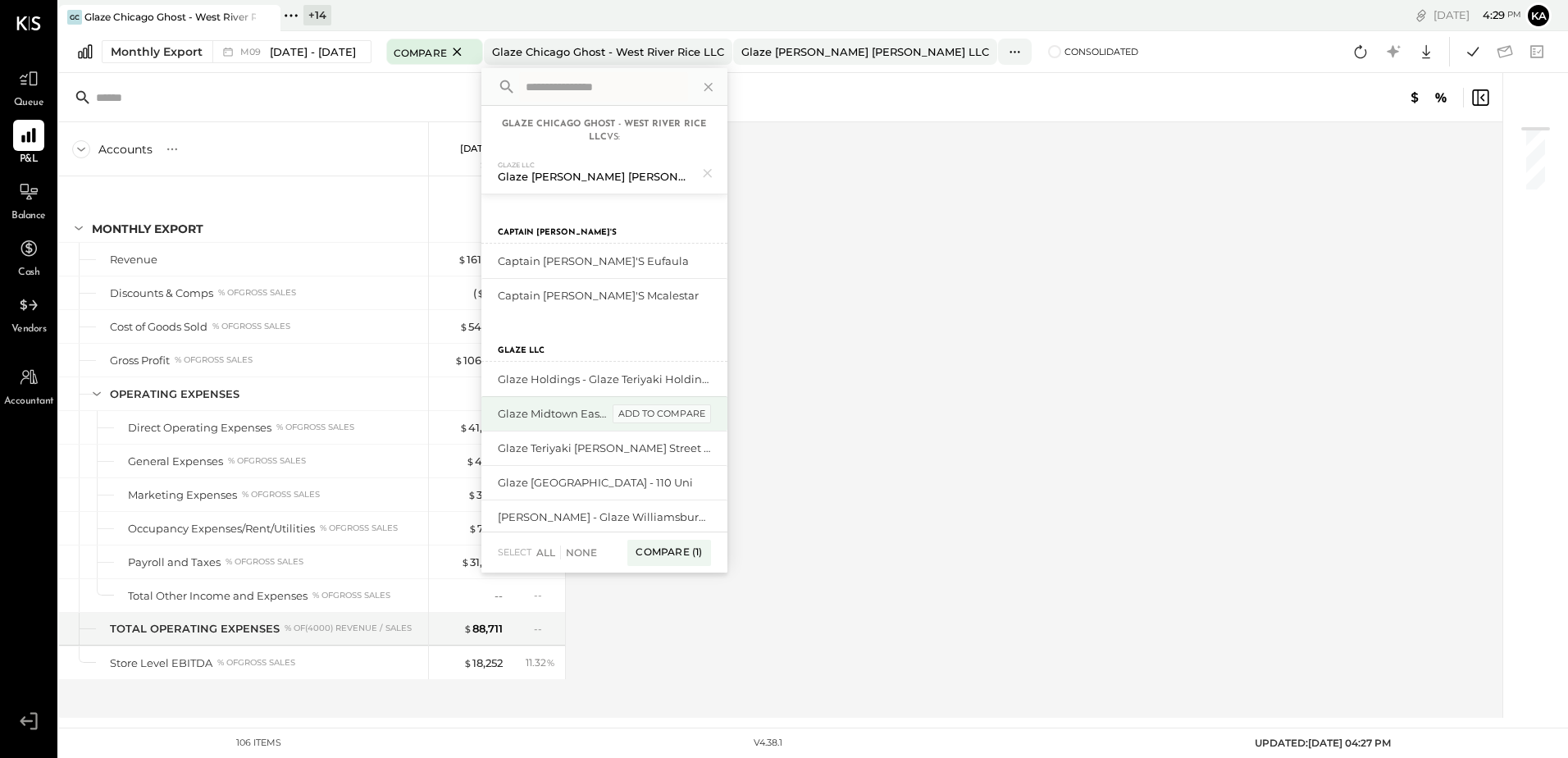
click at [678, 413] on div "add to compare" at bounding box center [662, 414] width 98 height 20
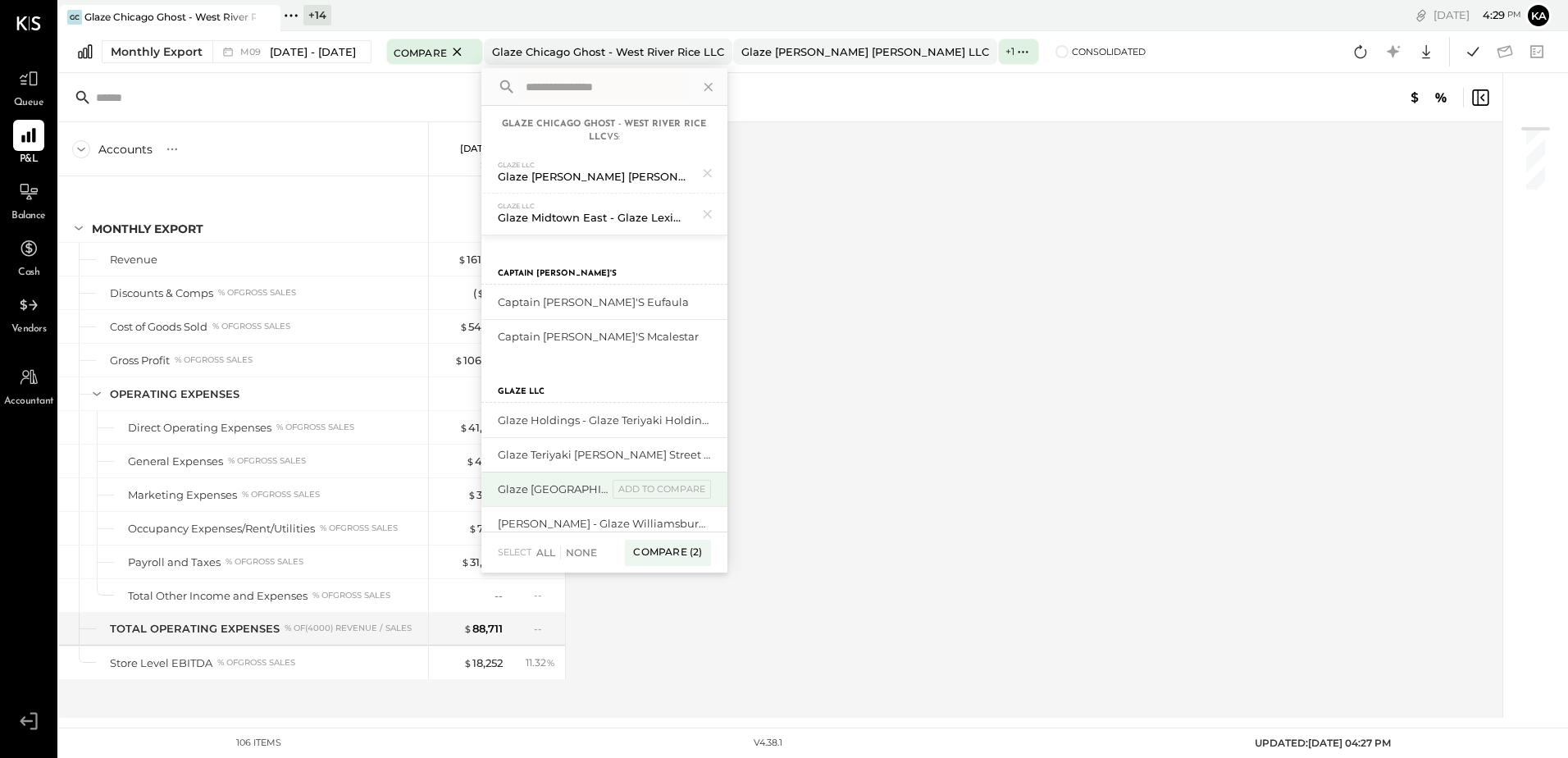
scroll to position [82, 0]
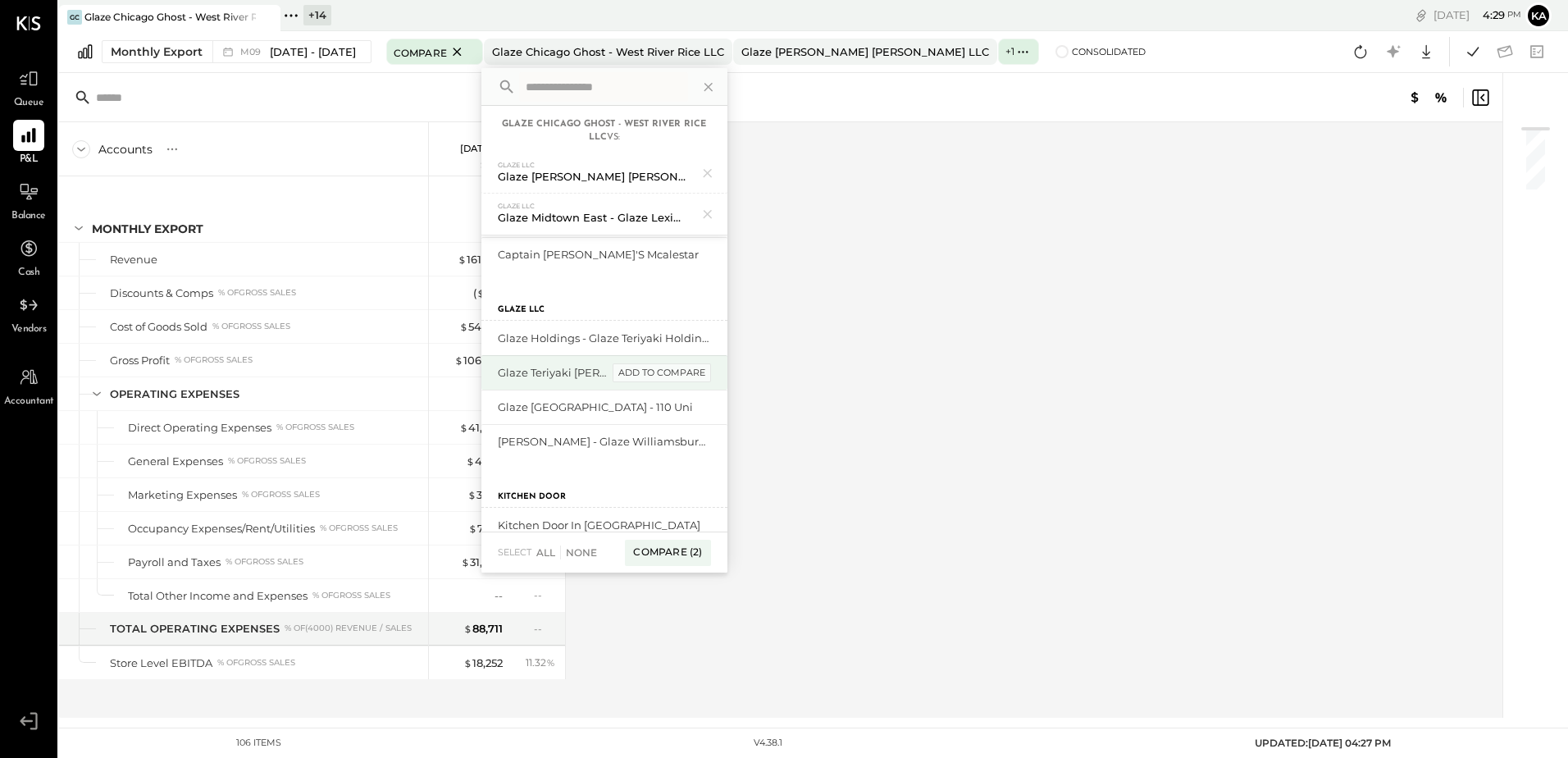
click at [666, 370] on div "add to compare" at bounding box center [662, 374] width 98 height 20
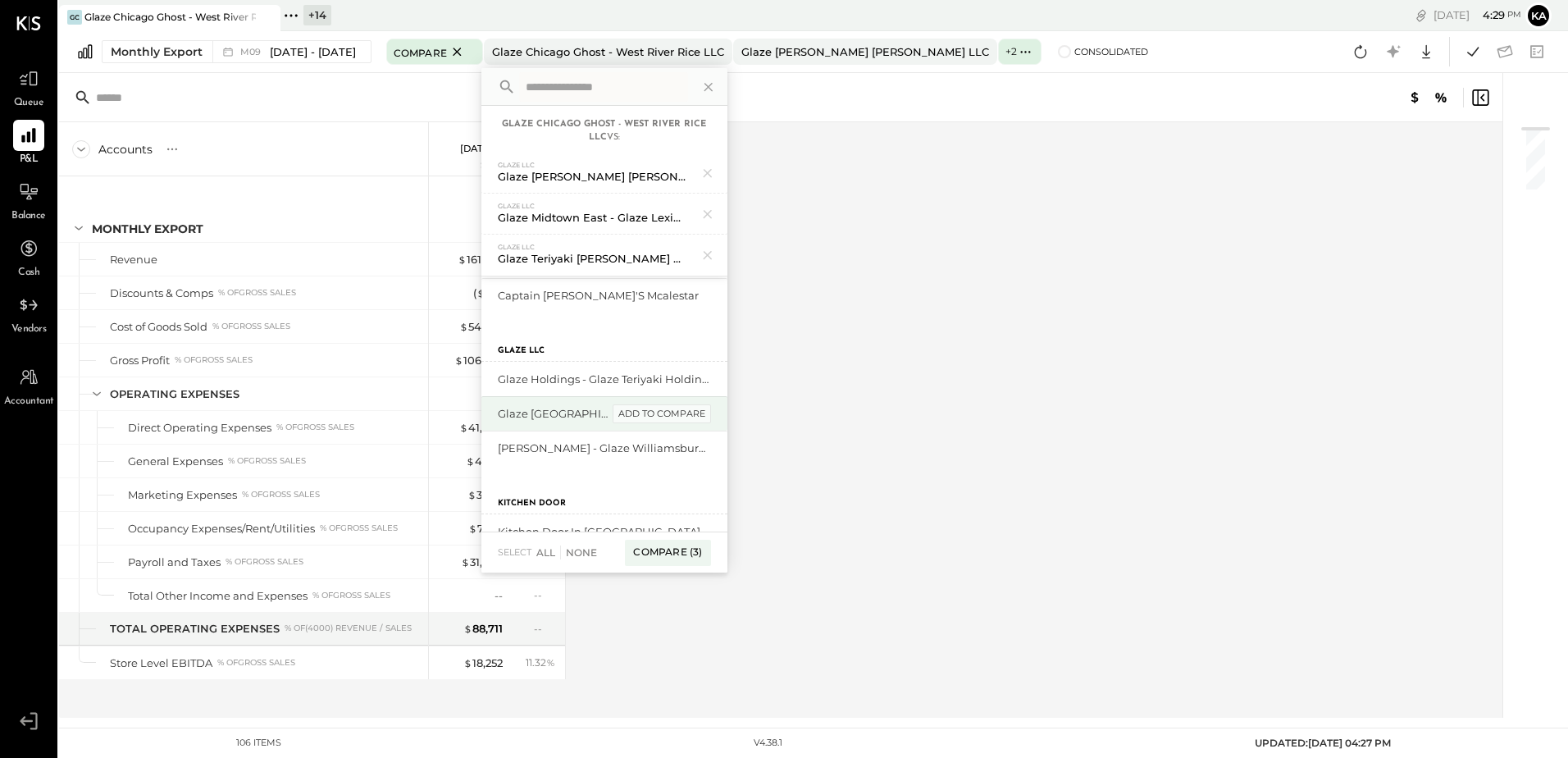
click at [665, 412] on div "add to compare" at bounding box center [662, 414] width 98 height 20
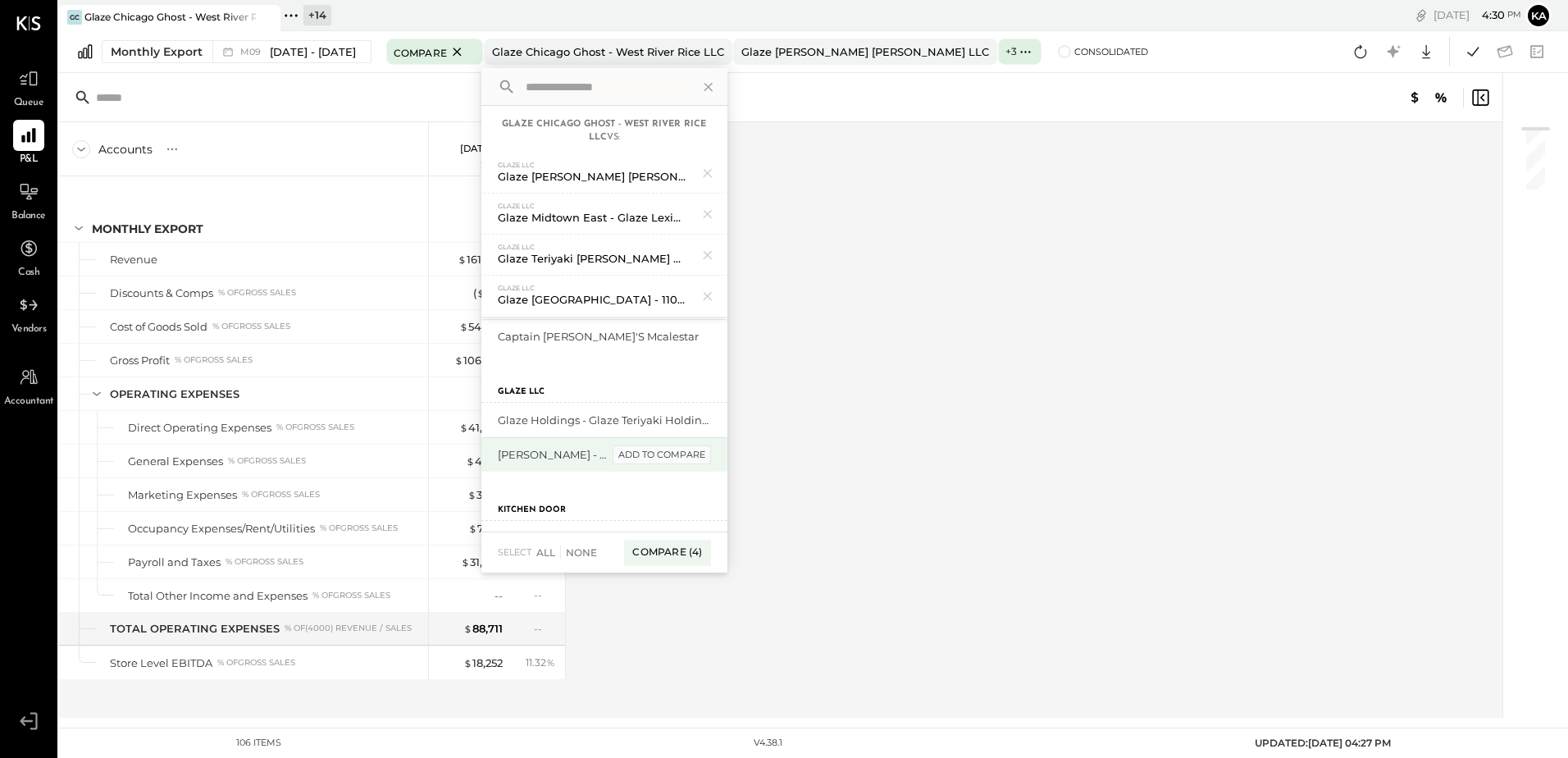
click at [665, 452] on div "add to compare" at bounding box center [662, 456] width 98 height 20
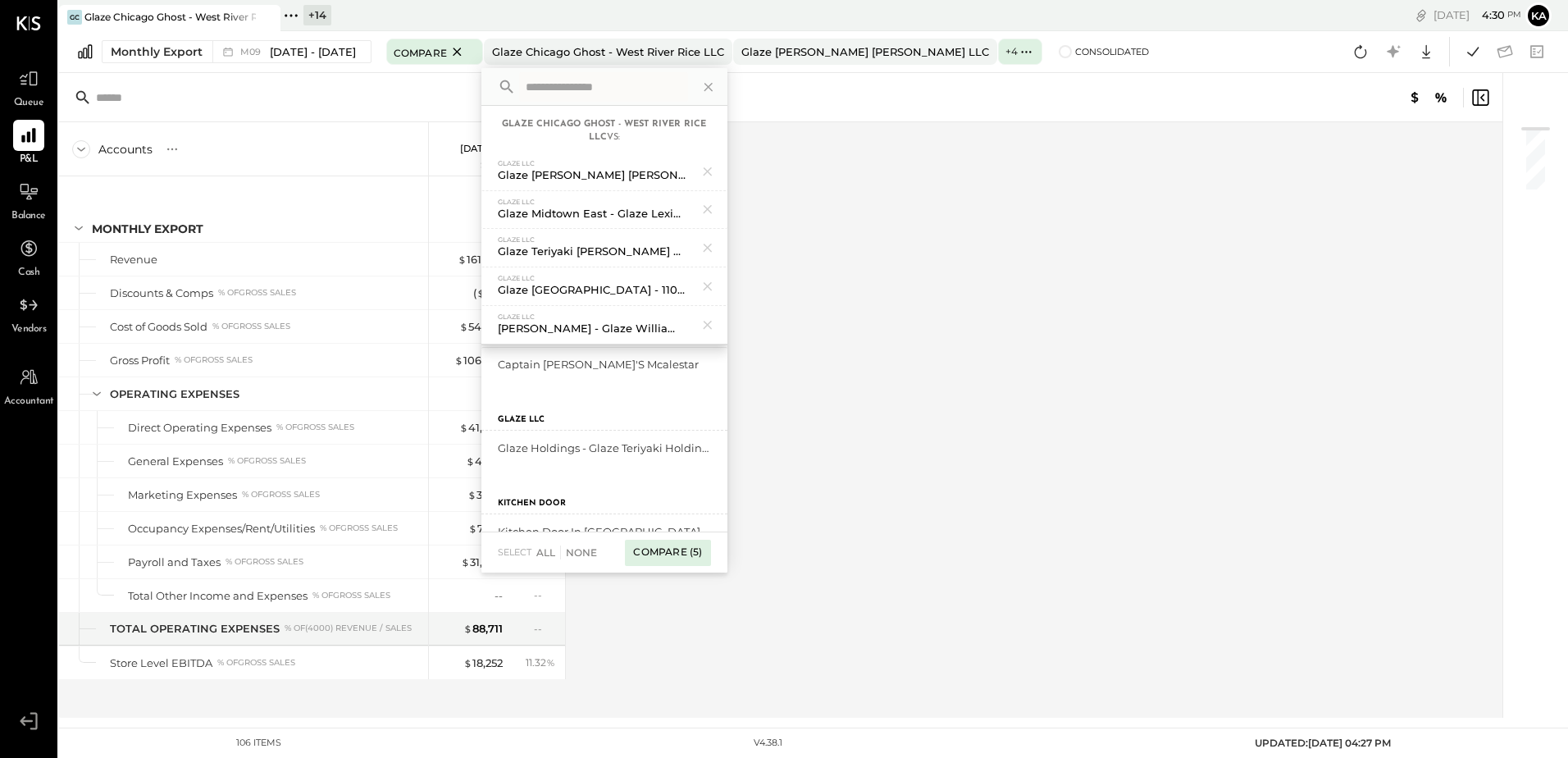
click at [670, 554] on div "Compare (5)" at bounding box center [667, 553] width 86 height 26
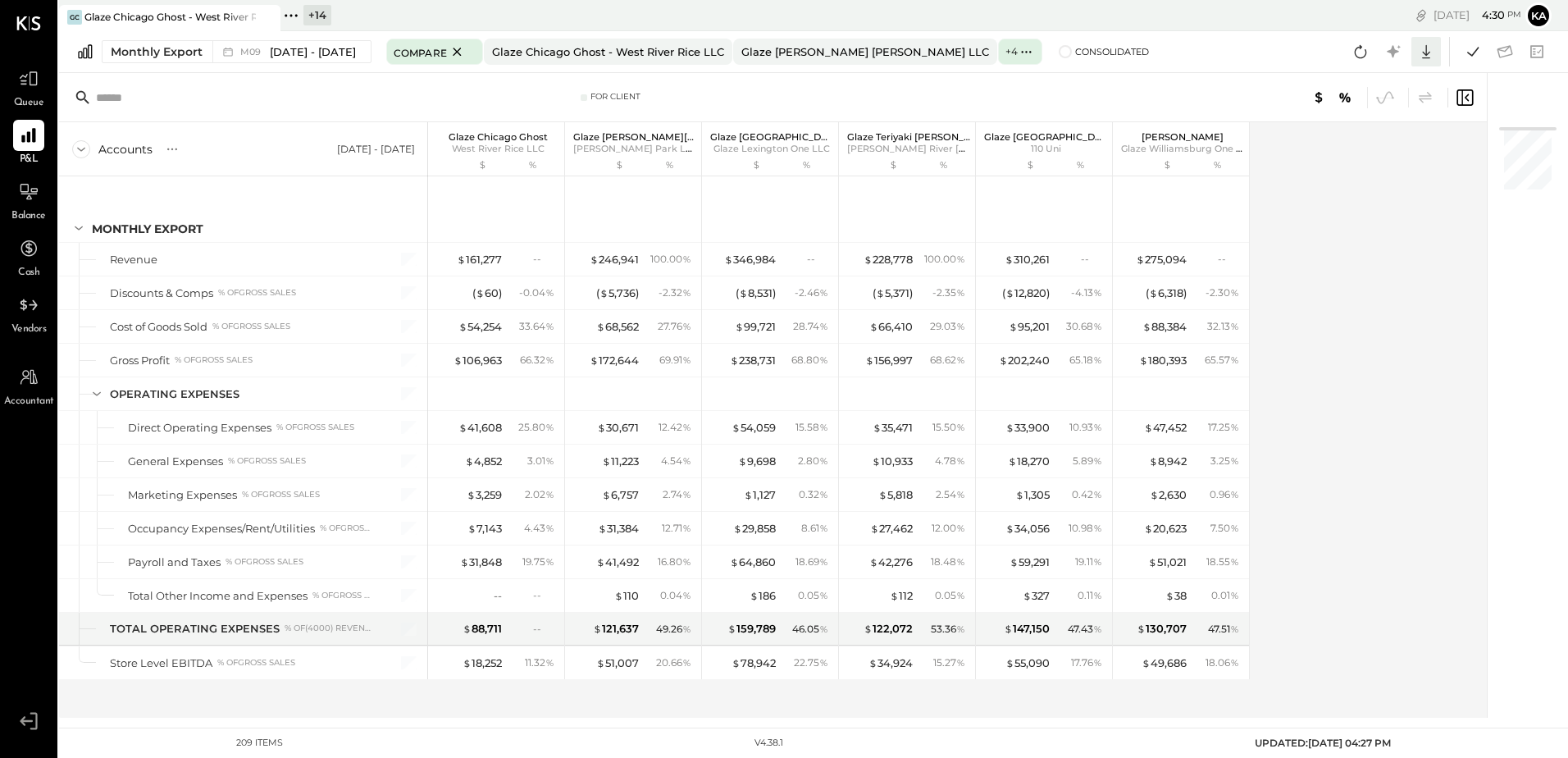
click at [1428, 50] on icon at bounding box center [1427, 52] width 22 height 22
click at [1399, 142] on div "Excel" at bounding box center [1375, 148] width 131 height 34
click at [1455, 574] on div "Accounts S % GL Sep 1 - 30, 2025 Glaze Chicago Ghost West River Rice LLC $ % Gl…" at bounding box center [774, 420] width 1430 height 596
